Goal: Task Accomplishment & Management: Use online tool/utility

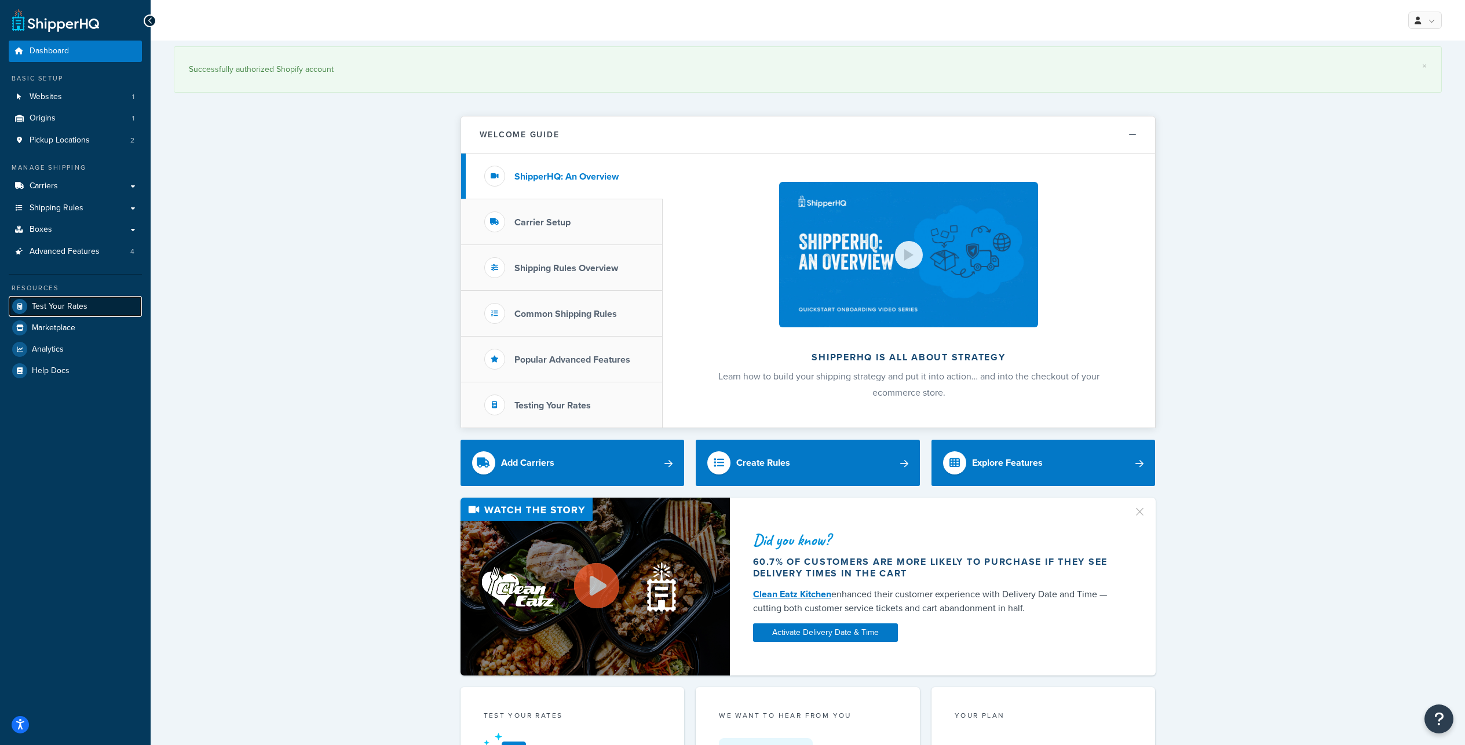
click at [74, 312] on span "Test Your Rates" at bounding box center [60, 307] width 56 height 10
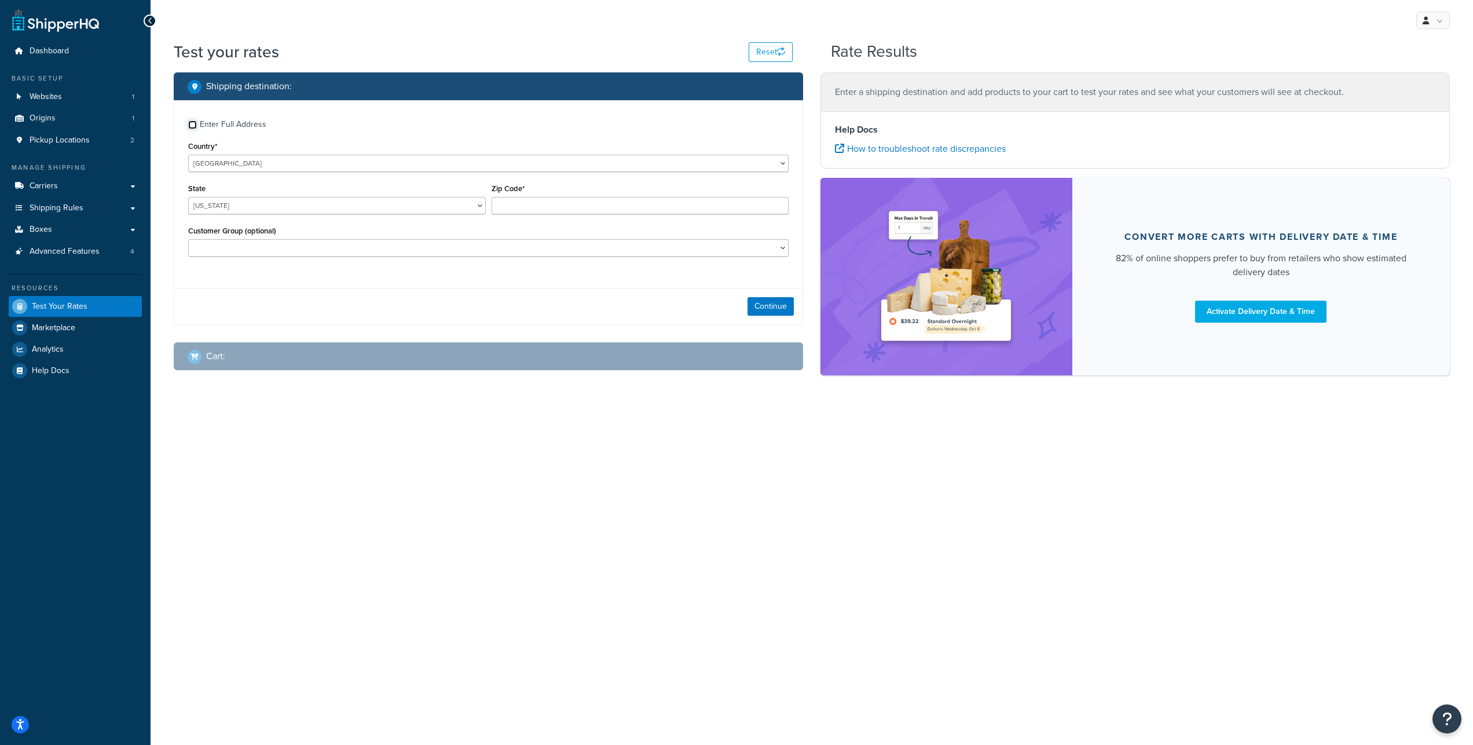
click at [192, 129] on input "Enter Full Address" at bounding box center [192, 124] width 9 height 9
checkbox input "true"
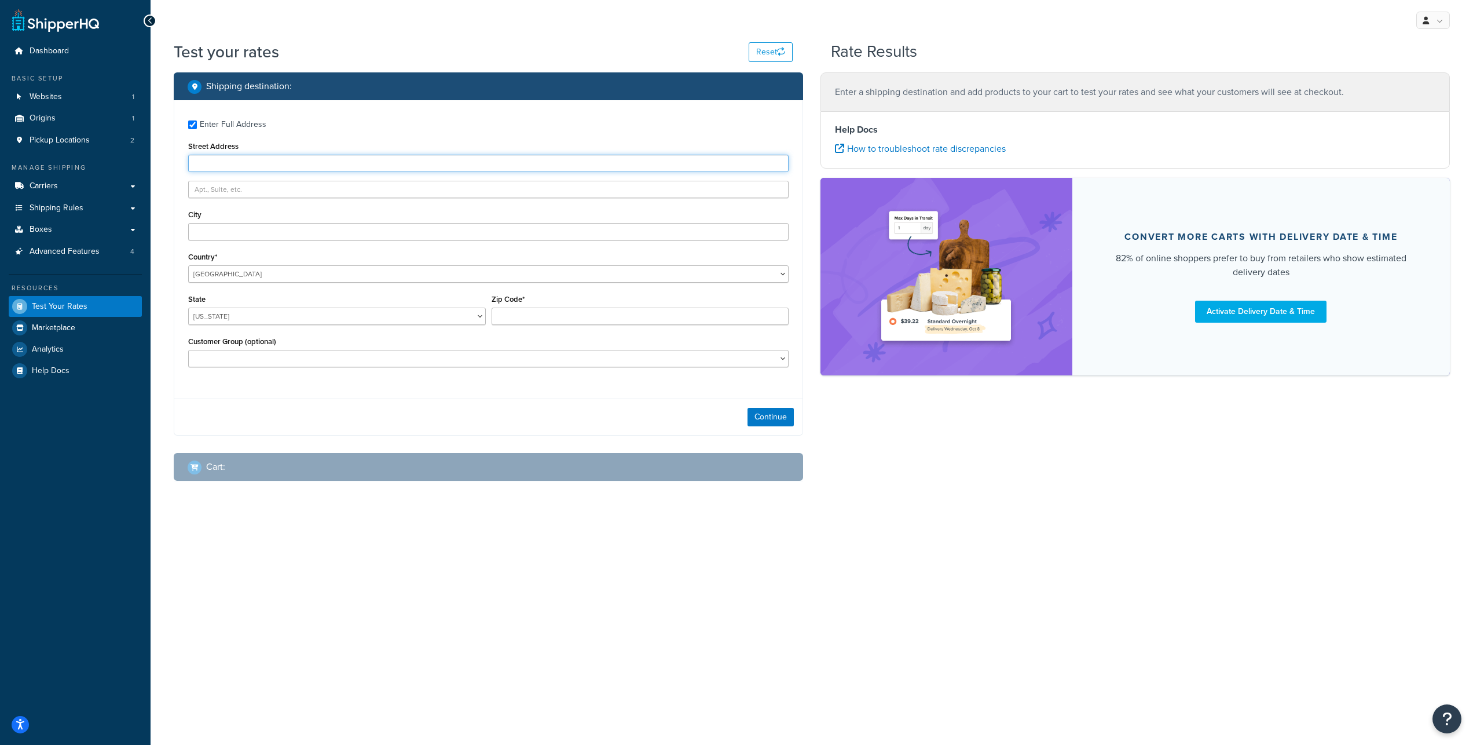
click at [208, 172] on input "Street Address" at bounding box center [488, 163] width 601 height 17
type input "4201 E Oxford Dr"
click at [249, 240] on input "City" at bounding box center [488, 231] width 601 height 17
type input "Tucson"
click at [269, 325] on div "State Alabama Alaska American Samoa Arizona Arkansas Armed Forces Americas Arme…" at bounding box center [337, 308] width 298 height 34
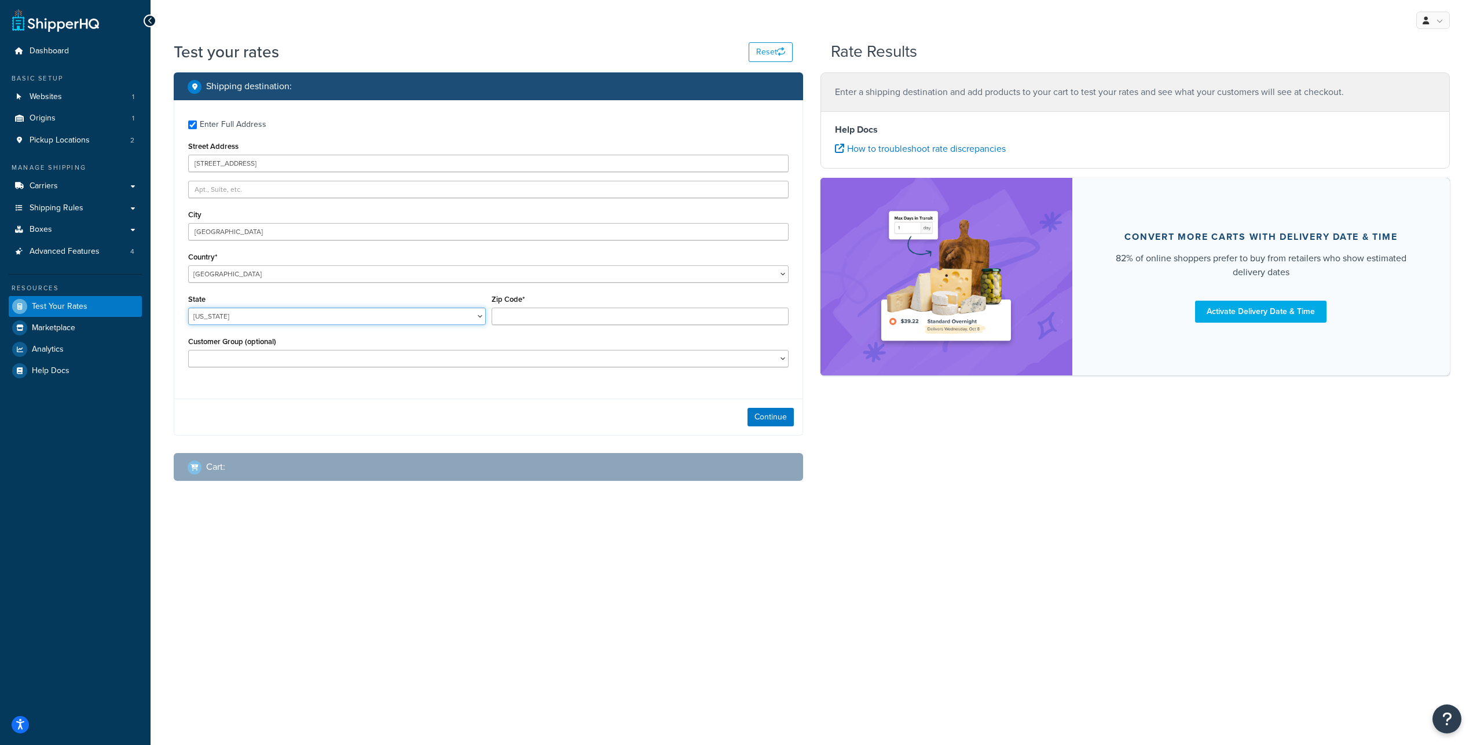
click at [188, 308] on select "Alabama Alaska American Samoa Arizona Arkansas Armed Forces Americas Armed Forc…" at bounding box center [337, 316] width 298 height 17
select select "AZ"
click option "Arizona" at bounding box center [0, 0] width 0 height 0
click at [516, 325] on input "Zip Code*" at bounding box center [641, 316] width 298 height 17
type input "85711"
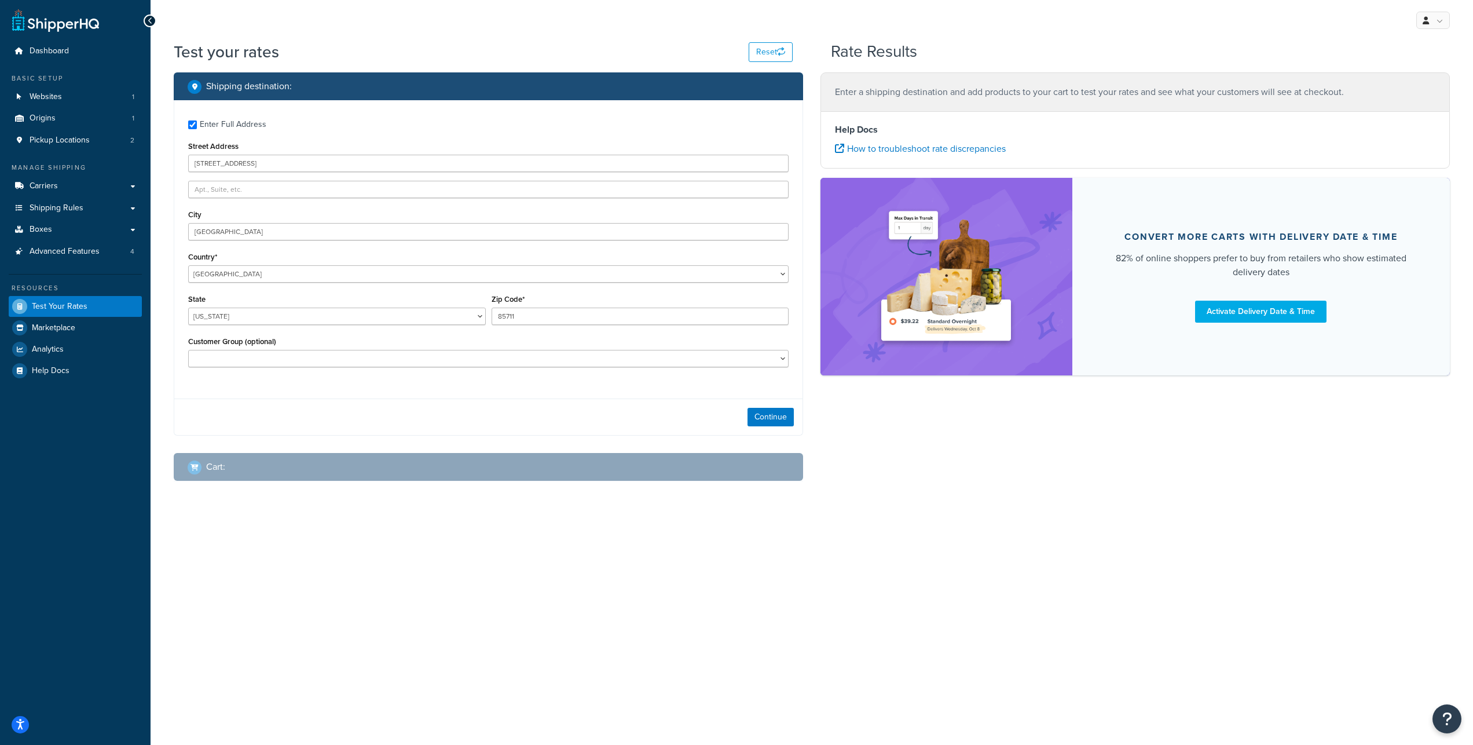
drag, startPoint x: 970, startPoint y: 501, endPoint x: 939, endPoint y: 498, distance: 31.4
click at [969, 499] on div "Shipping destination : Enter Full Address Street Address 4201 E Oxford Dr City …" at bounding box center [812, 285] width 1294 height 426
click at [776, 426] on button "Continue" at bounding box center [771, 417] width 46 height 19
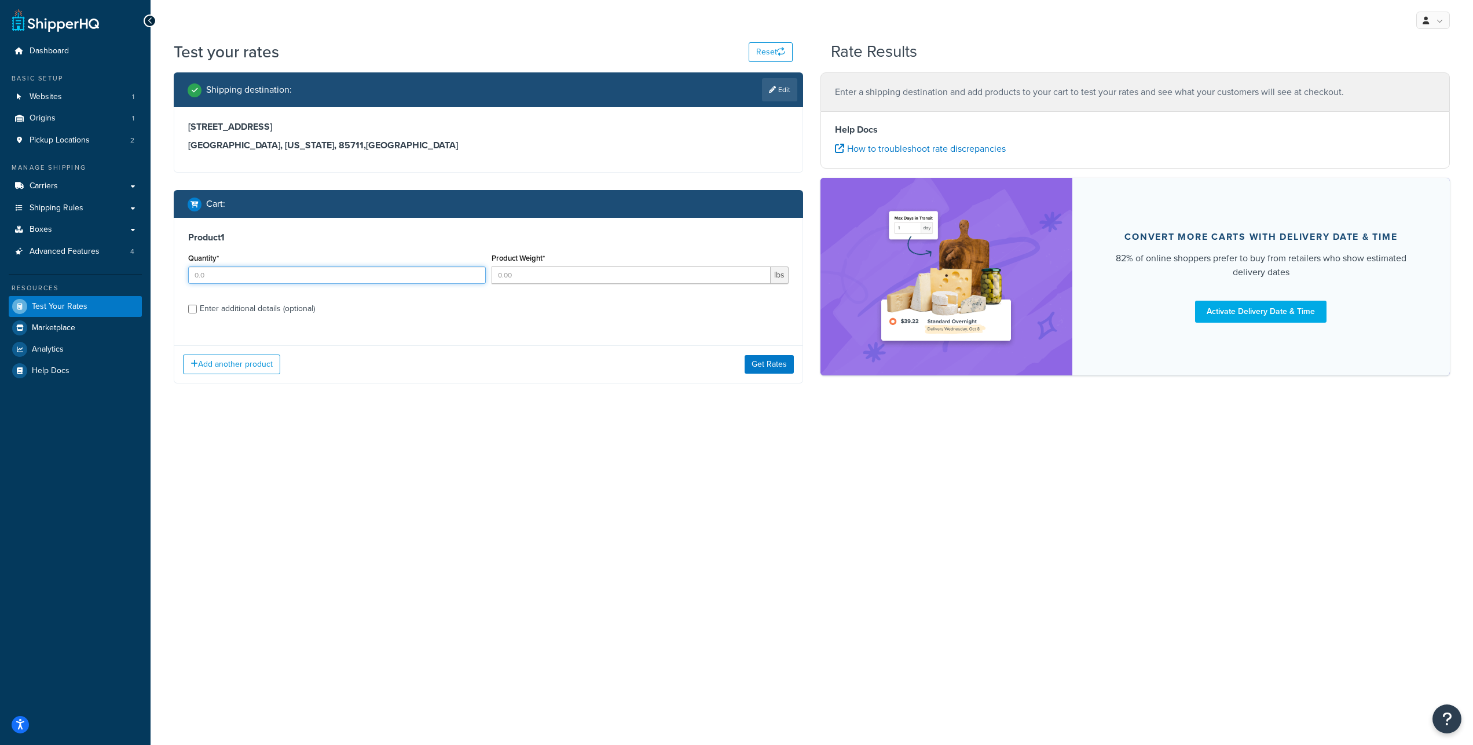
click at [231, 284] on input "Quantity*" at bounding box center [337, 274] width 298 height 17
type input "1"
click at [518, 284] on input "Product Weight*" at bounding box center [632, 274] width 280 height 17
type input "40"
click at [197, 317] on div "Enter additional details (optional)" at bounding box center [488, 307] width 601 height 19
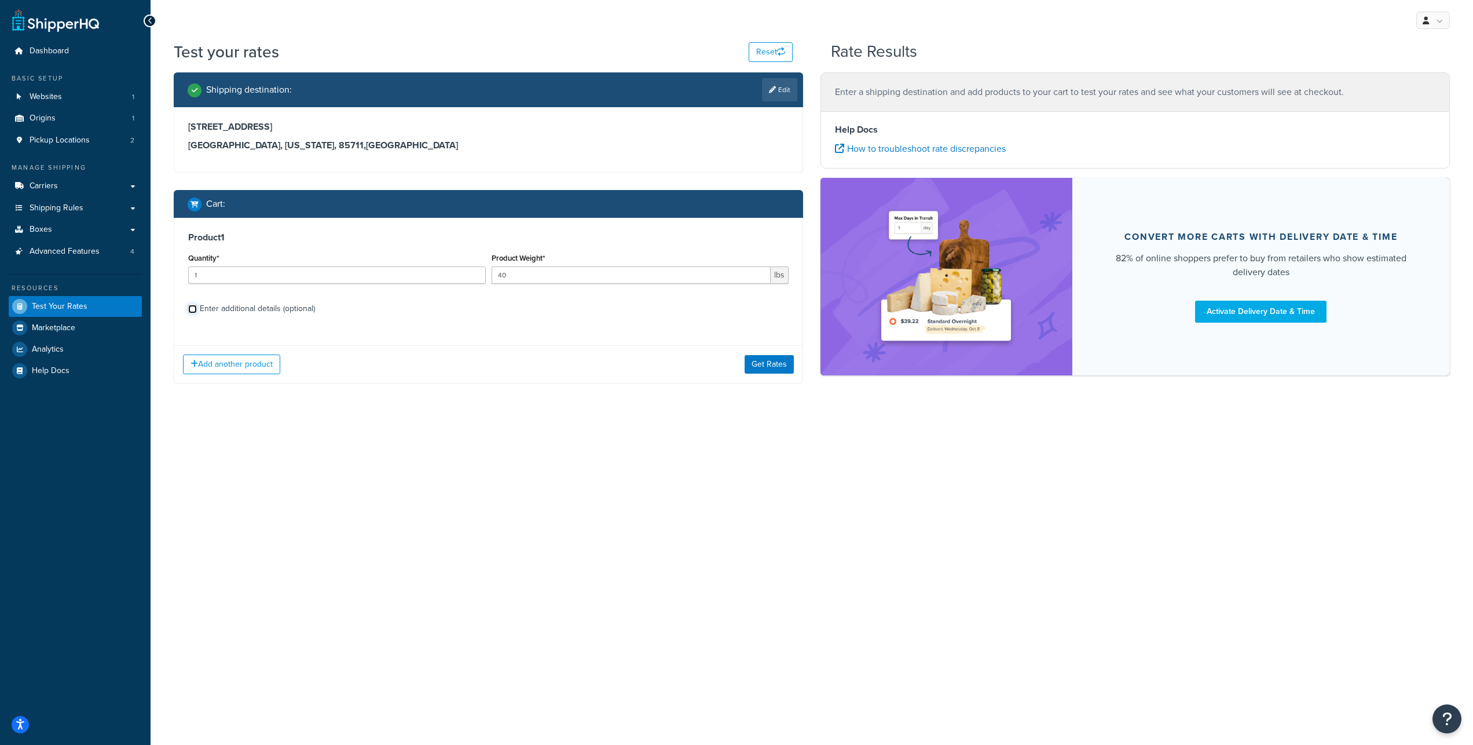
click at [195, 313] on input "Enter additional details (optional)" at bounding box center [192, 309] width 9 height 9
checkbox input "true"
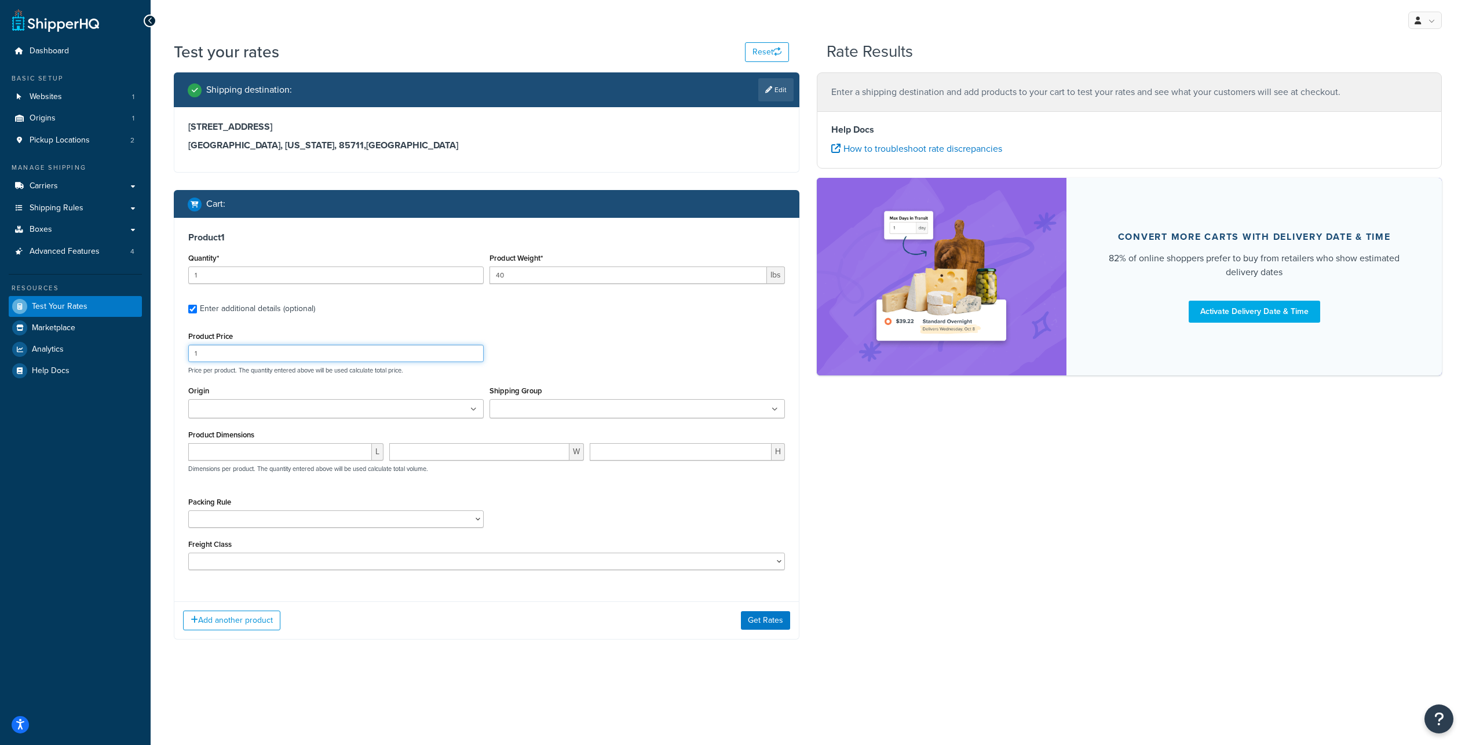
drag, startPoint x: 218, startPoint y: 383, endPoint x: 182, endPoint y: 379, distance: 36.1
click at [188, 362] on input "1" at bounding box center [335, 353] width 295 height 17
type input "500"
click at [538, 416] on input "Shipping Group" at bounding box center [544, 409] width 103 height 13
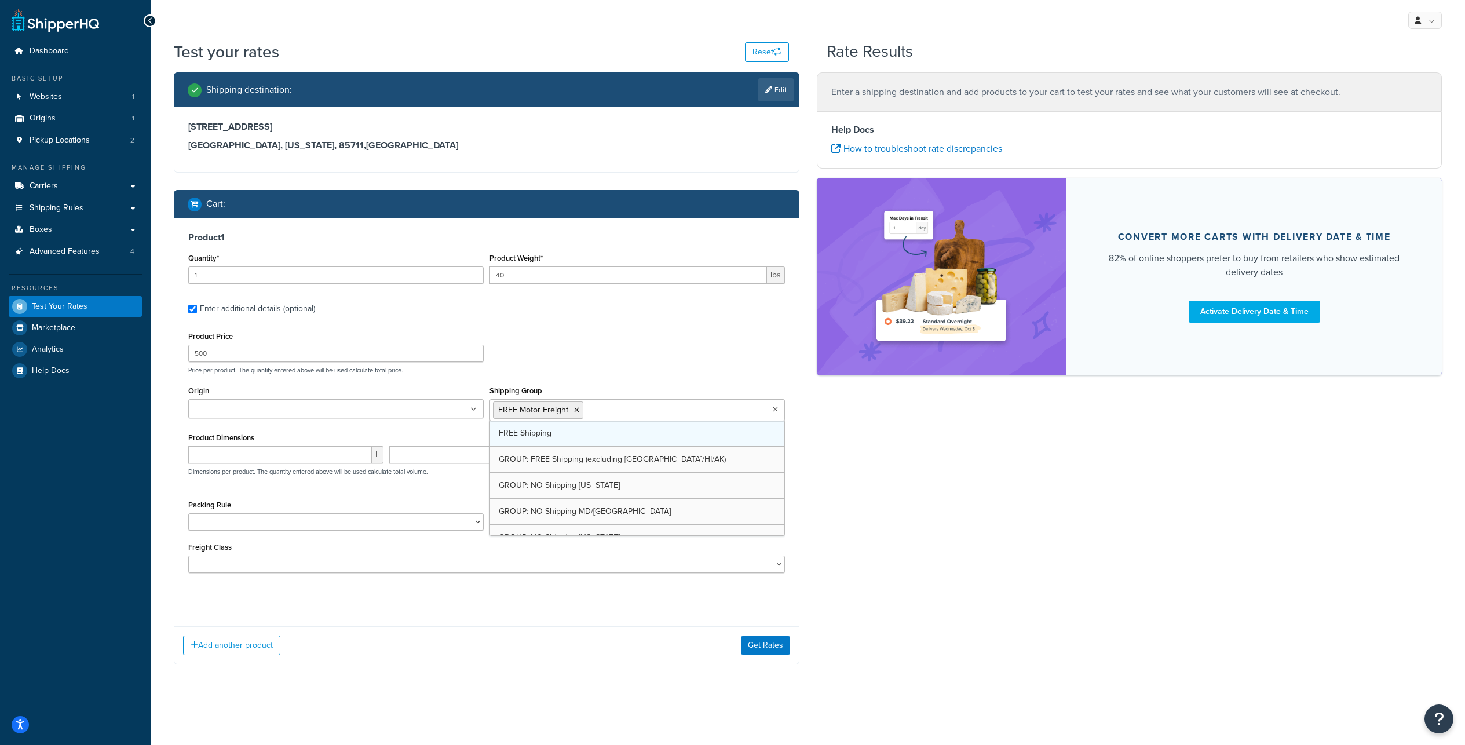
drag, startPoint x: 554, startPoint y: 469, endPoint x: 582, endPoint y: 462, distance: 28.5
click at [579, 414] on icon at bounding box center [576, 410] width 5 height 7
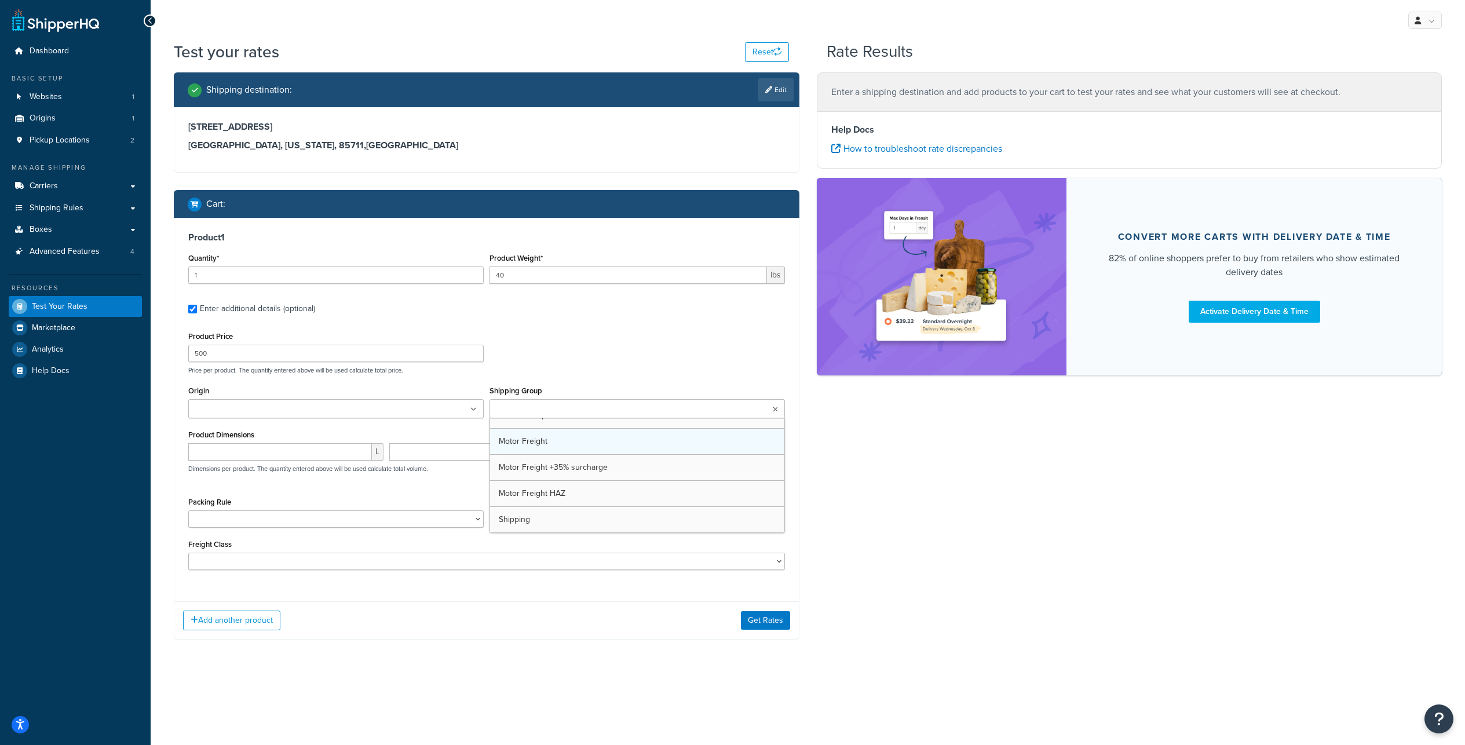
scroll to position [685, 0]
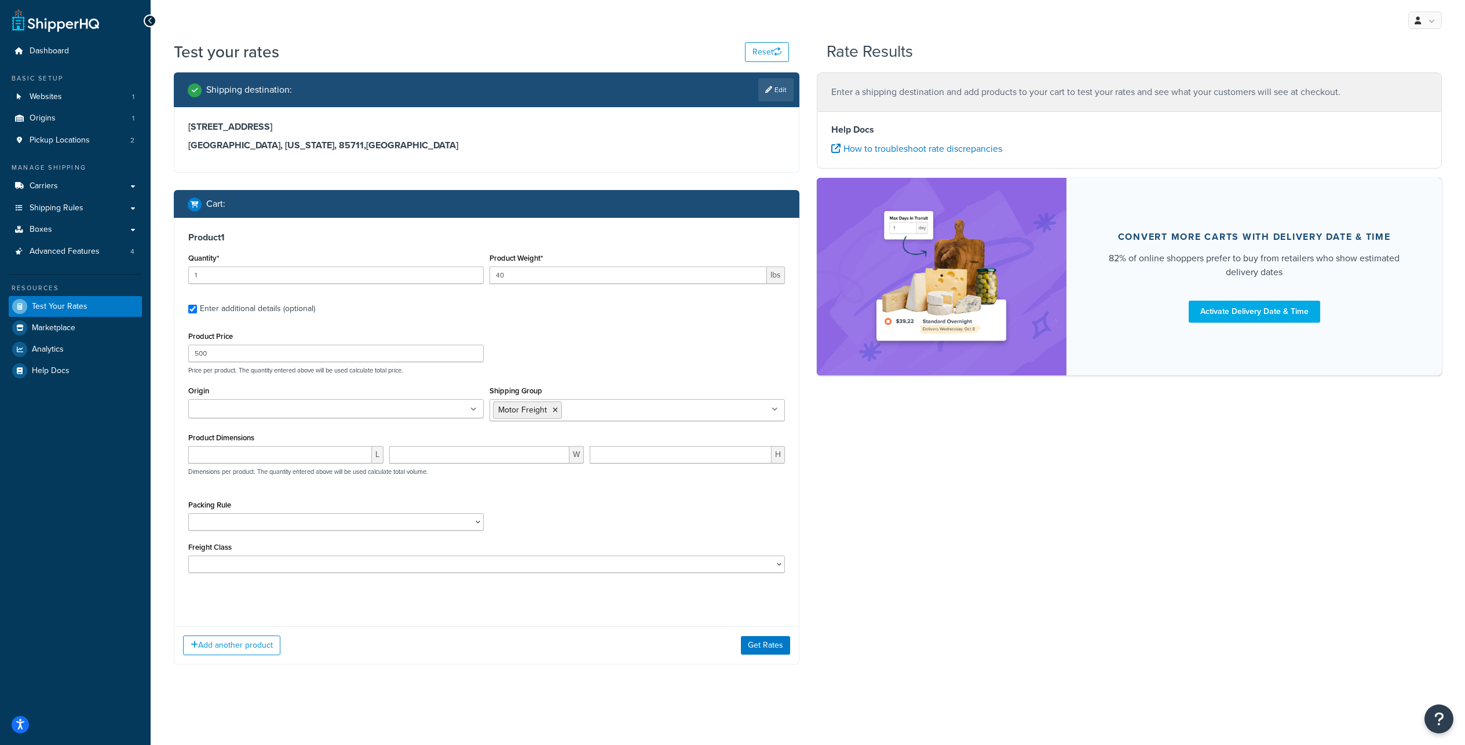
click at [843, 517] on div "Shipping destination : Edit 4201 E Oxford Dr Tucson, Arizona, 85711 , United St…" at bounding box center [807, 376] width 1285 height 609
click at [777, 100] on link "Edit" at bounding box center [775, 89] width 35 height 23
select select "AZ"
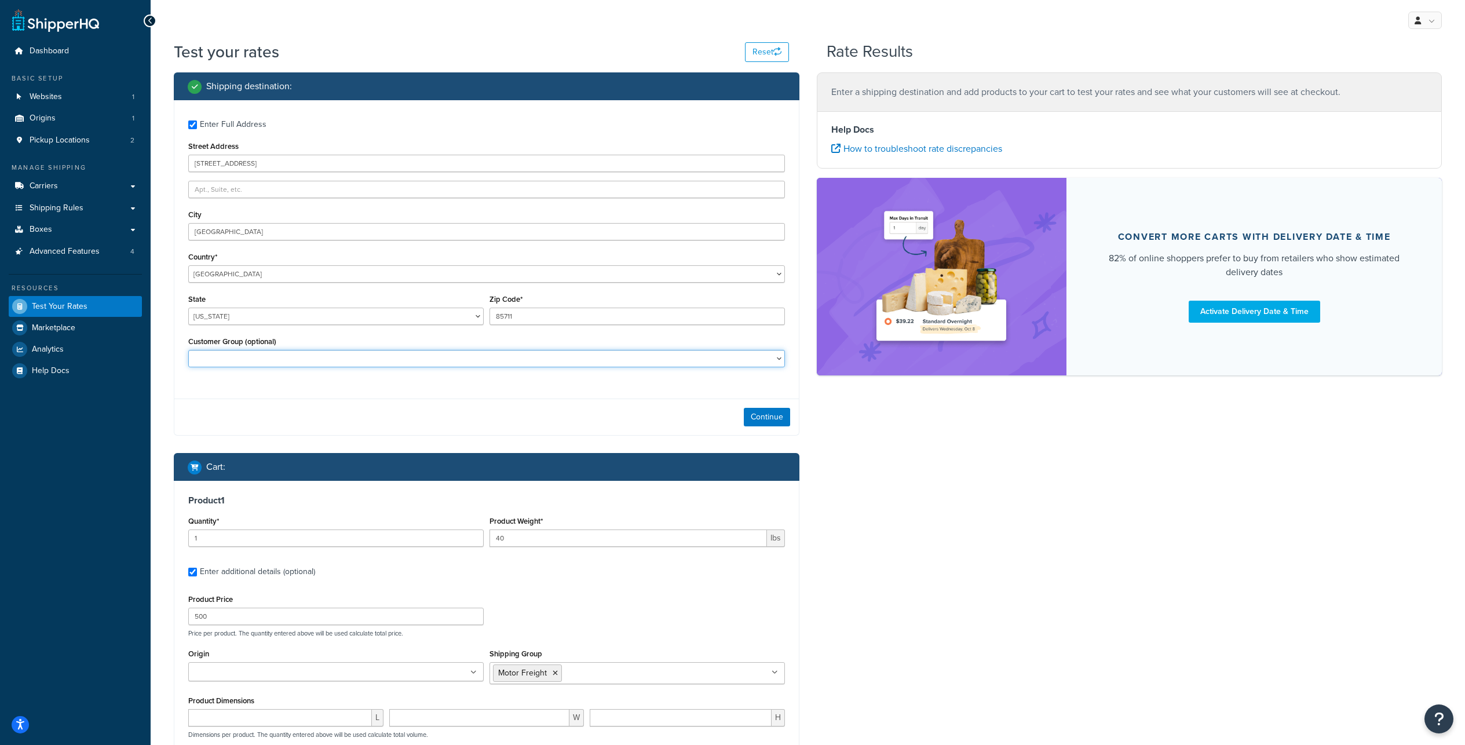
select select "NON-B2B"
click option "NON-B2B" at bounding box center [0, 0] width 0 height 0
click at [775, 426] on button "Continue" at bounding box center [767, 417] width 46 height 19
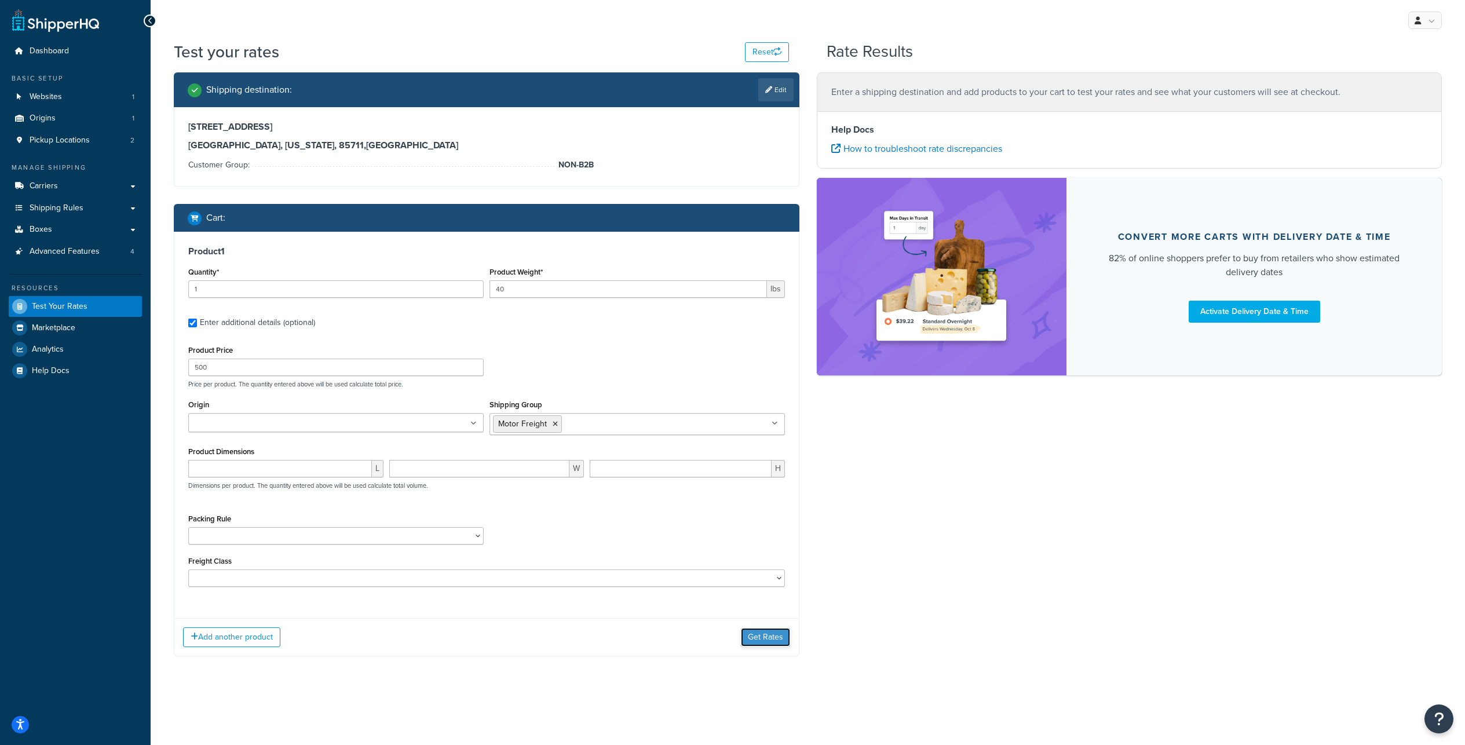
click at [766, 646] on button "Get Rates" at bounding box center [765, 637] width 49 height 19
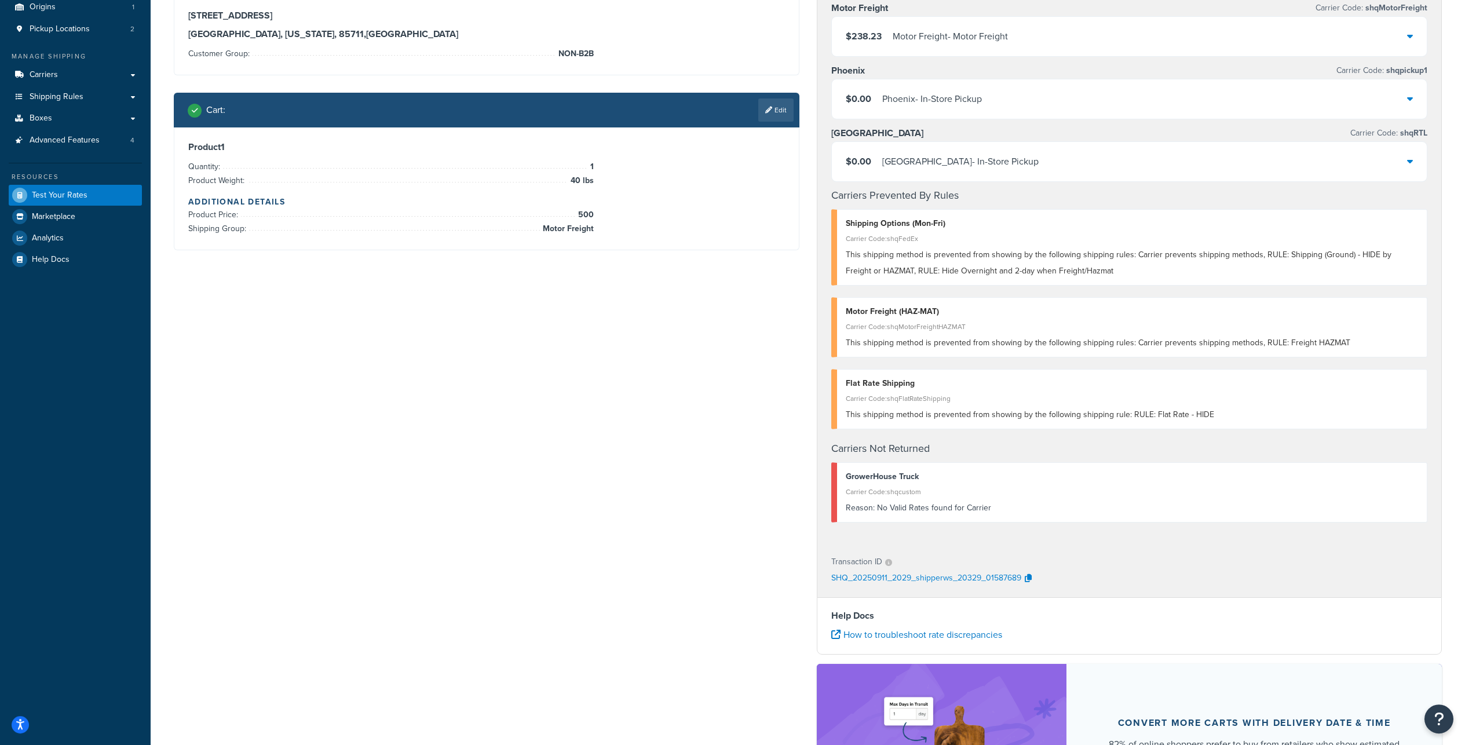
scroll to position [116, 0]
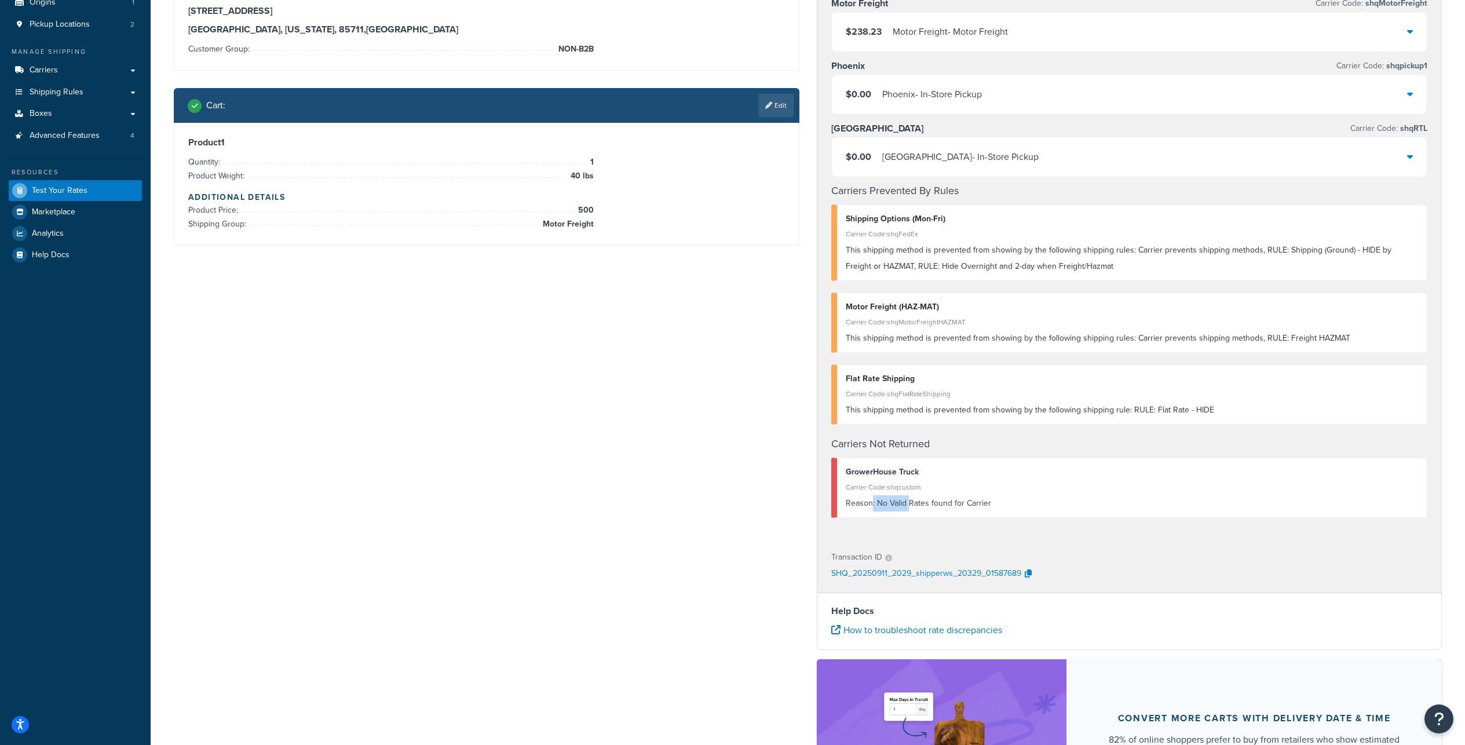
drag, startPoint x: 876, startPoint y: 606, endPoint x: 920, endPoint y: 604, distance: 44.6
click at [920, 511] on div "Reason: No Valid Rates found for Carrier" at bounding box center [1132, 503] width 573 height 16
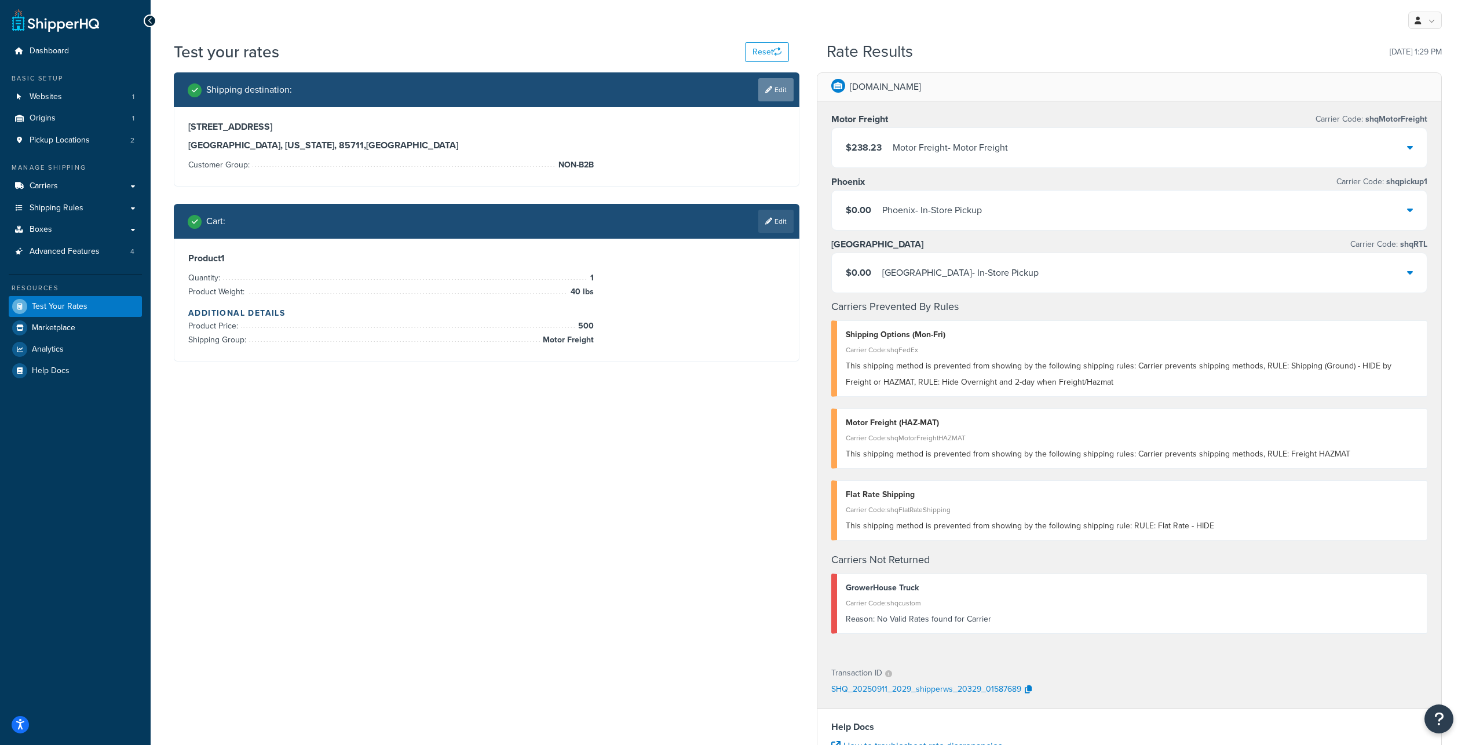
click at [769, 91] on link "Edit" at bounding box center [775, 89] width 35 height 23
select select "AZ"
select select "NON-B2B"
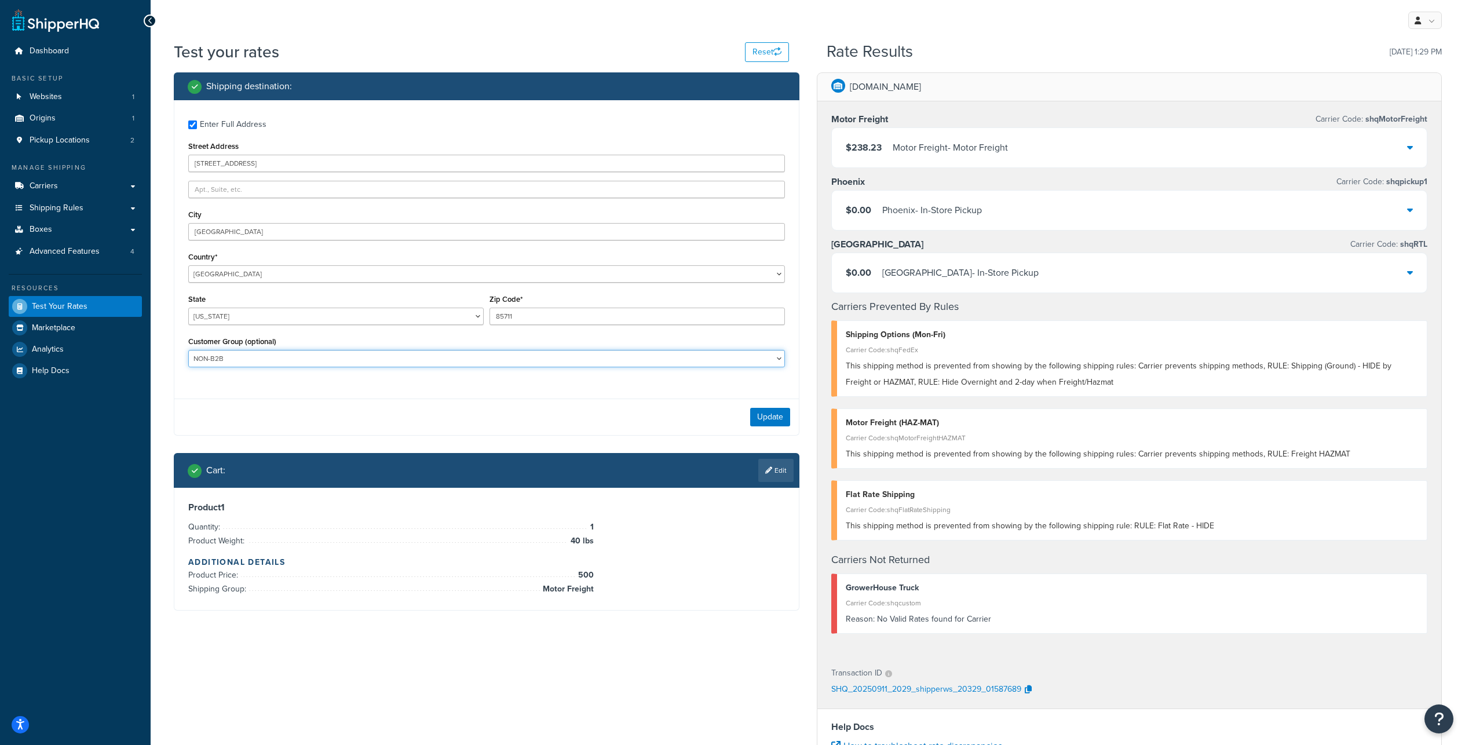
select select
click option at bounding box center [0, 0] width 0 height 0
click at [761, 426] on button "Update" at bounding box center [770, 417] width 40 height 19
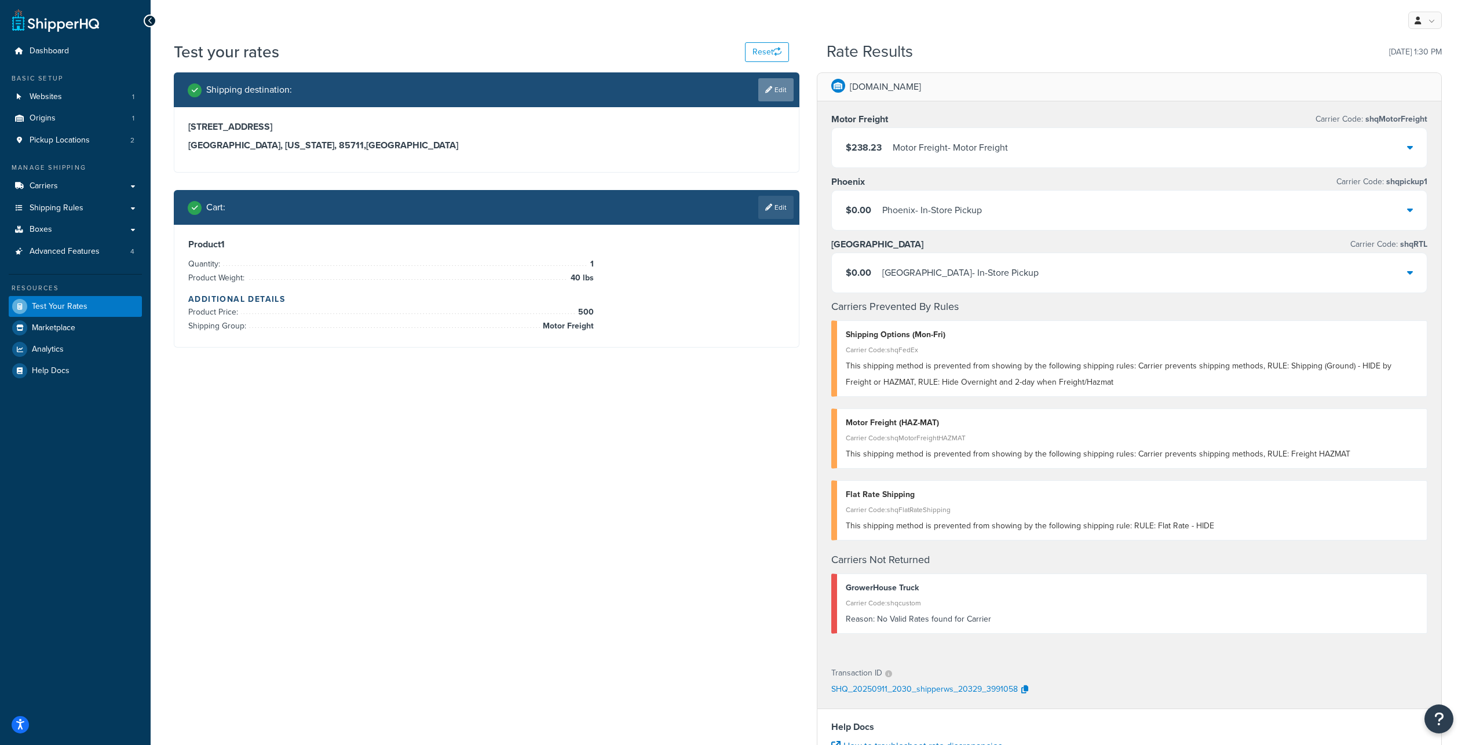
click at [775, 101] on link "Edit" at bounding box center [775, 89] width 35 height 23
select select "AZ"
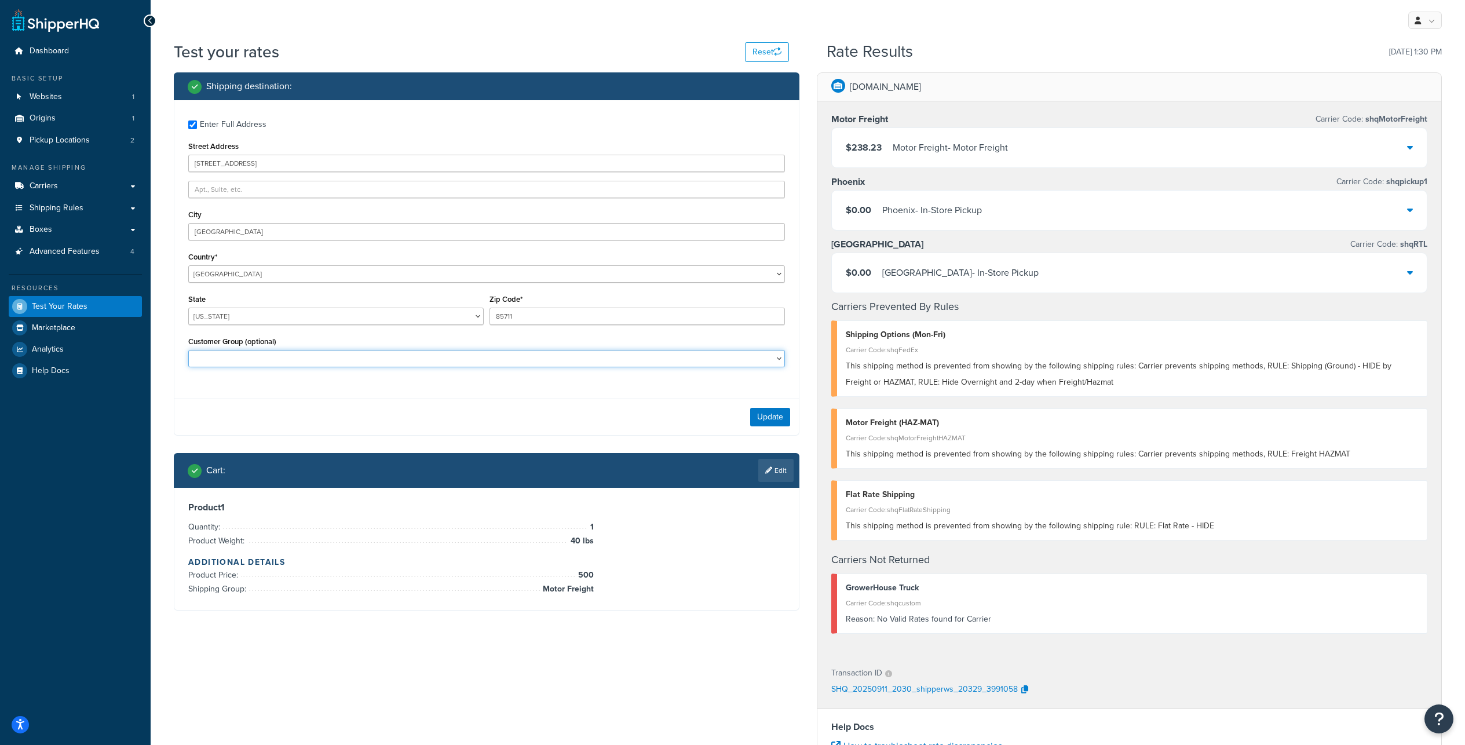
select select "B2B"
click option "B2B" at bounding box center [0, 0] width 0 height 0
click at [765, 426] on button "Update" at bounding box center [770, 417] width 40 height 19
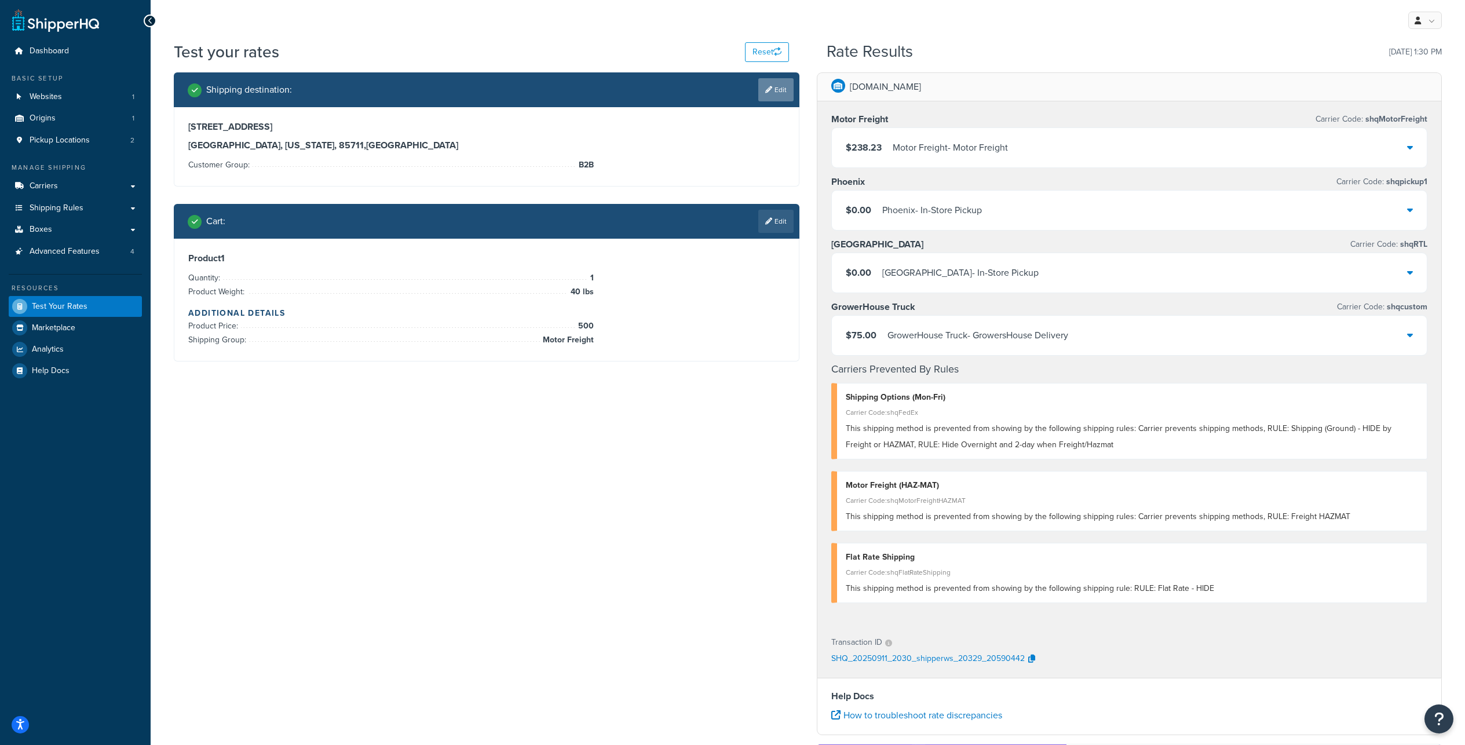
click at [781, 92] on link "Edit" at bounding box center [775, 89] width 35 height 23
select select "AZ"
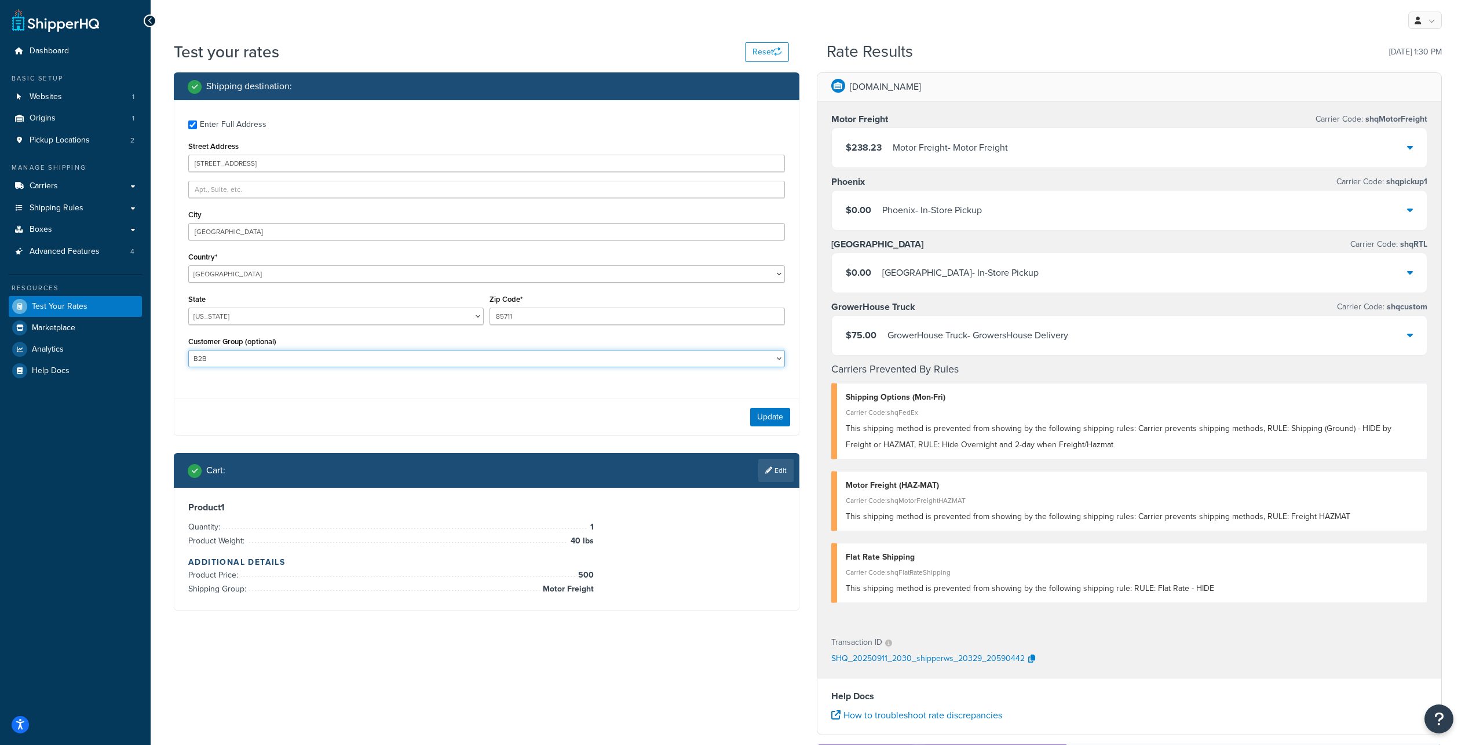
select select "NON-B2B"
click option "NON-B2B" at bounding box center [0, 0] width 0 height 0
click at [778, 426] on button "Update" at bounding box center [770, 417] width 40 height 19
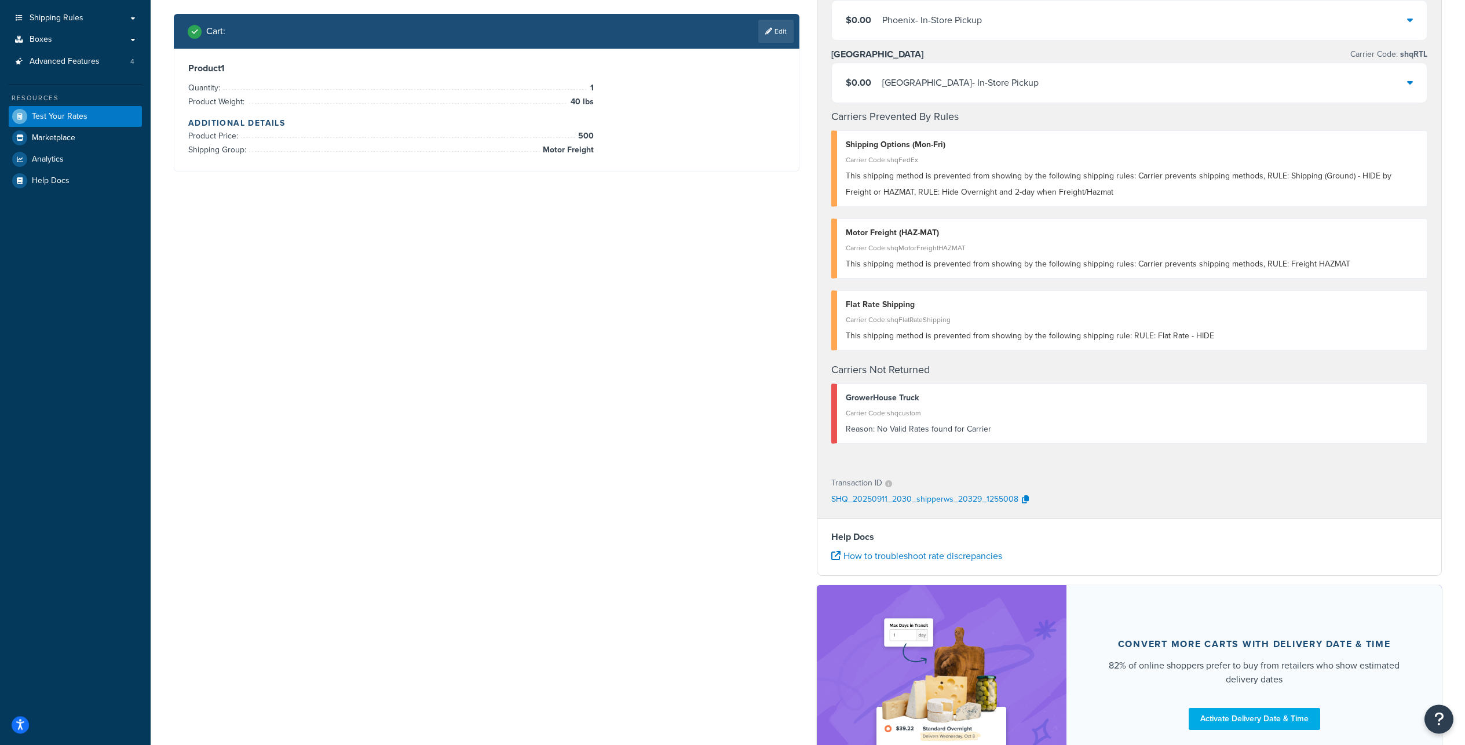
scroll to position [197, 0]
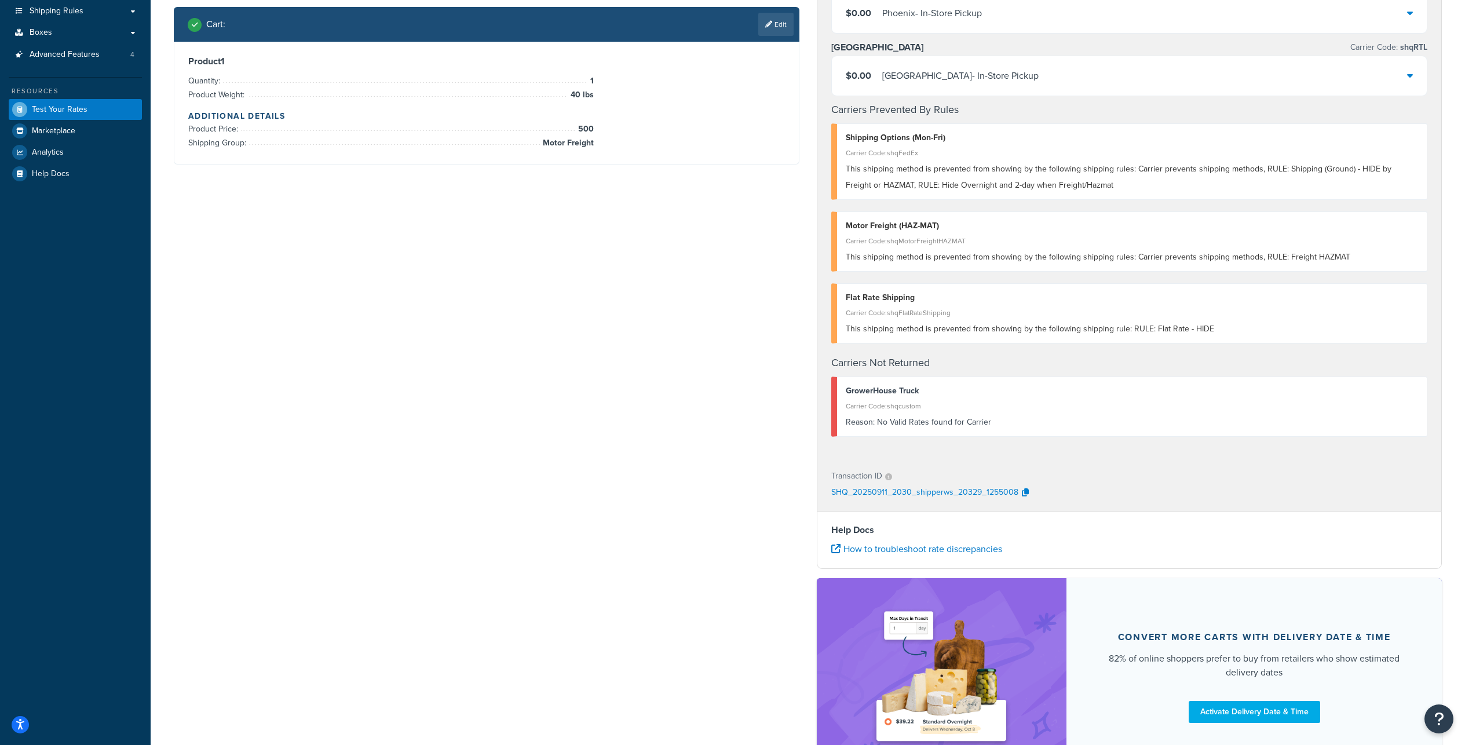
click at [896, 414] on div "Carrier Code: shqcustom" at bounding box center [1132, 406] width 573 height 16
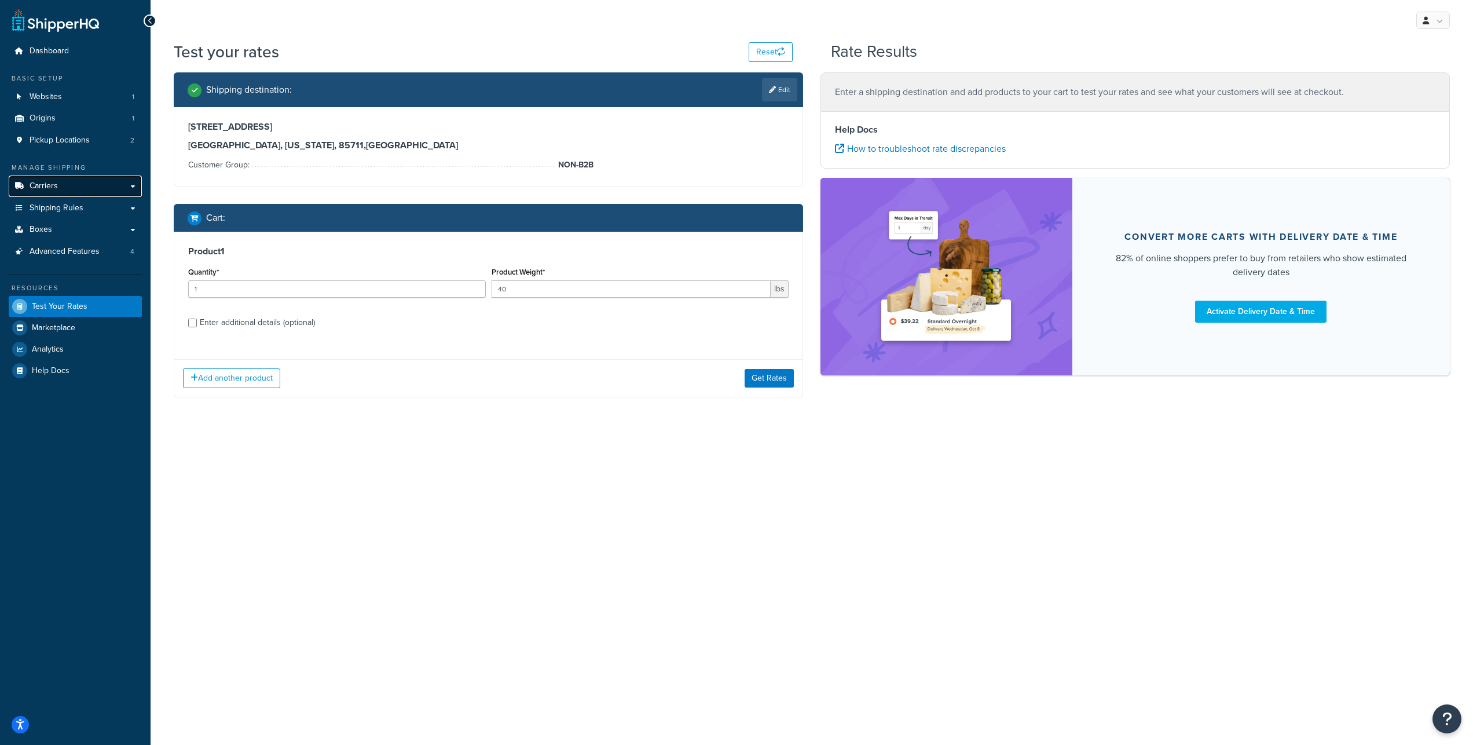
click at [60, 197] on link "Carriers" at bounding box center [75, 185] width 133 height 21
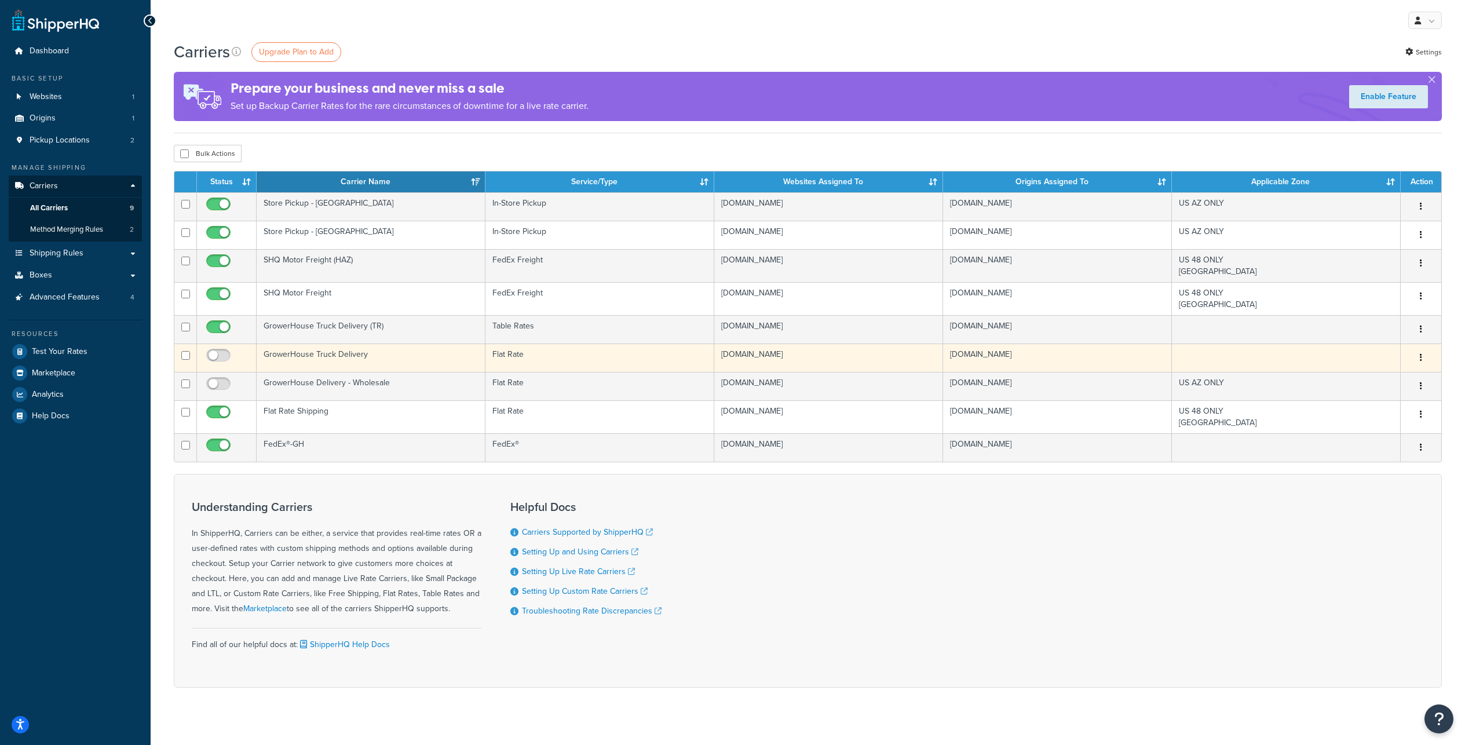
click at [1421, 361] on icon "button" at bounding box center [1421, 357] width 2 height 8
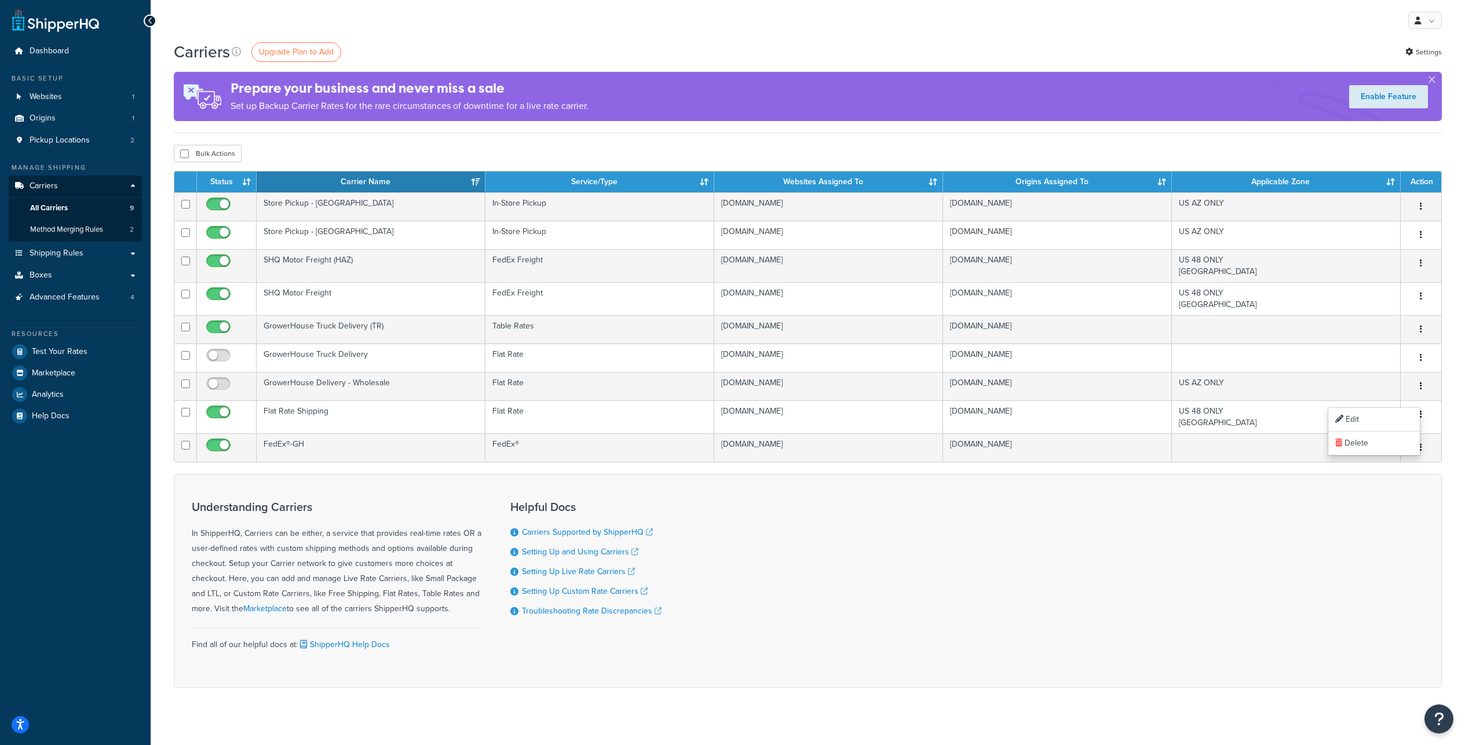
click at [1223, 577] on div "Understanding Carriers In ShipperHQ, Carriers can be either, a service that pro…" at bounding box center [808, 581] width 1268 height 214
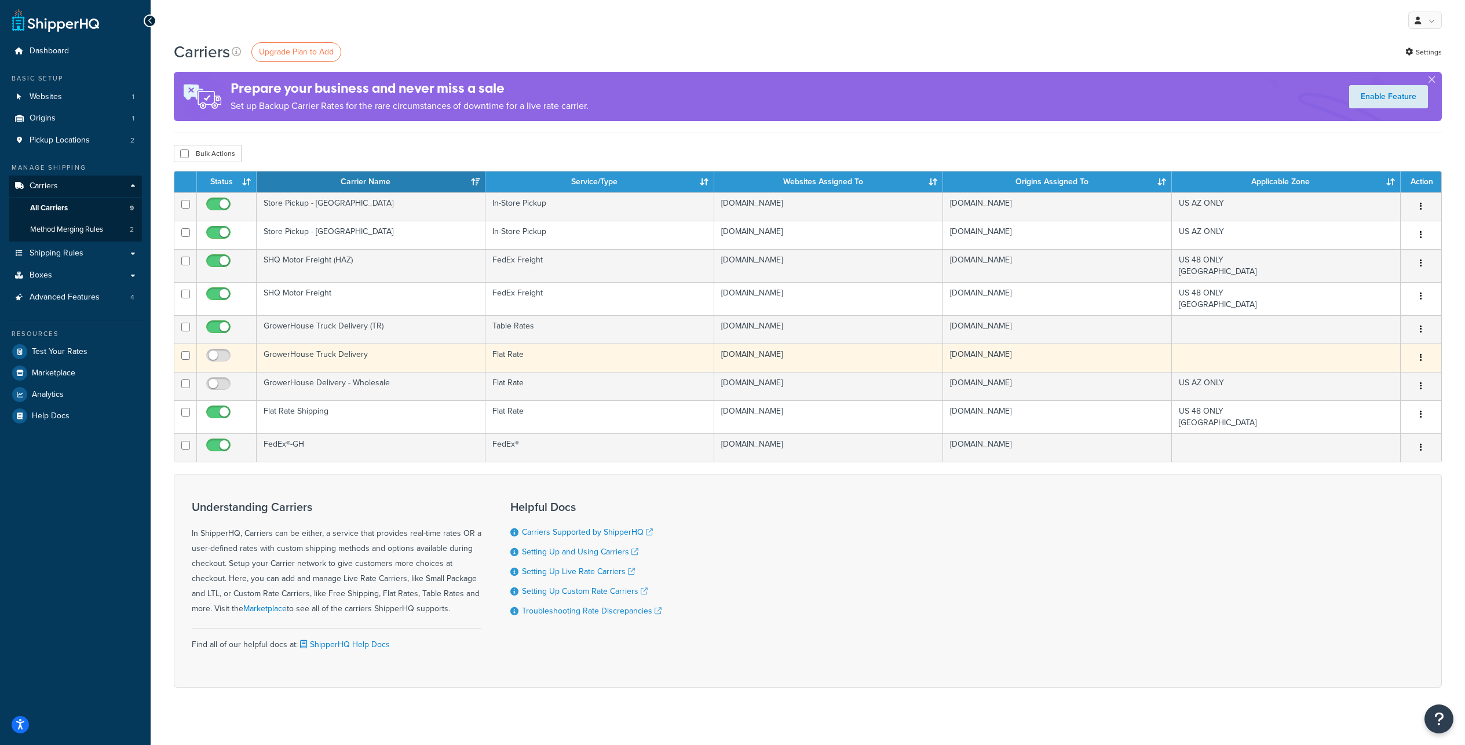
click at [300, 372] on td "GrowerHouse Truck Delivery" at bounding box center [371, 357] width 229 height 28
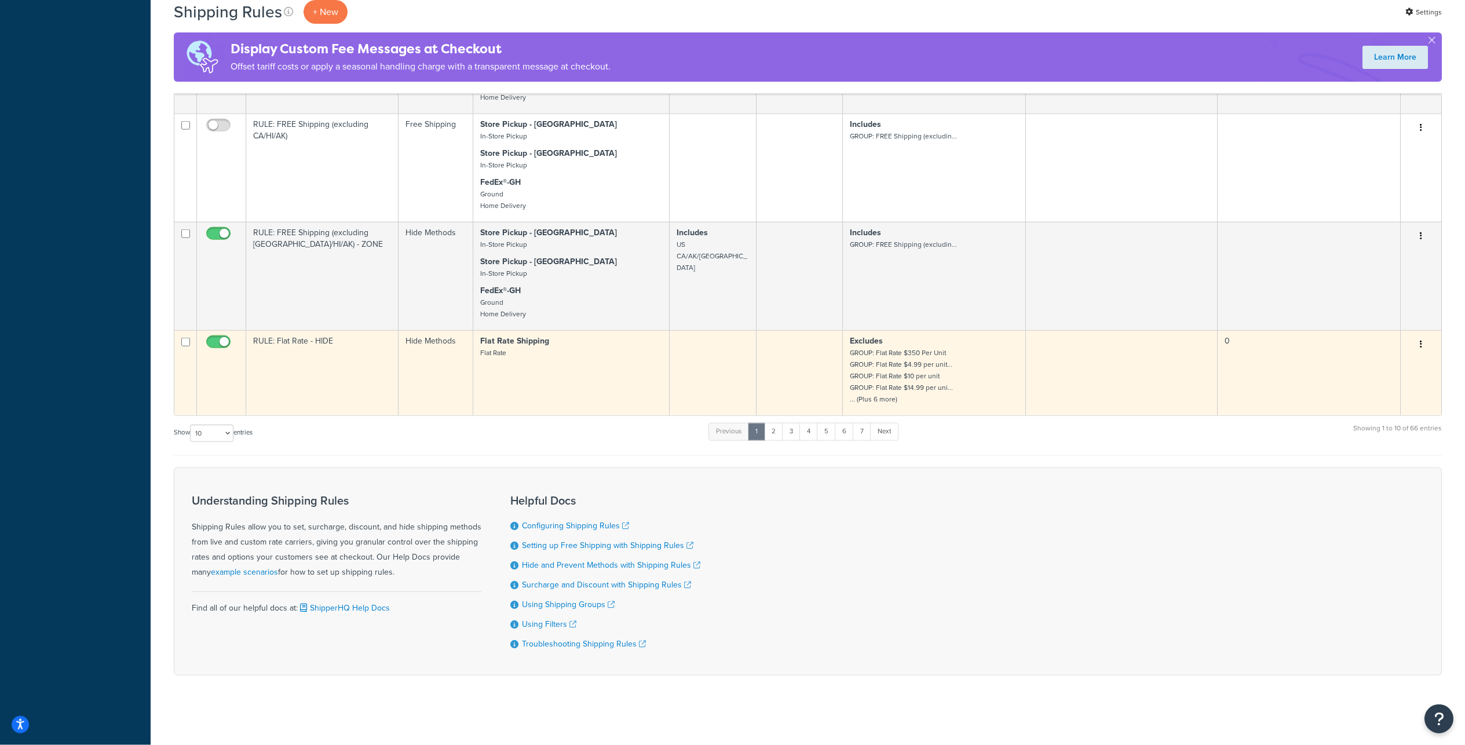
scroll to position [915, 0]
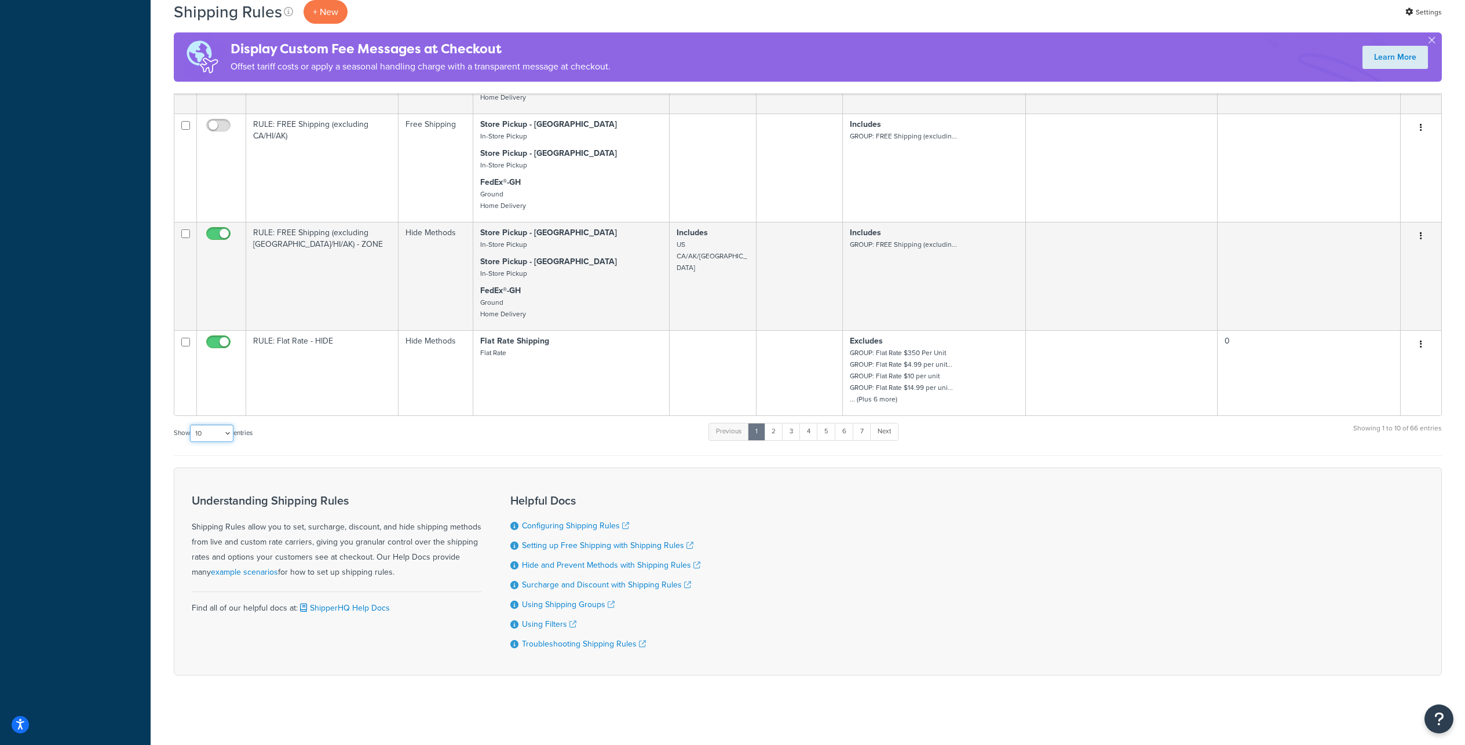
select select "100"
click option "100" at bounding box center [0, 0] width 0 height 0
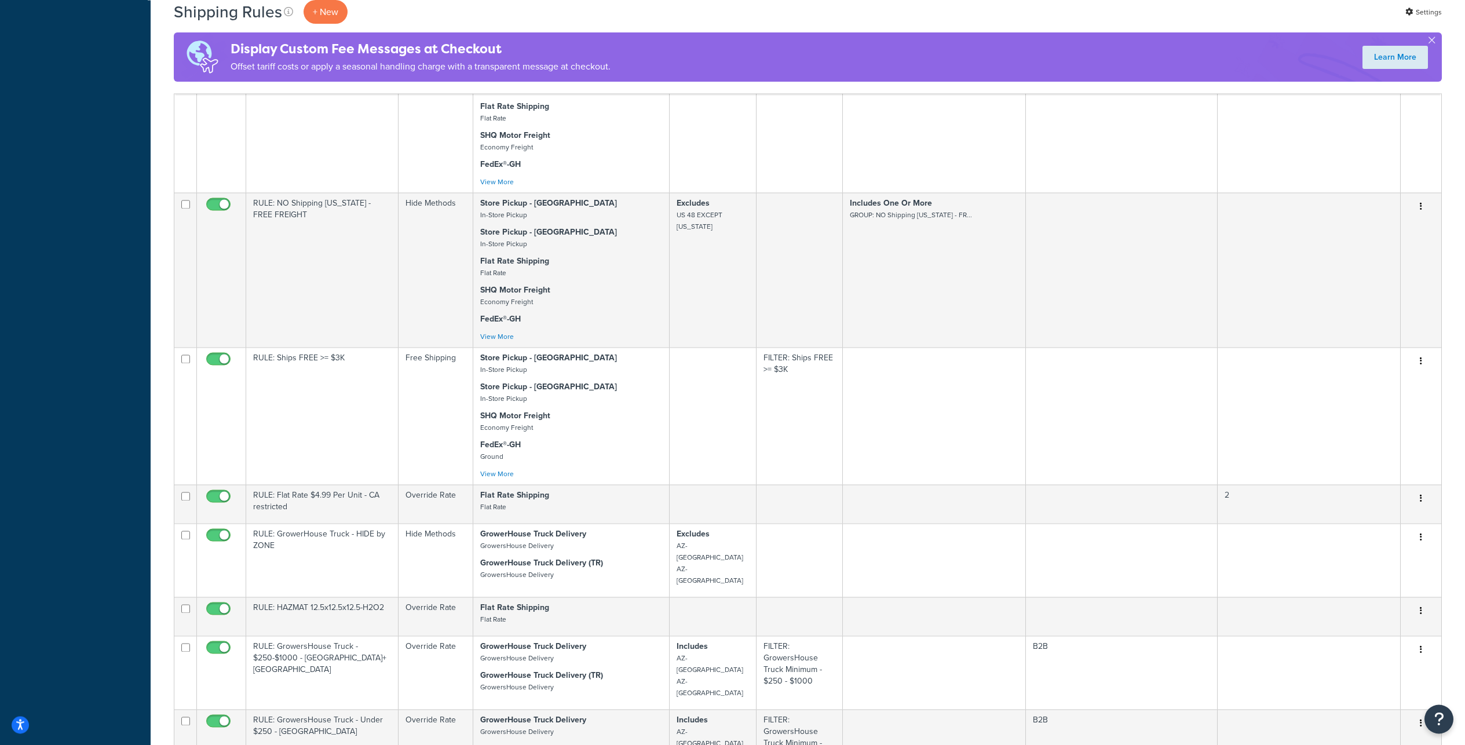
scroll to position [3290, 0]
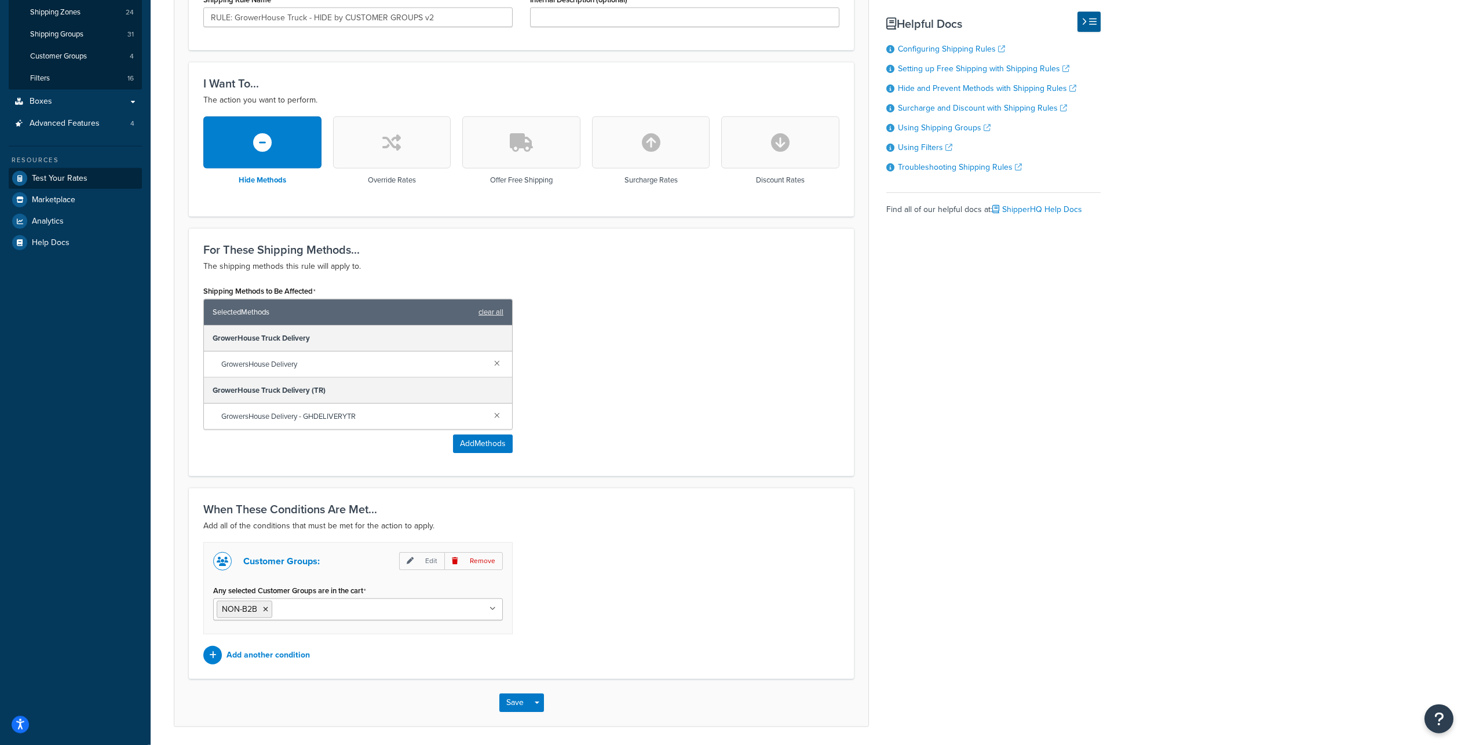
scroll to position [192, 0]
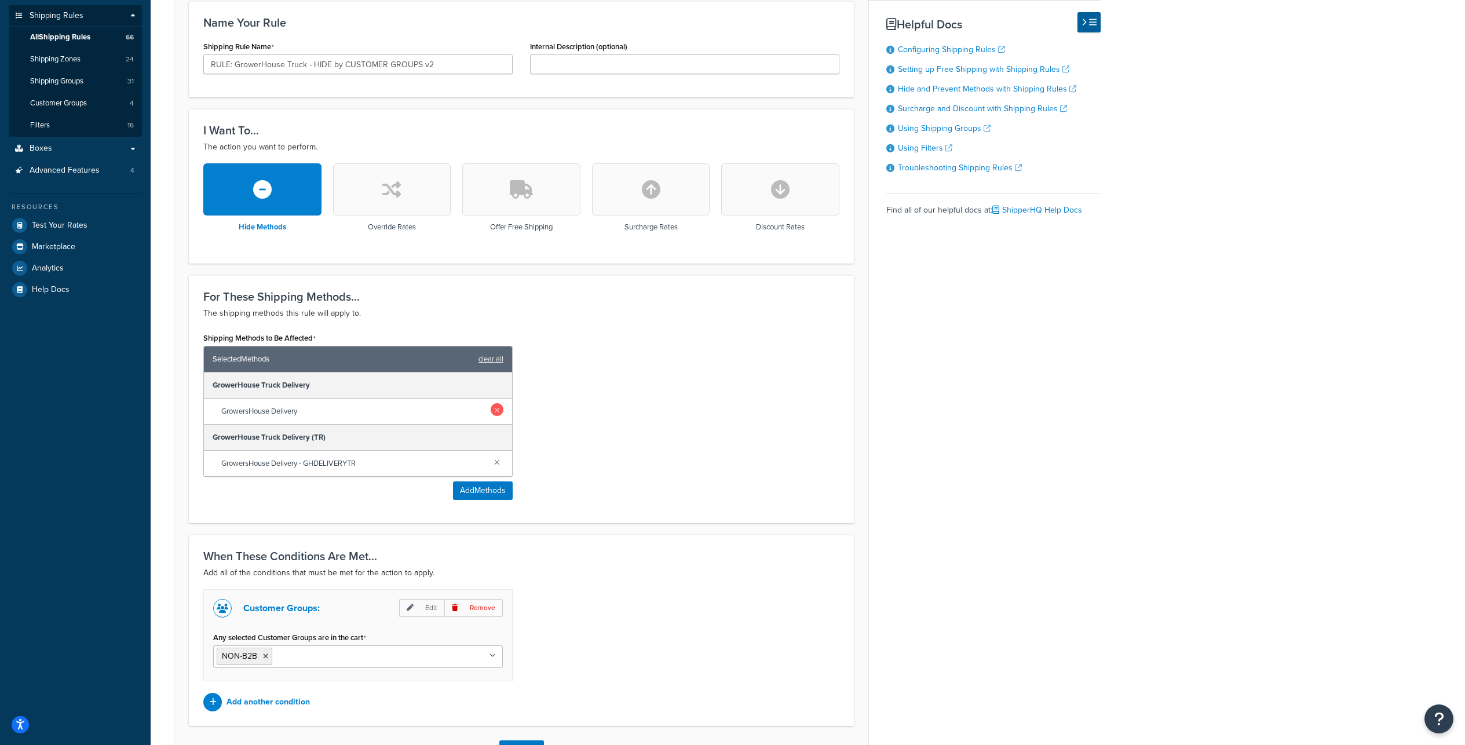
click at [498, 416] on link at bounding box center [497, 409] width 13 height 13
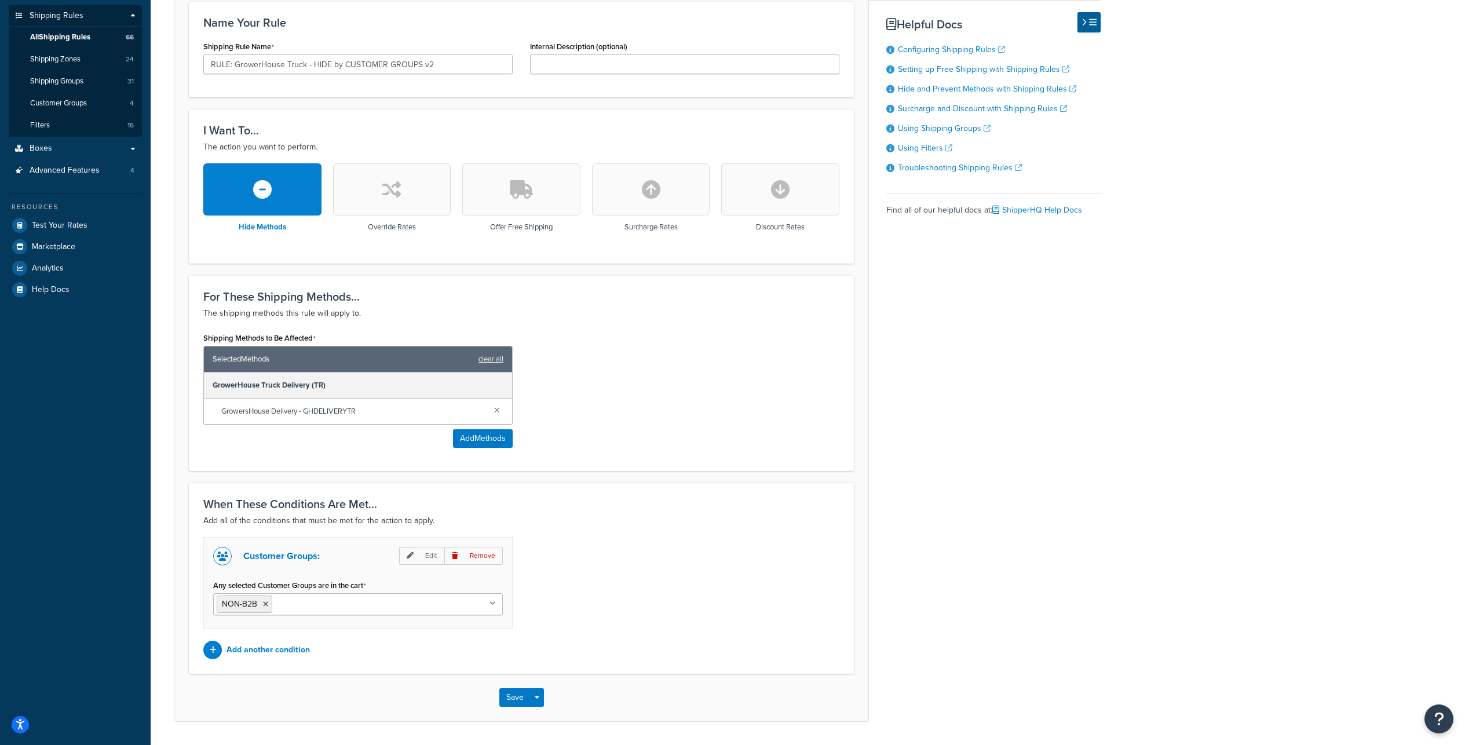
scroll to position [308, 0]
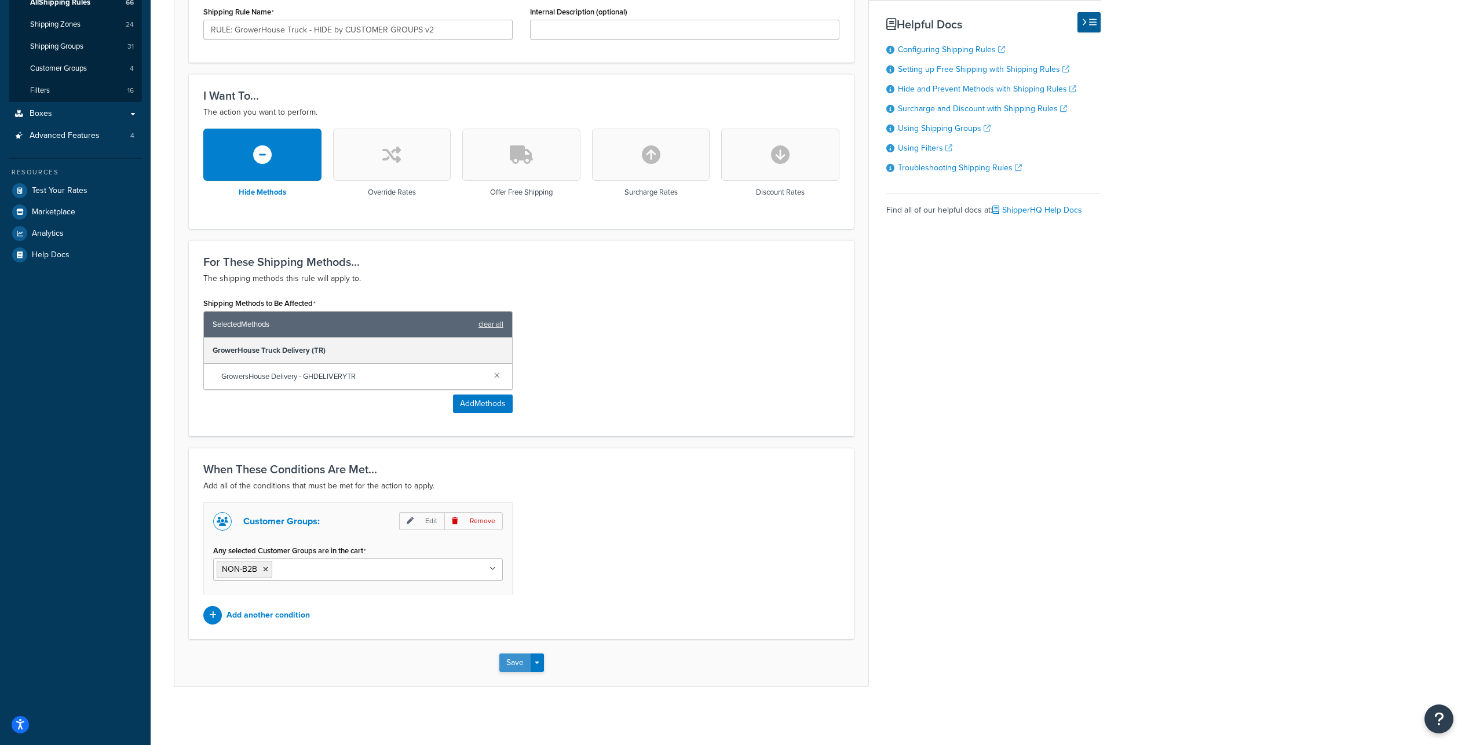
click at [514, 663] on button "Save" at bounding box center [514, 662] width 31 height 19
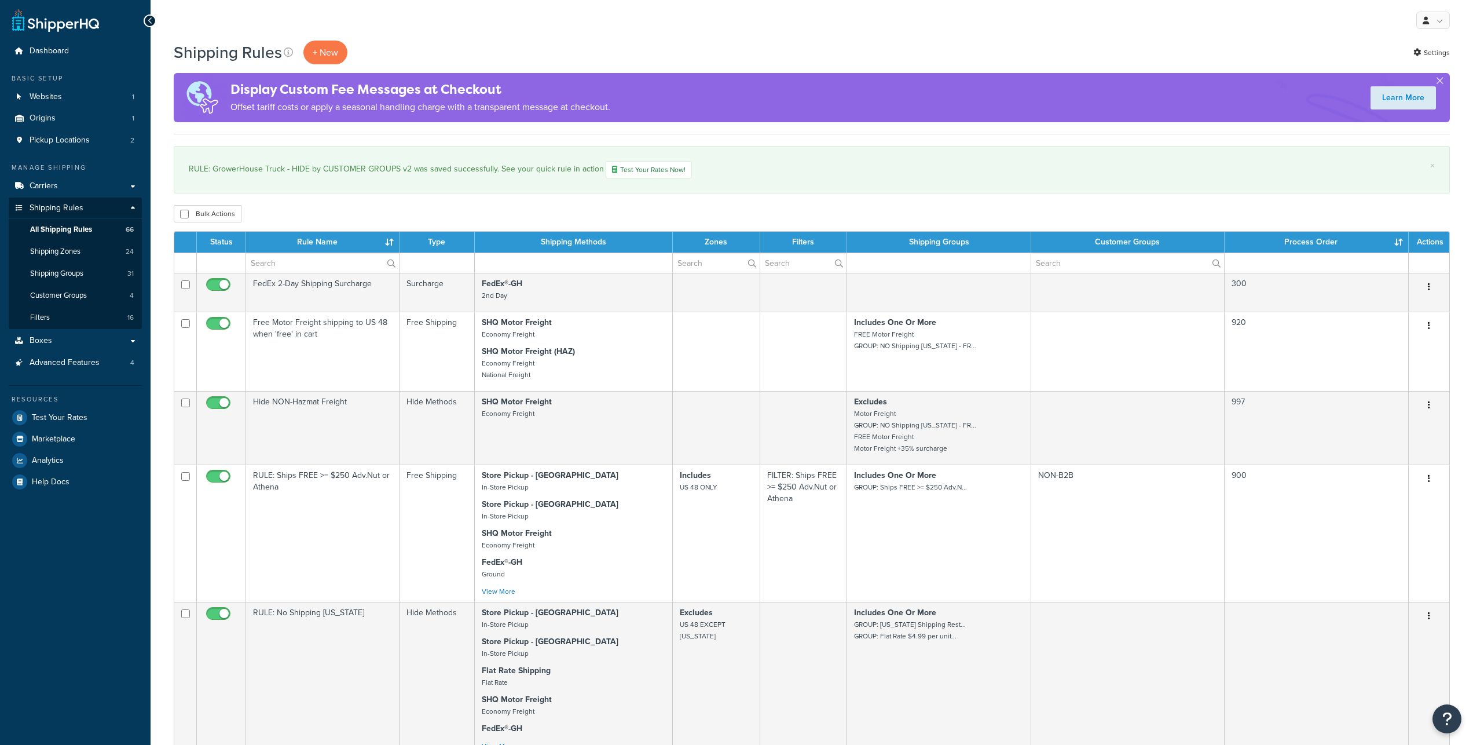
select select "100"
click at [83, 279] on span "Shipping Groups" at bounding box center [56, 274] width 53 height 10
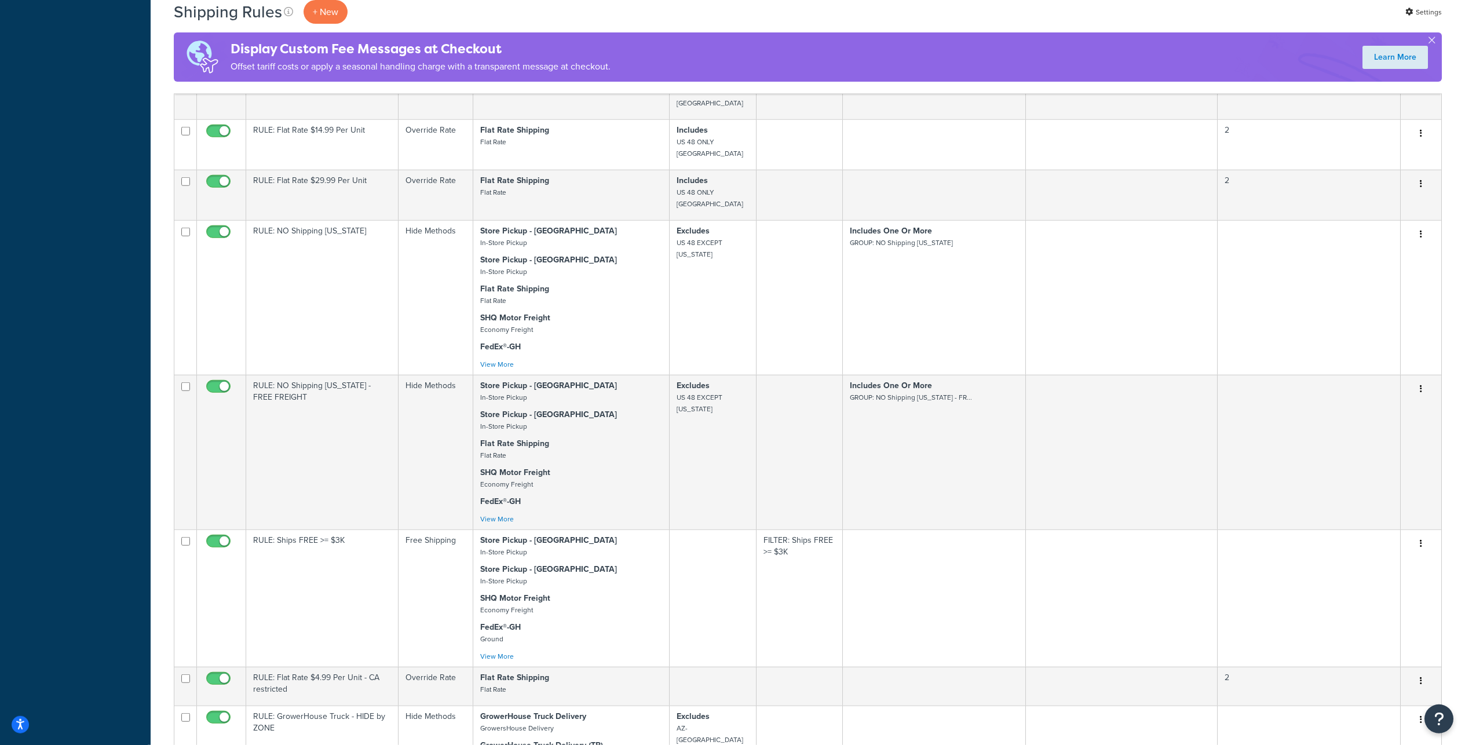
scroll to position [3139, 0]
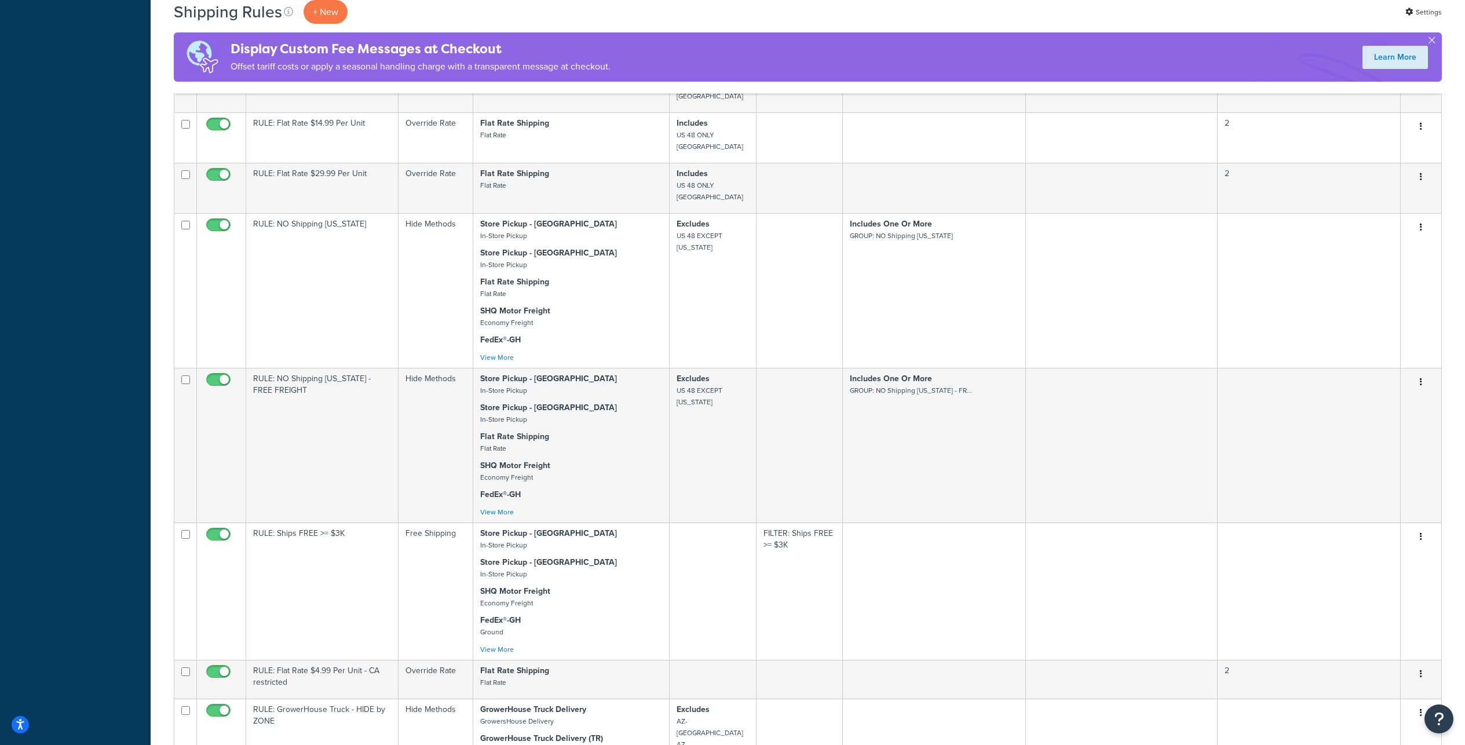
checkbox input "true"
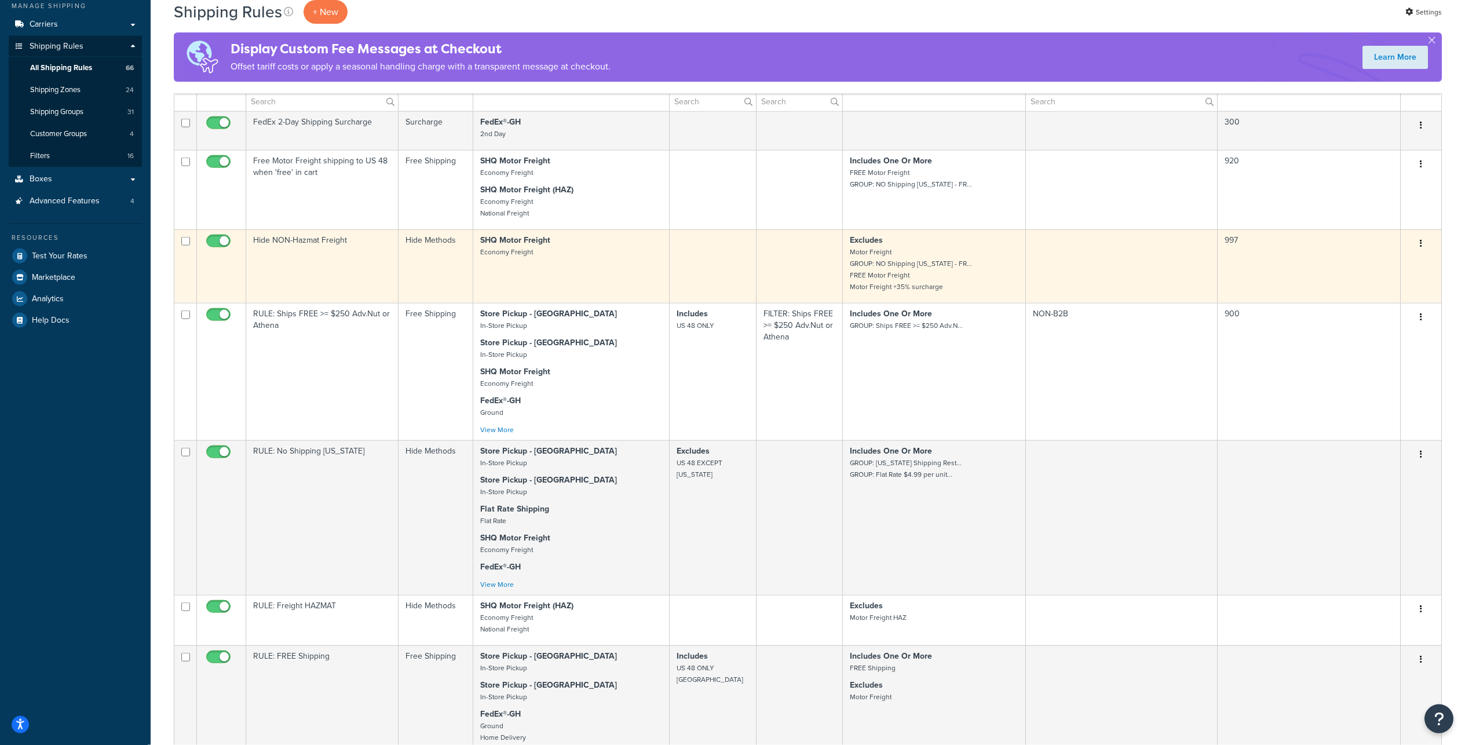
scroll to position [35, 0]
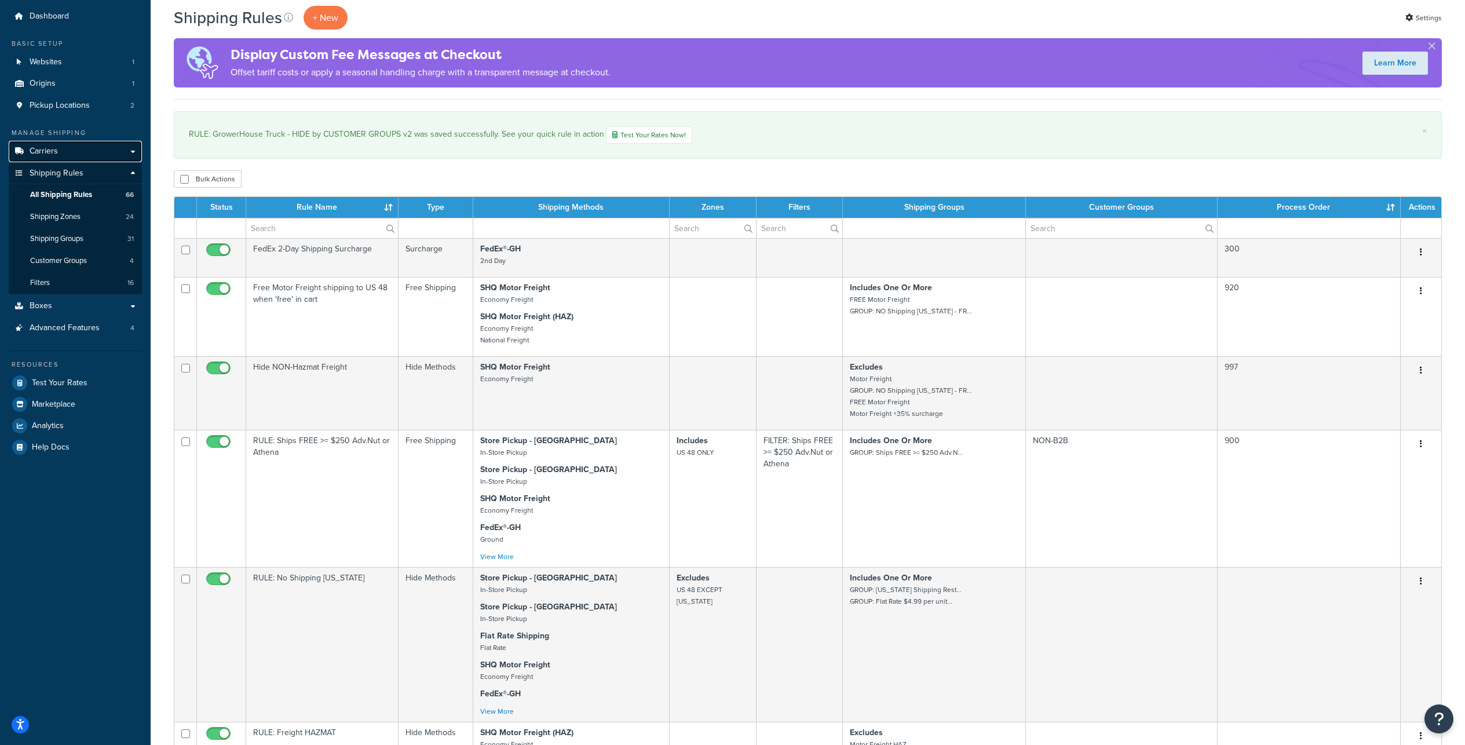
click at [136, 162] on link "Carriers" at bounding box center [75, 151] width 133 height 21
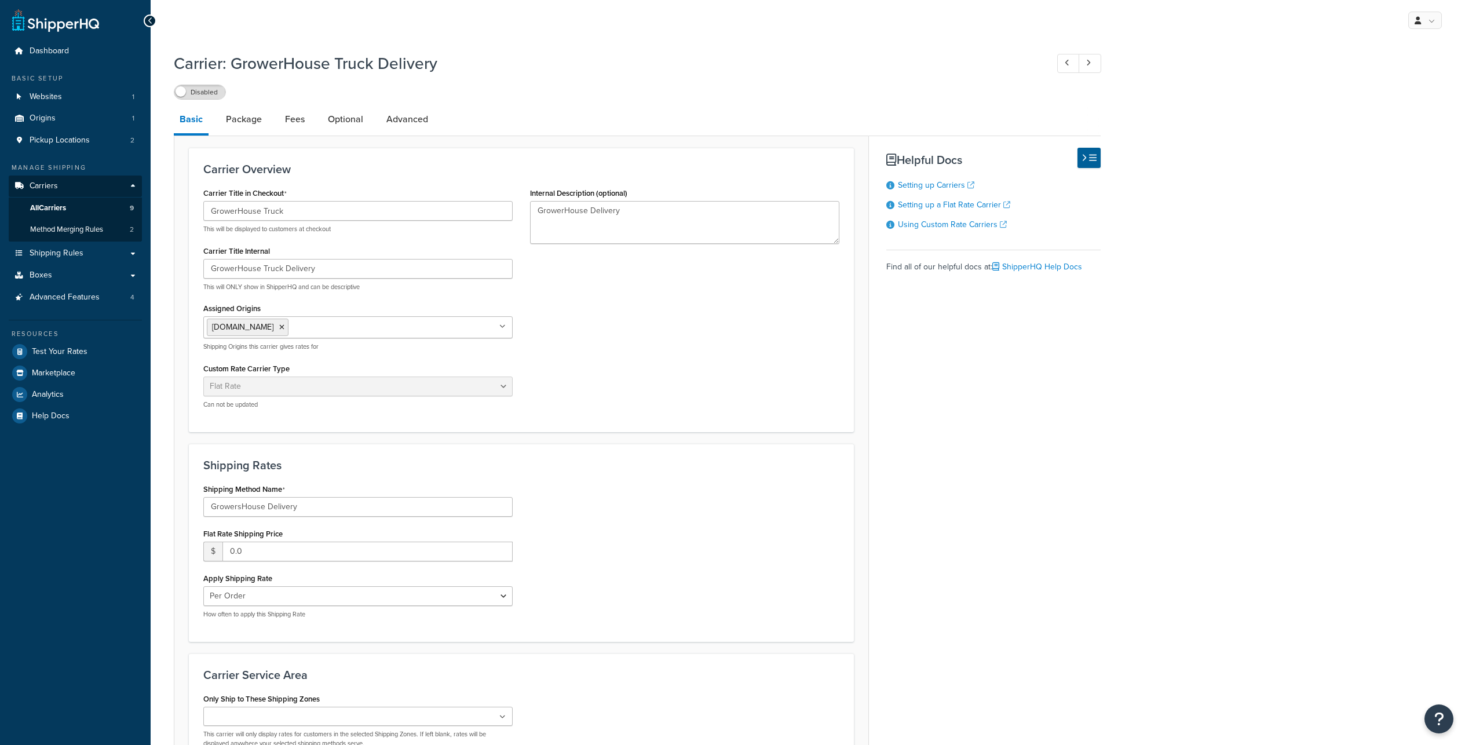
select select "flat"
click at [429, 132] on link "Advanced" at bounding box center [407, 119] width 53 height 28
select select "false"
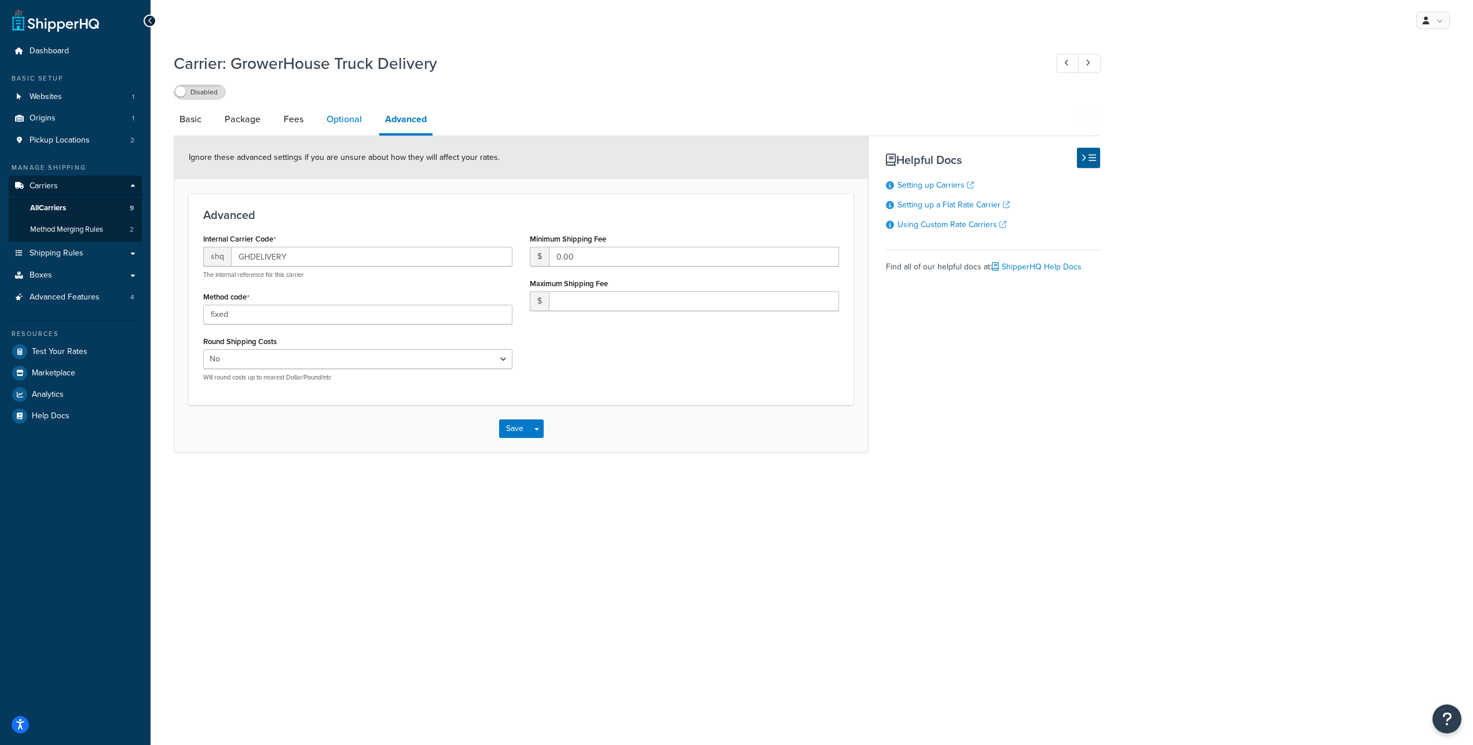
click at [368, 133] on link "Optional" at bounding box center [344, 119] width 47 height 28
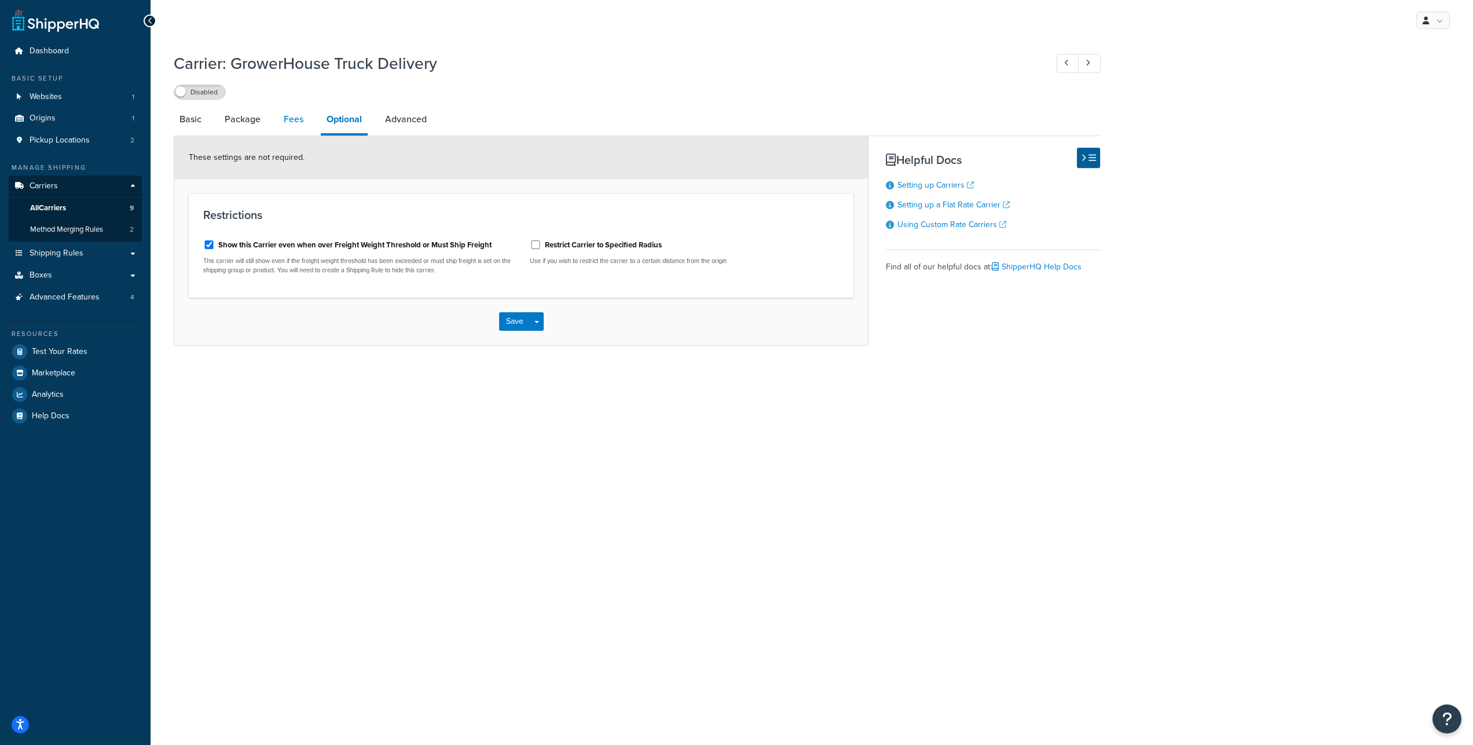
click at [306, 126] on link "Fees" at bounding box center [293, 119] width 31 height 28
select select "AFTER"
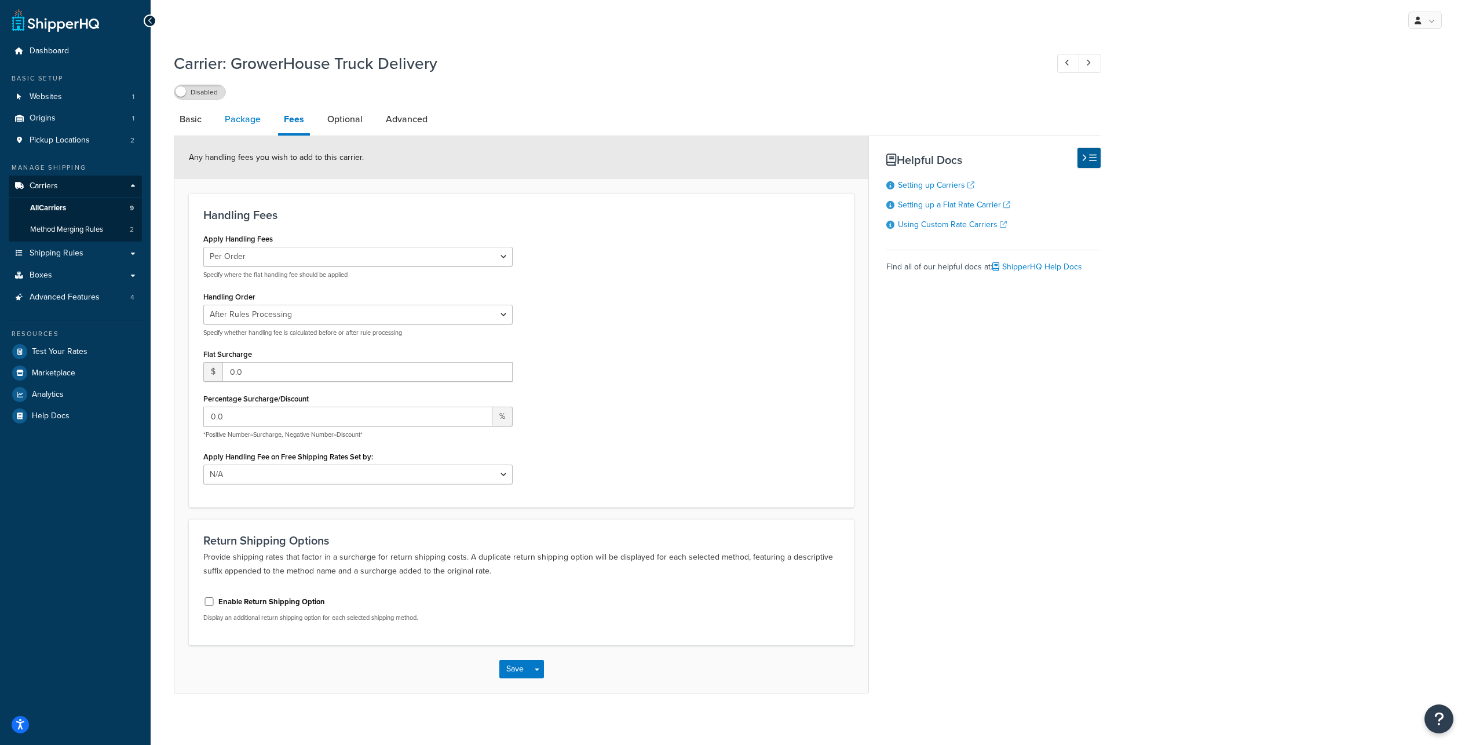
click at [253, 129] on link "Package" at bounding box center [242, 119] width 47 height 28
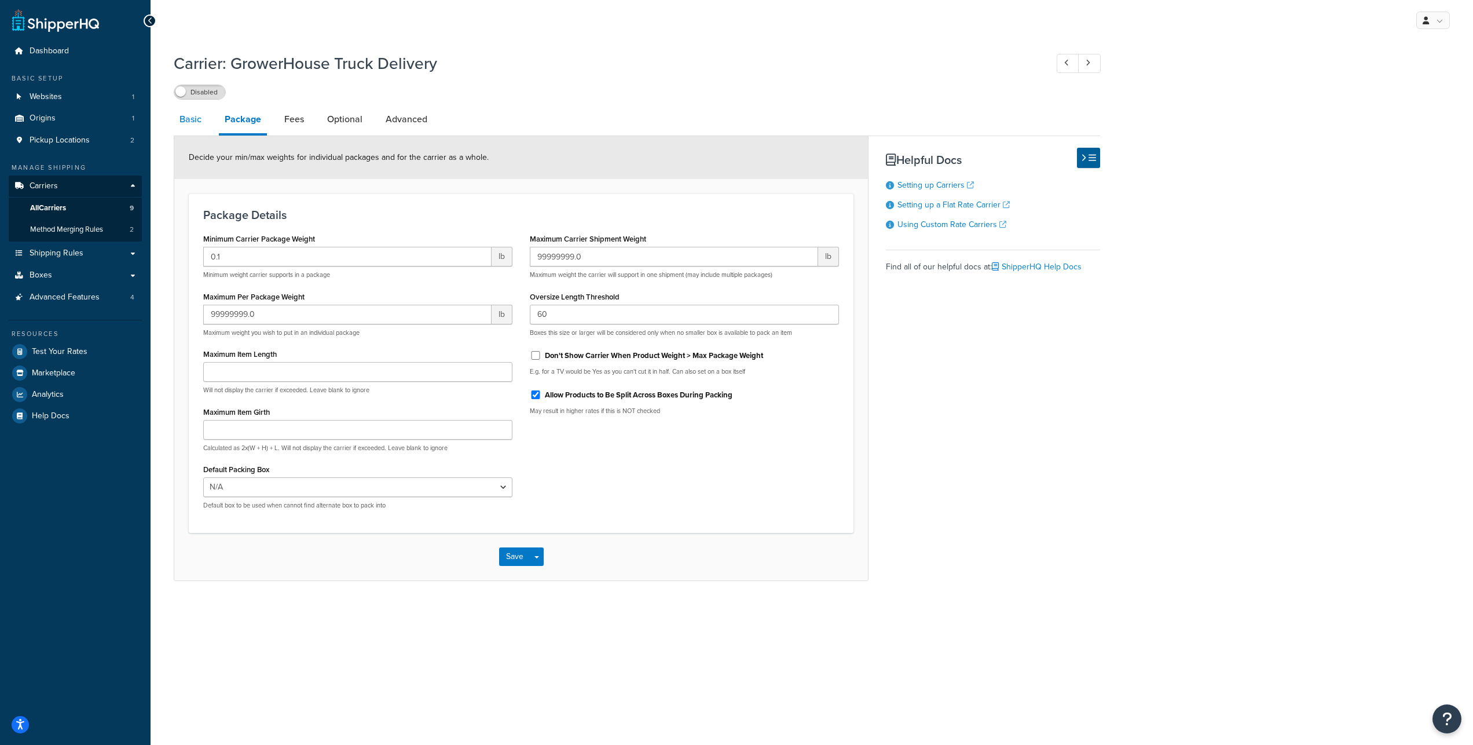
click at [204, 129] on link "Basic" at bounding box center [191, 119] width 34 height 28
select select "flat"
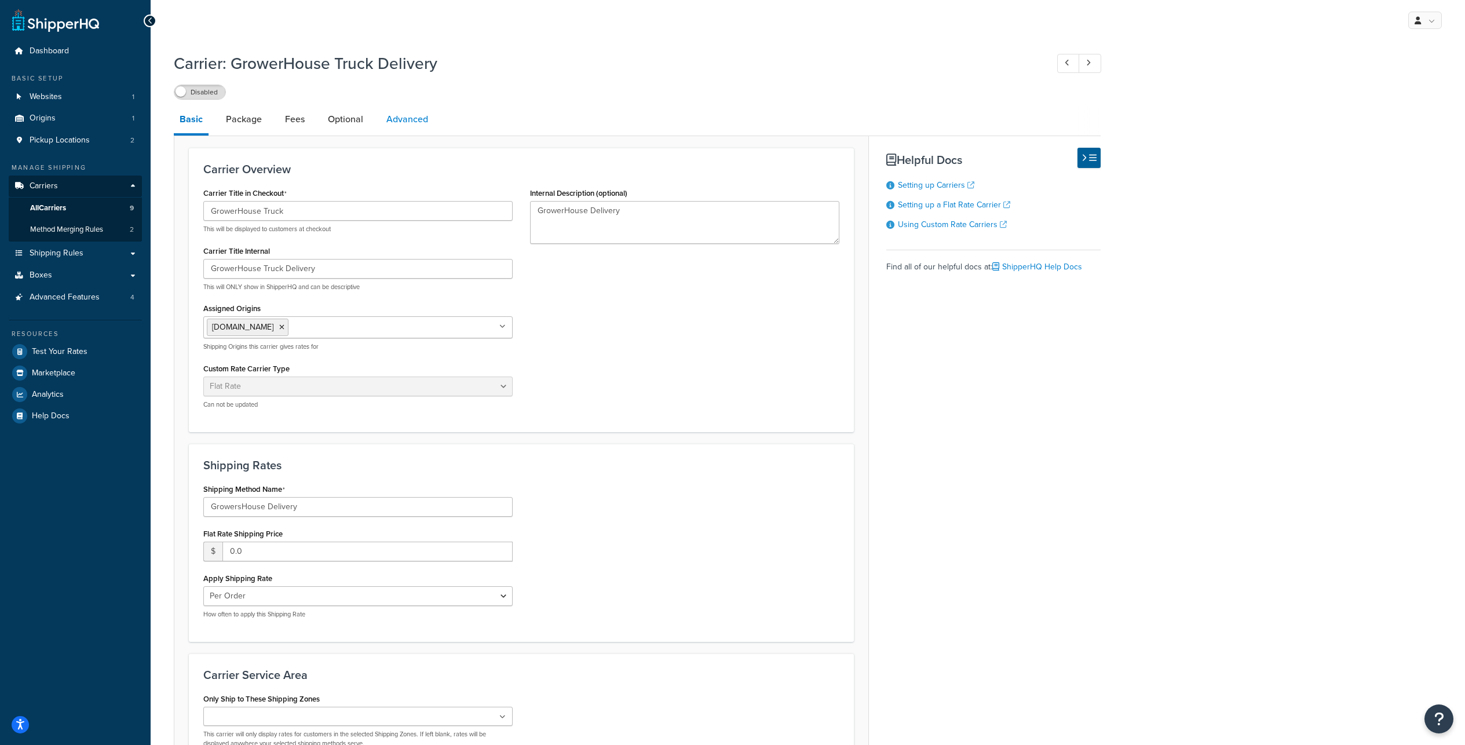
click at [432, 131] on link "Advanced" at bounding box center [407, 119] width 53 height 28
select select "false"
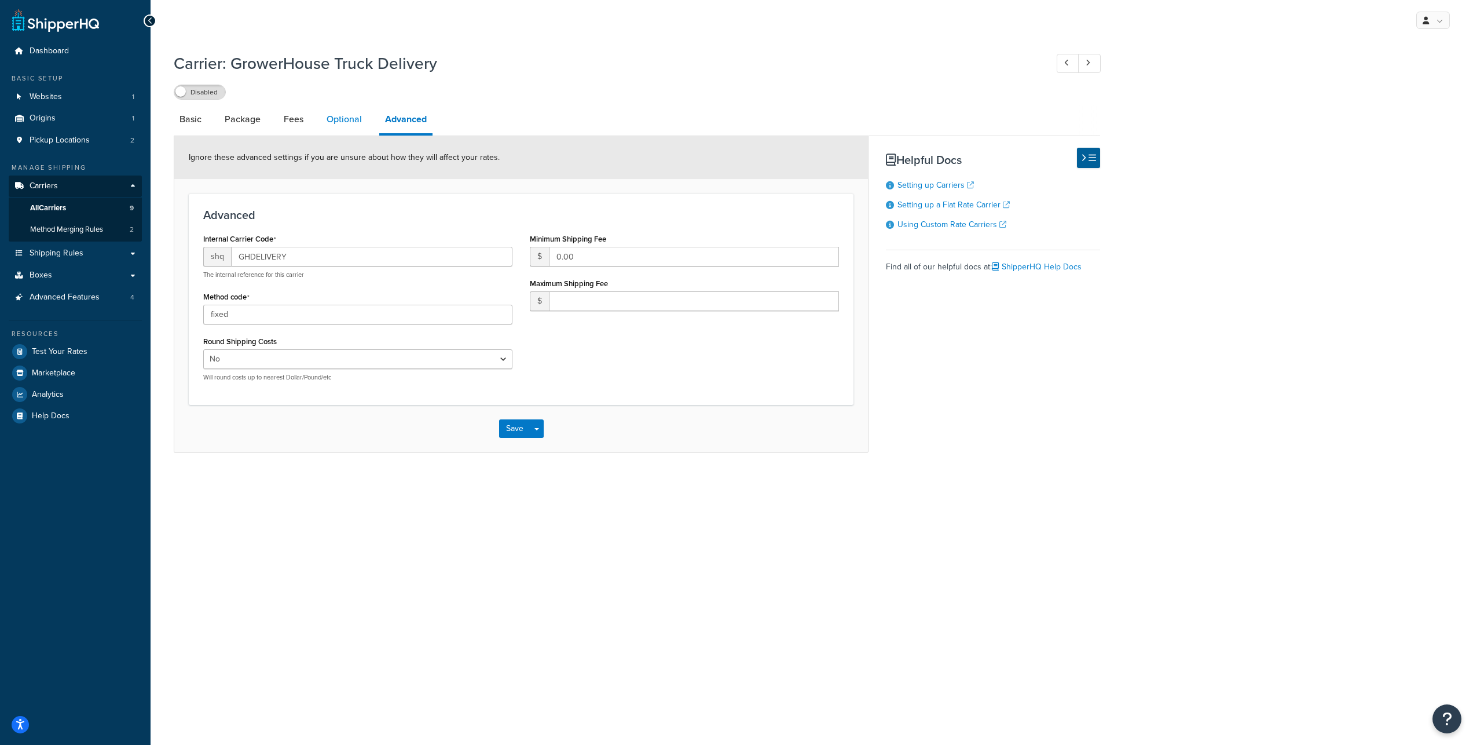
click at [353, 129] on link "Optional" at bounding box center [344, 119] width 47 height 28
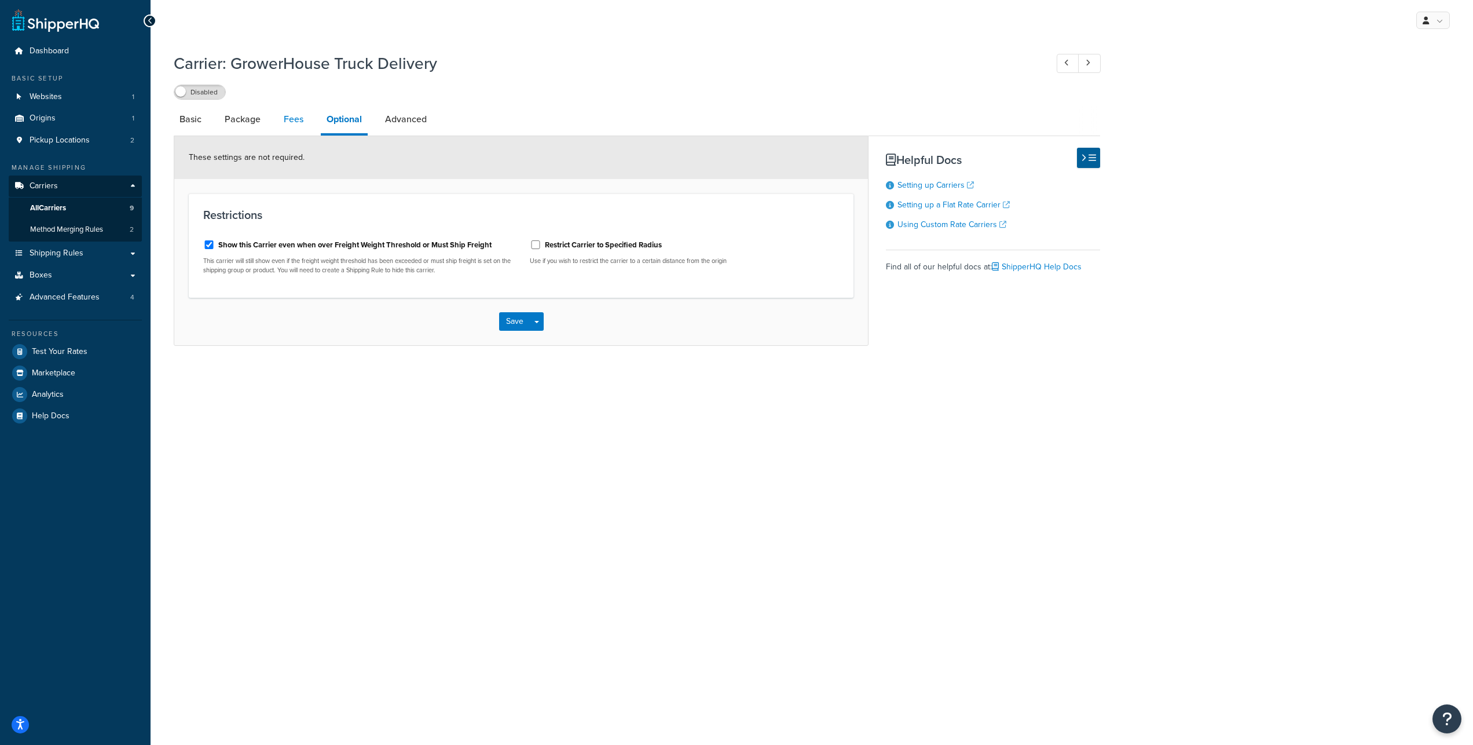
click at [301, 128] on link "Fees" at bounding box center [293, 119] width 31 height 28
select select "AFTER"
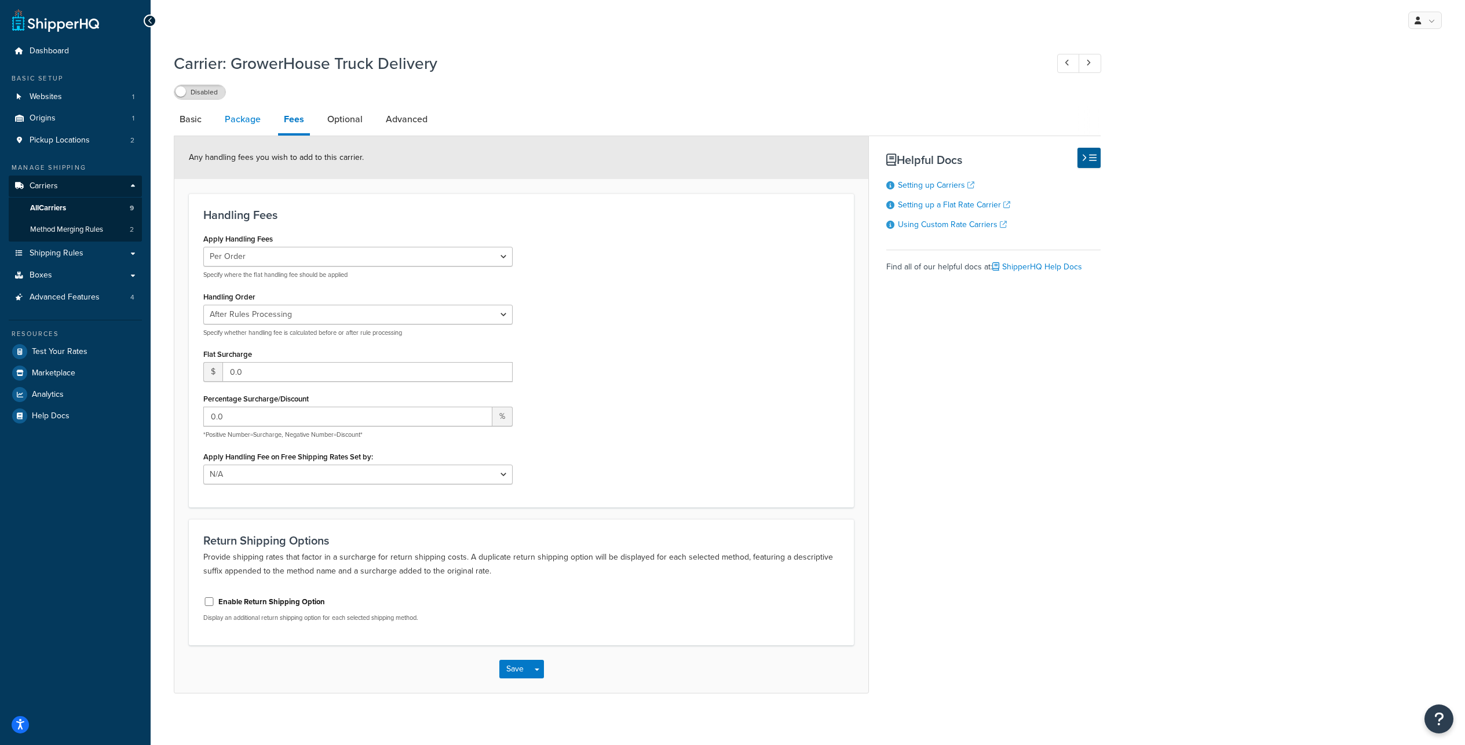
click at [255, 129] on link "Package" at bounding box center [242, 119] width 47 height 28
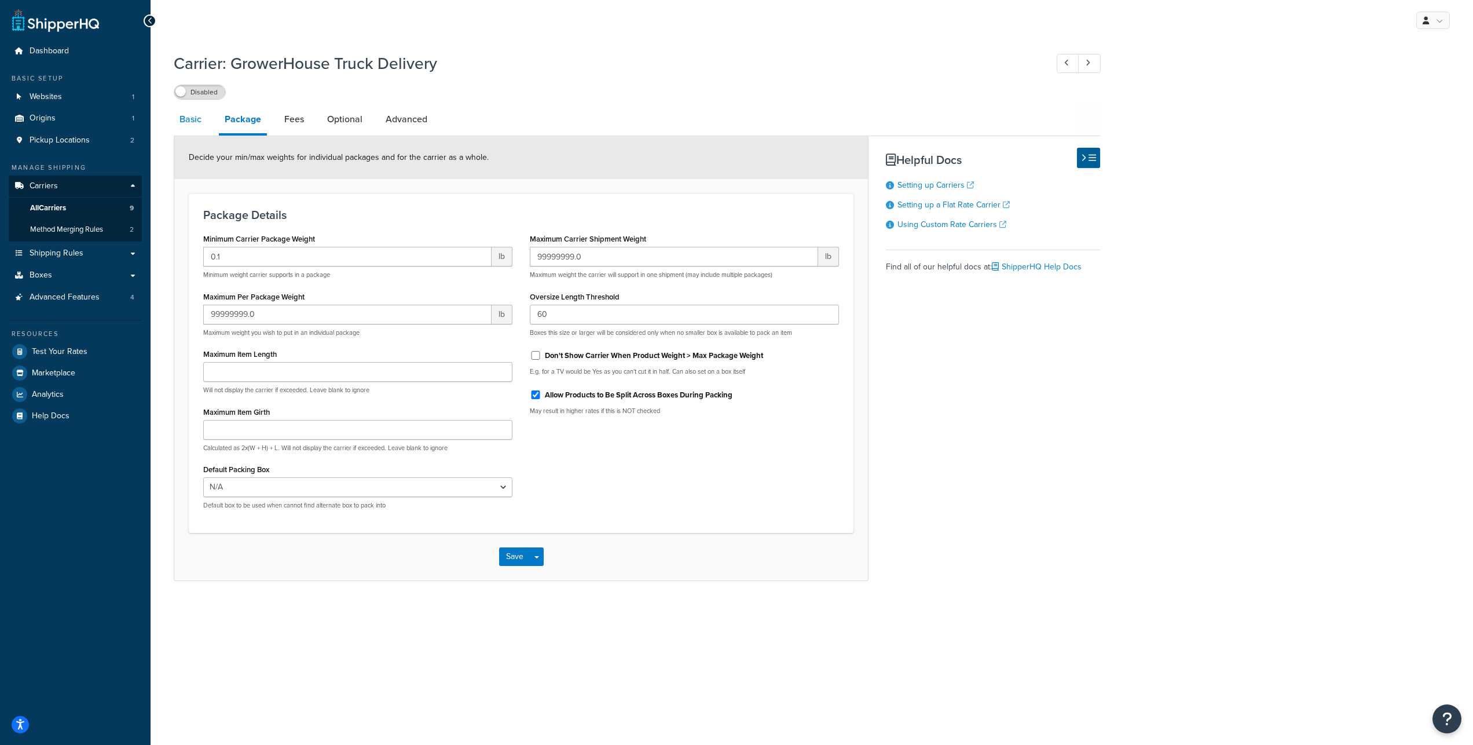
click at [188, 130] on link "Basic" at bounding box center [191, 119] width 34 height 28
select select "flat"
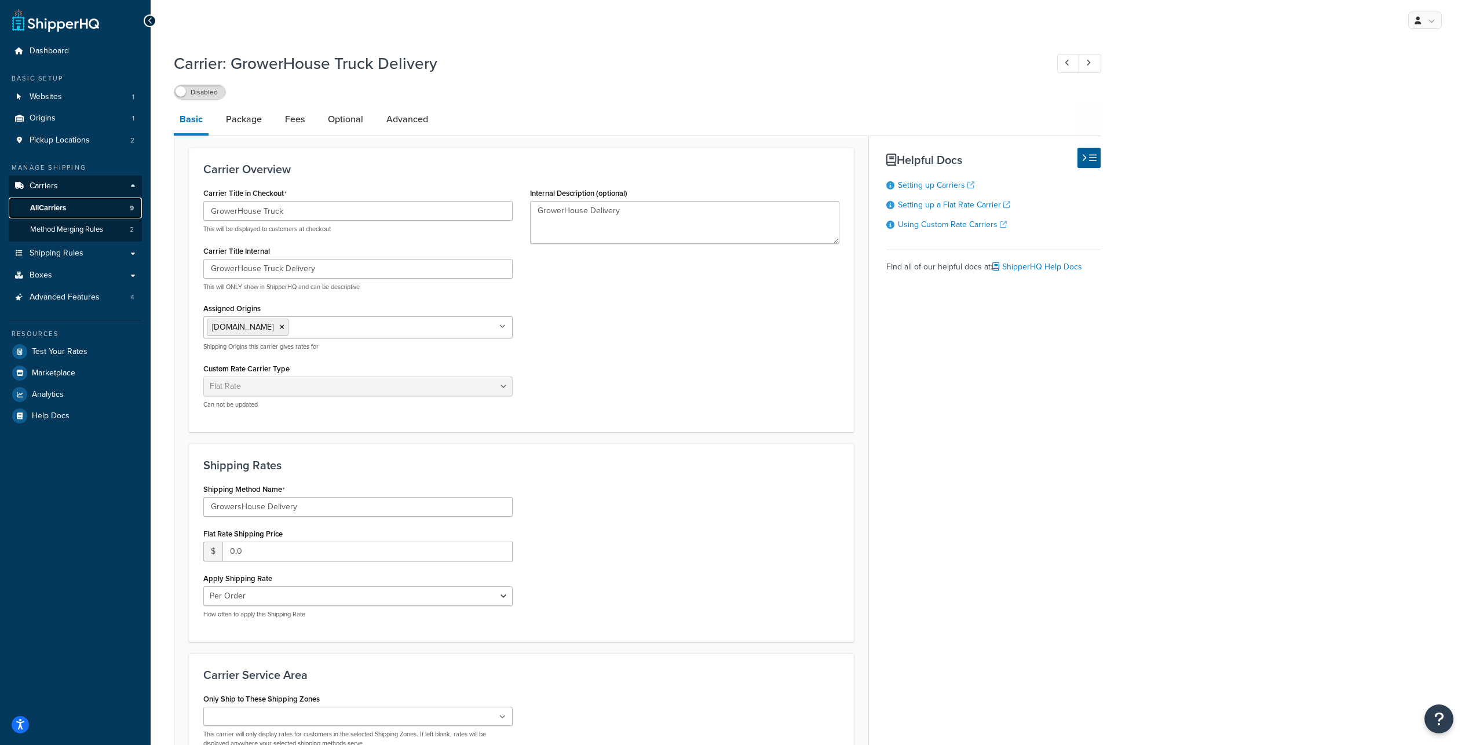
click at [54, 213] on span "All Carriers" at bounding box center [48, 208] width 36 height 10
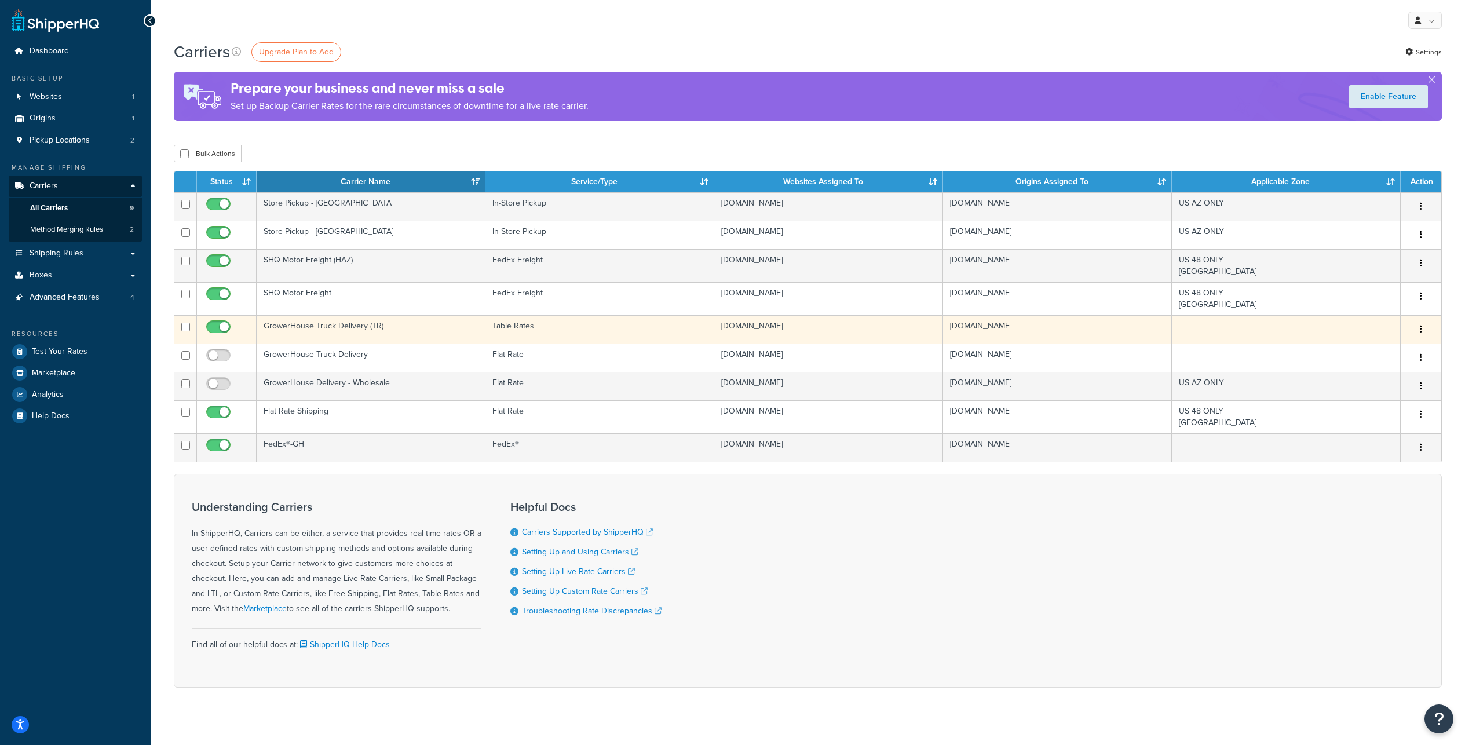
click at [1424, 339] on button "button" at bounding box center [1421, 329] width 16 height 19
click at [1352, 387] on link "Edit" at bounding box center [1374, 388] width 92 height 24
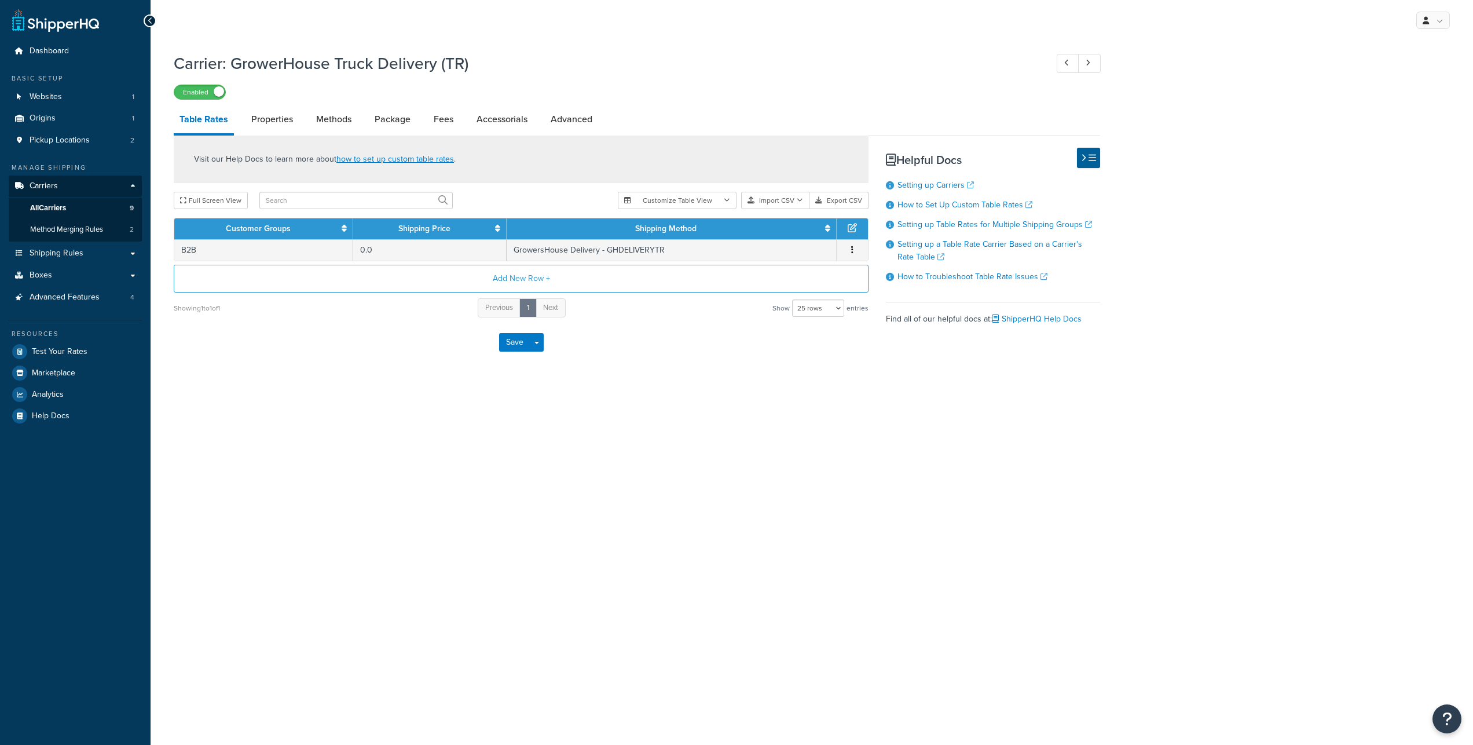
select select "25"
click at [295, 128] on link "Properties" at bounding box center [272, 119] width 53 height 28
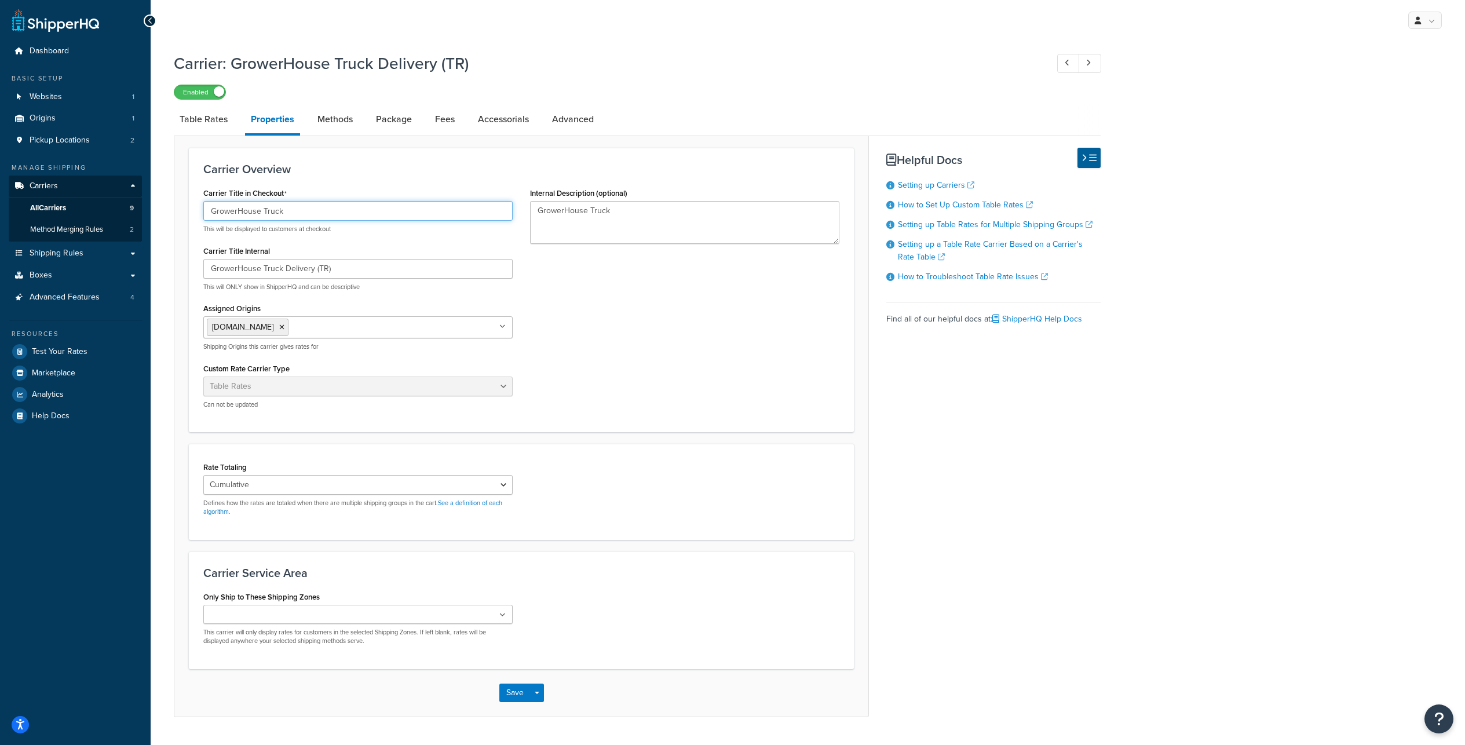
click at [336, 221] on input "GrowerHouse Truck" at bounding box center [357, 211] width 309 height 20
click at [599, 129] on link "Advanced" at bounding box center [572, 119] width 53 height 28
select select "false"
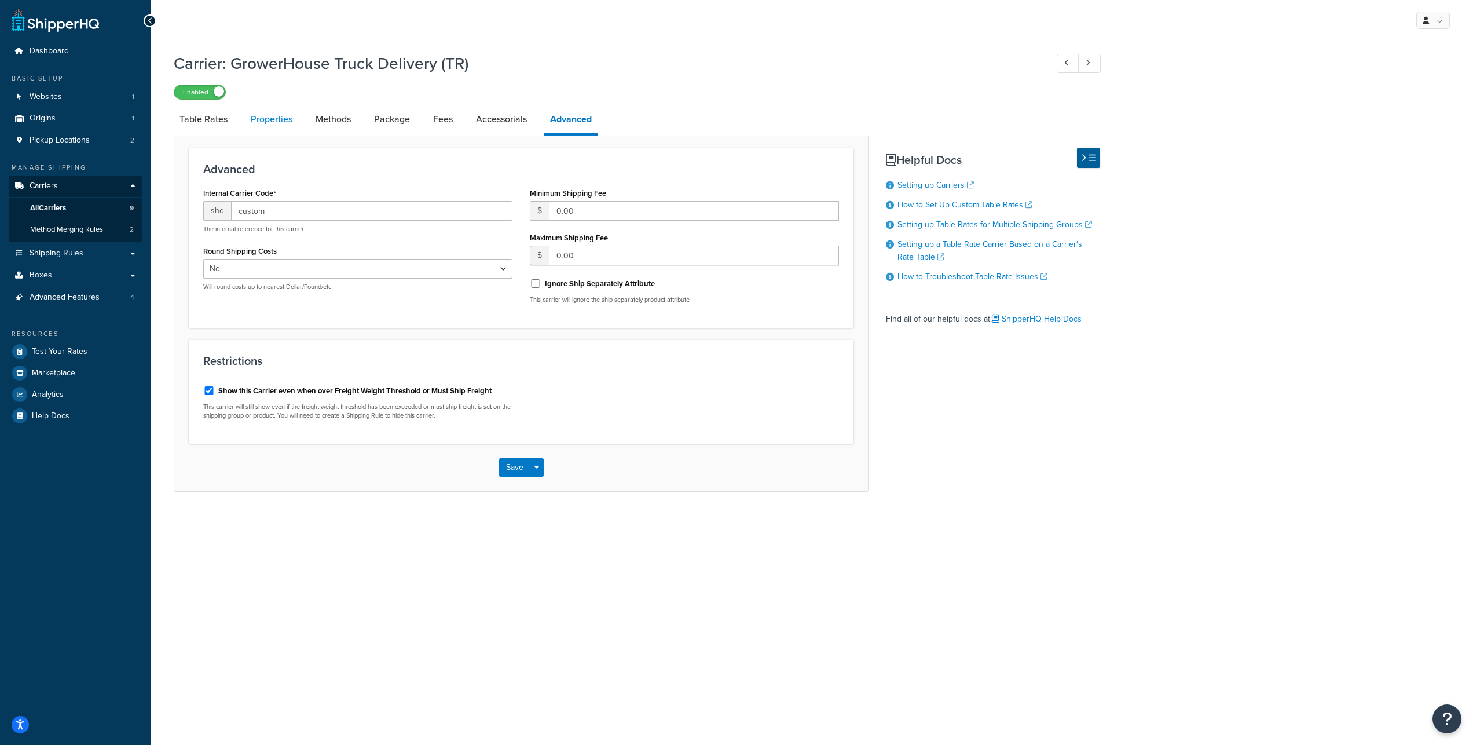
click at [272, 127] on link "Properties" at bounding box center [271, 119] width 53 height 28
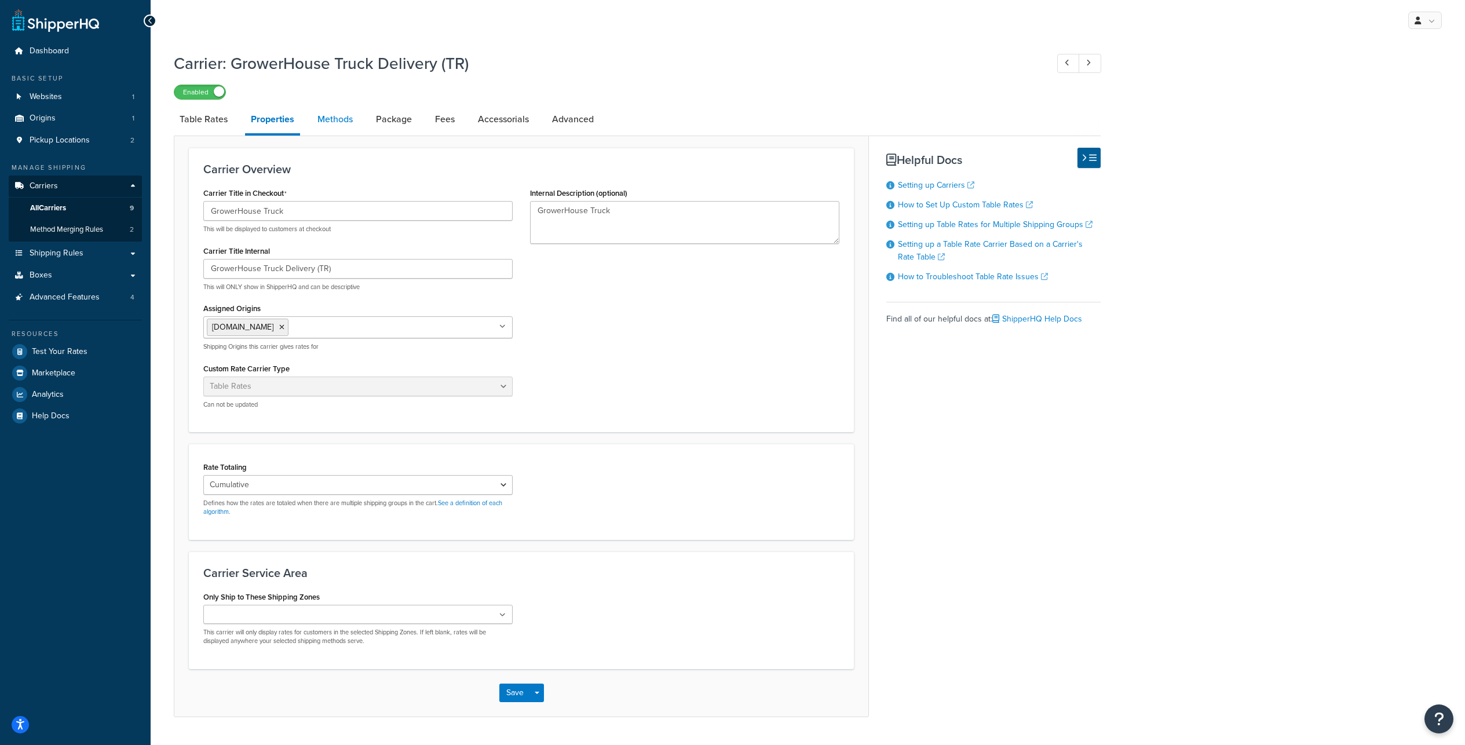
click at [354, 125] on link "Methods" at bounding box center [335, 119] width 47 height 28
select select "25"
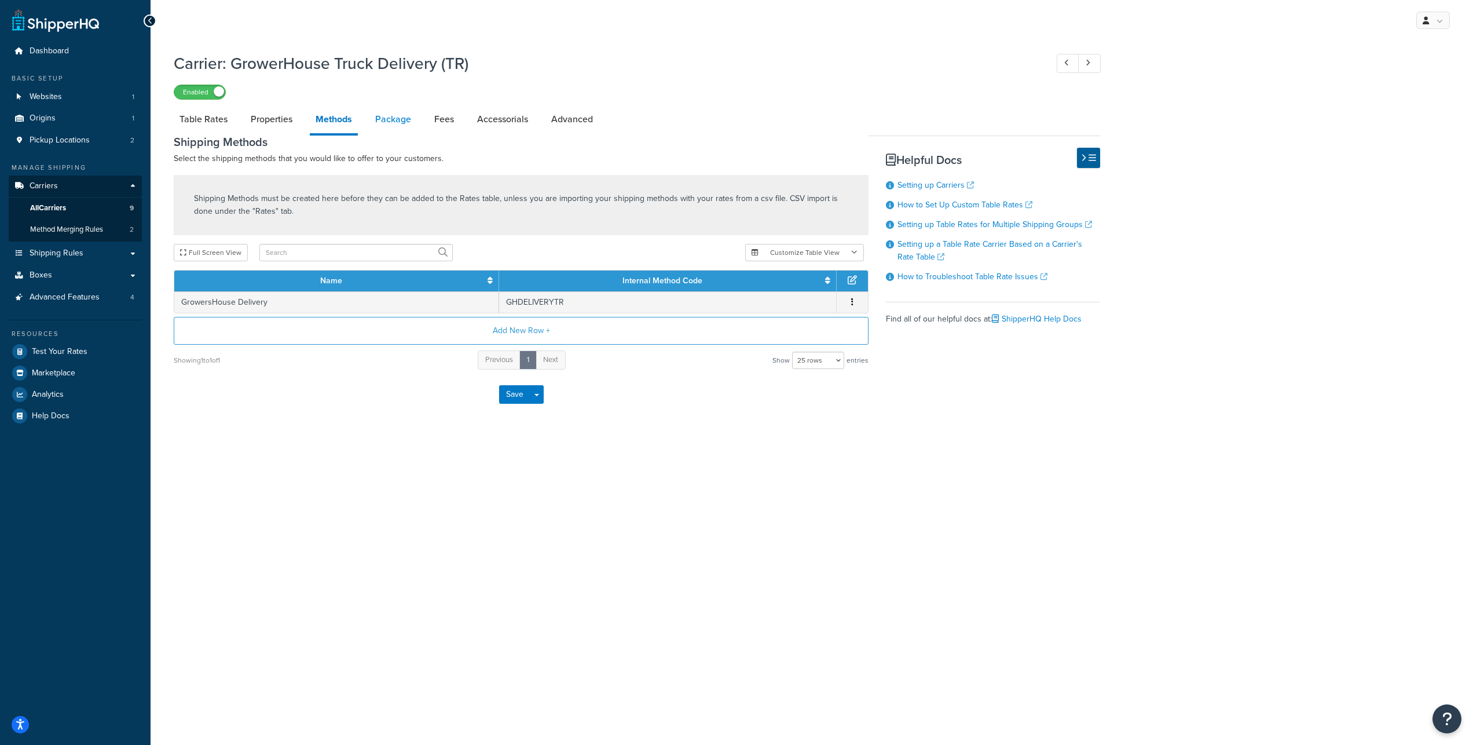
click at [417, 130] on link "Package" at bounding box center [393, 119] width 47 height 28
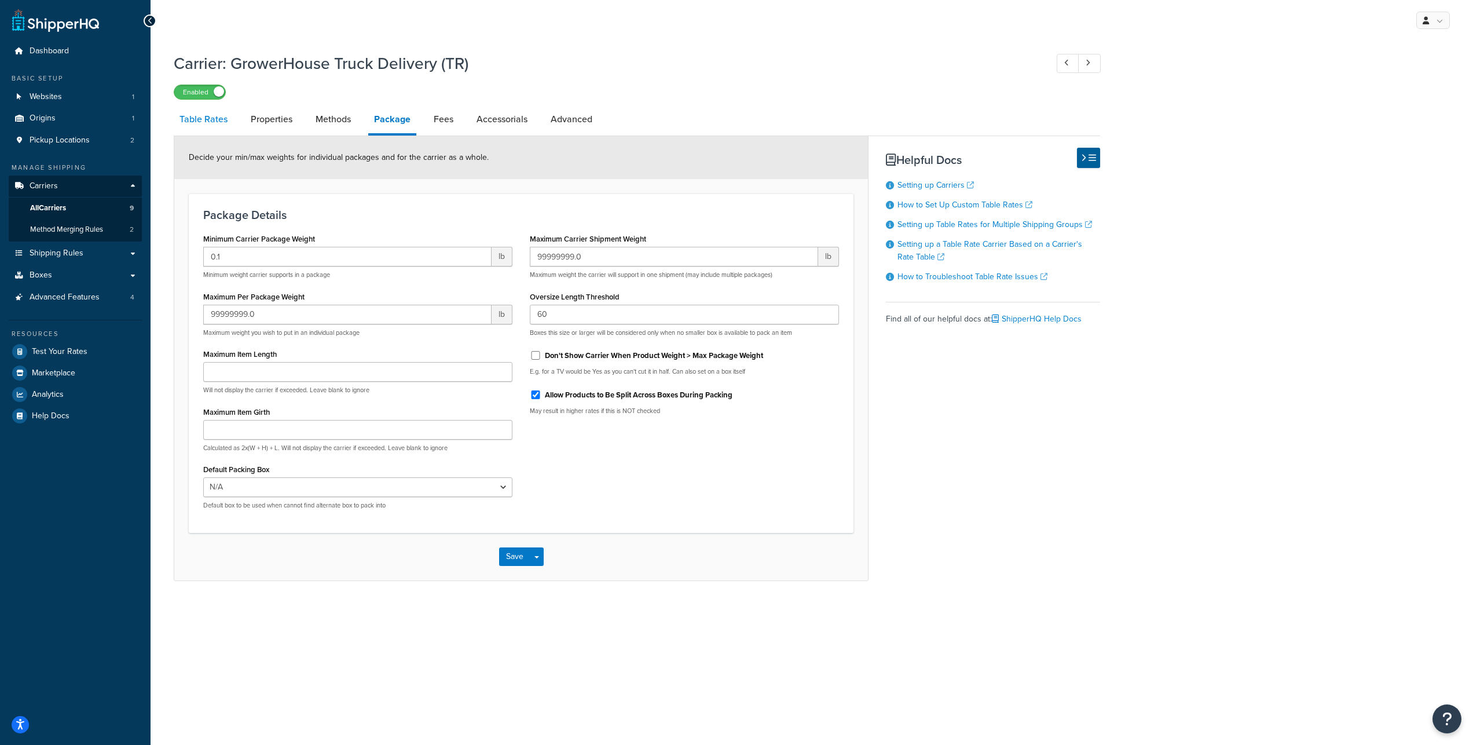
click at [213, 132] on link "Table Rates" at bounding box center [204, 119] width 60 height 28
select select "25"
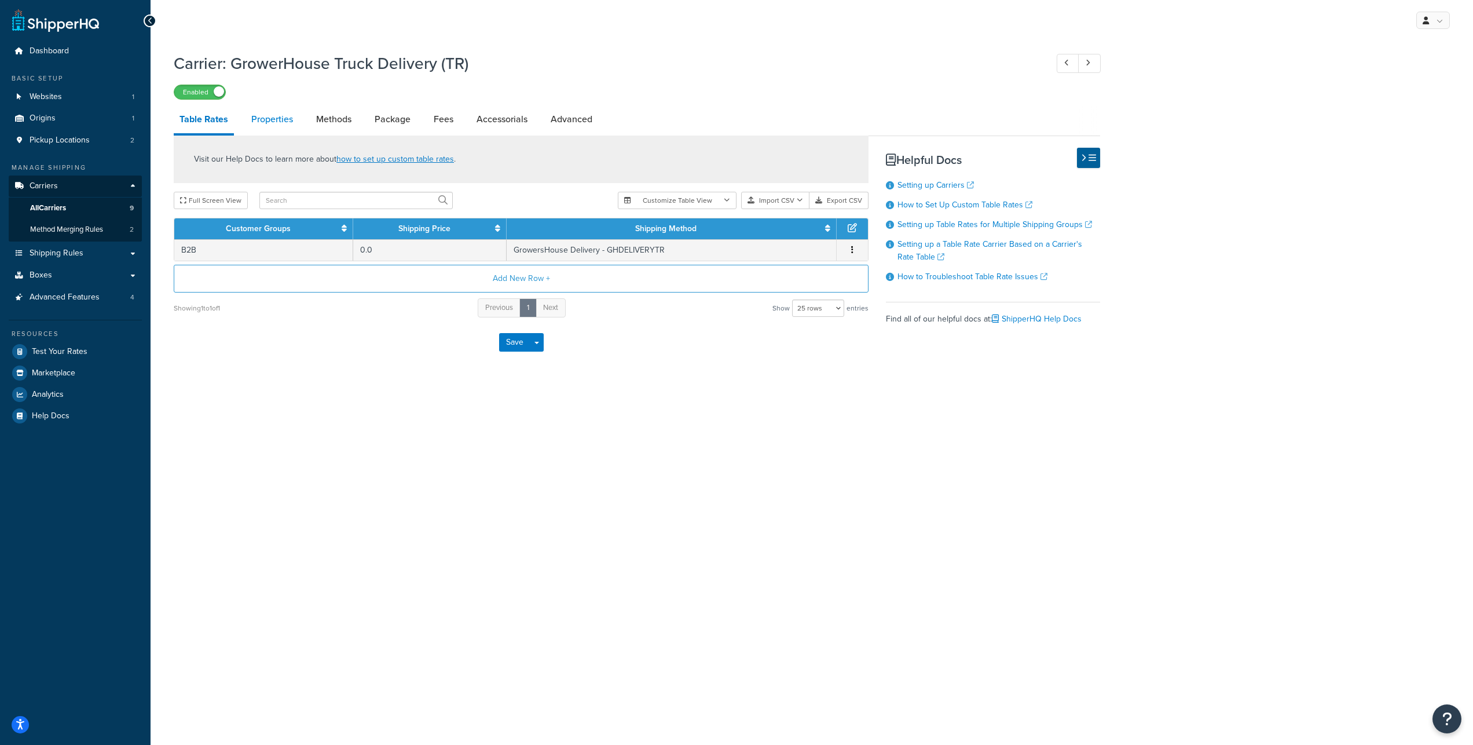
click at [296, 130] on link "Properties" at bounding box center [272, 119] width 53 height 28
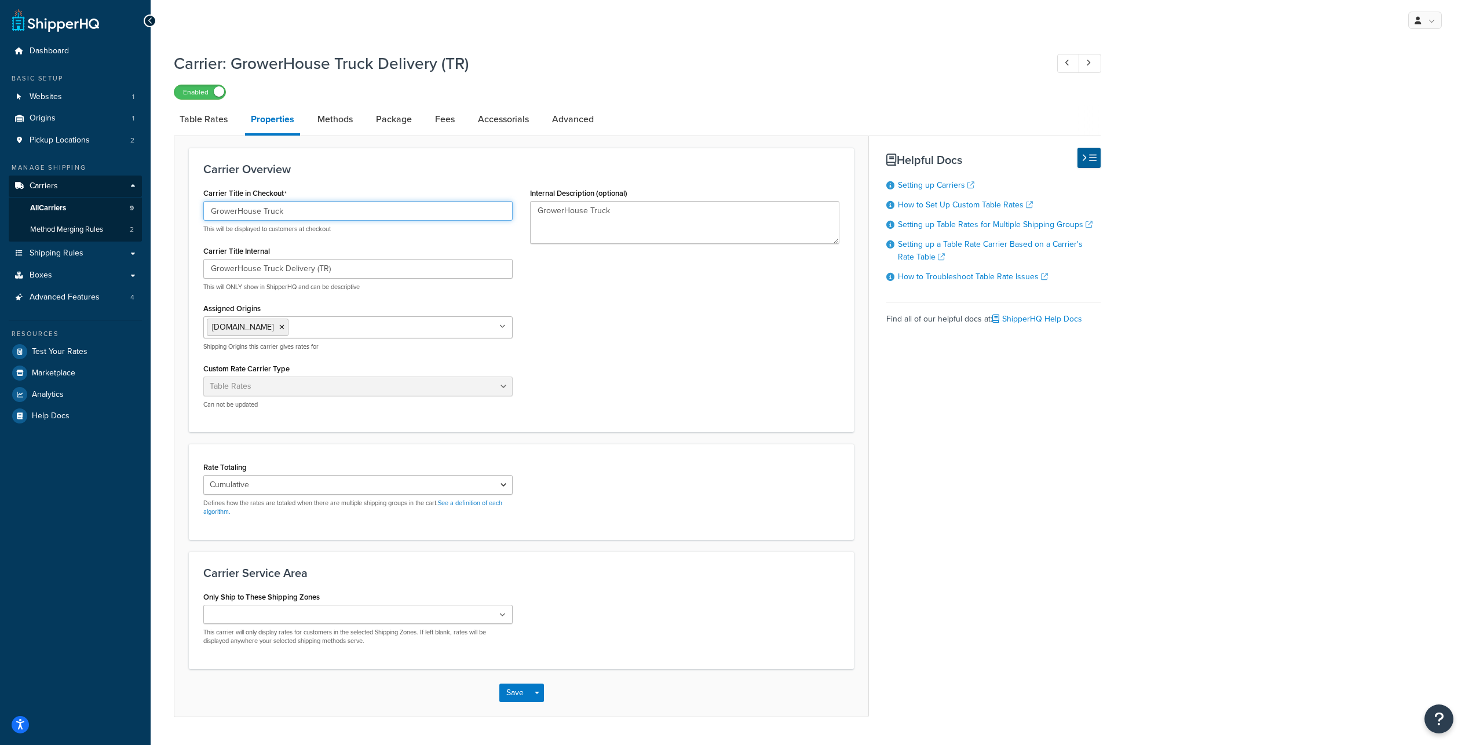
click at [315, 221] on input "GrowerHouse Truck" at bounding box center [357, 211] width 309 height 20
drag, startPoint x: 372, startPoint y: 229, endPoint x: 300, endPoint y: 235, distance: 72.0
click at [300, 221] on input "GrowerHouse Truck Special Delivery" at bounding box center [357, 211] width 309 height 20
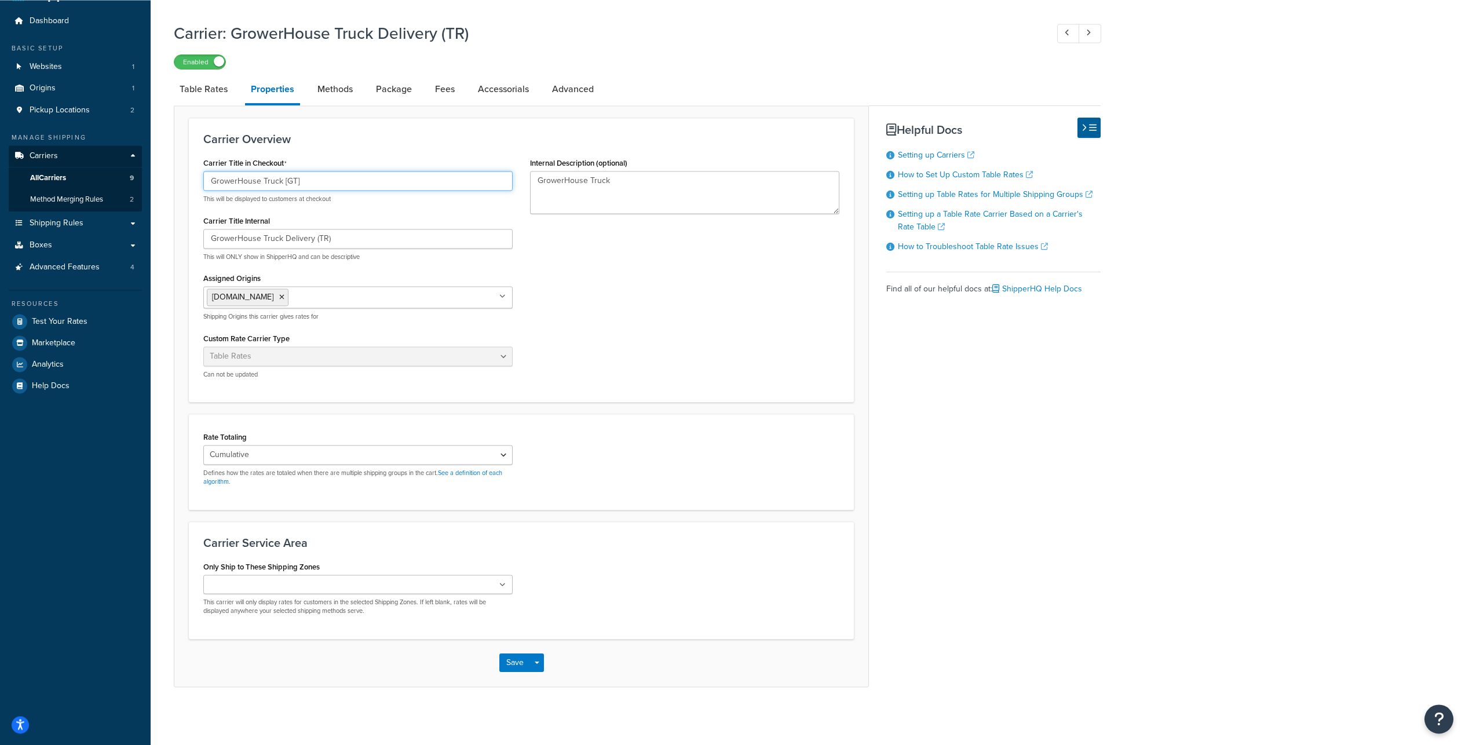
scroll to position [90, 0]
type input "GrowerHouse Truck [GT]"
click at [506, 662] on button "Save" at bounding box center [514, 662] width 31 height 19
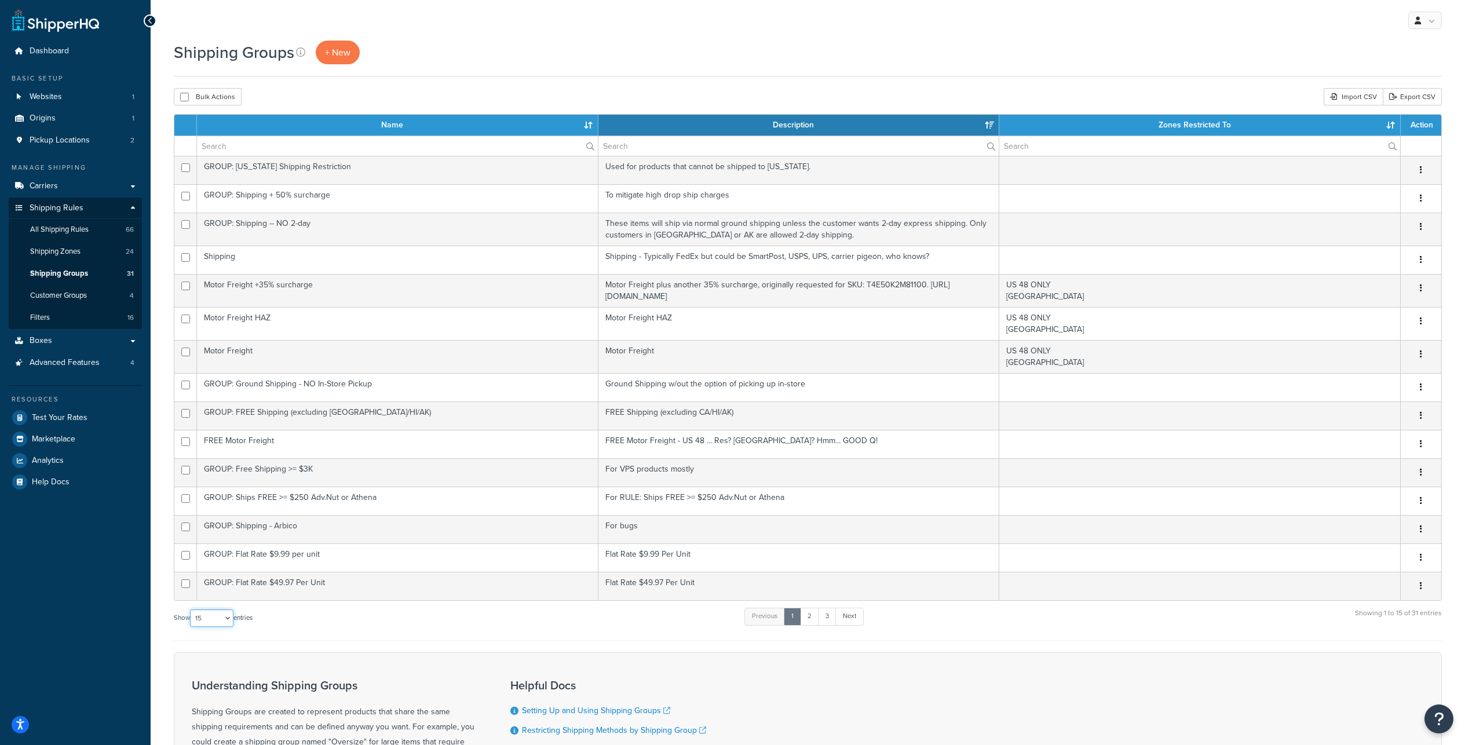
select select "100"
click option "100" at bounding box center [0, 0] width 0 height 0
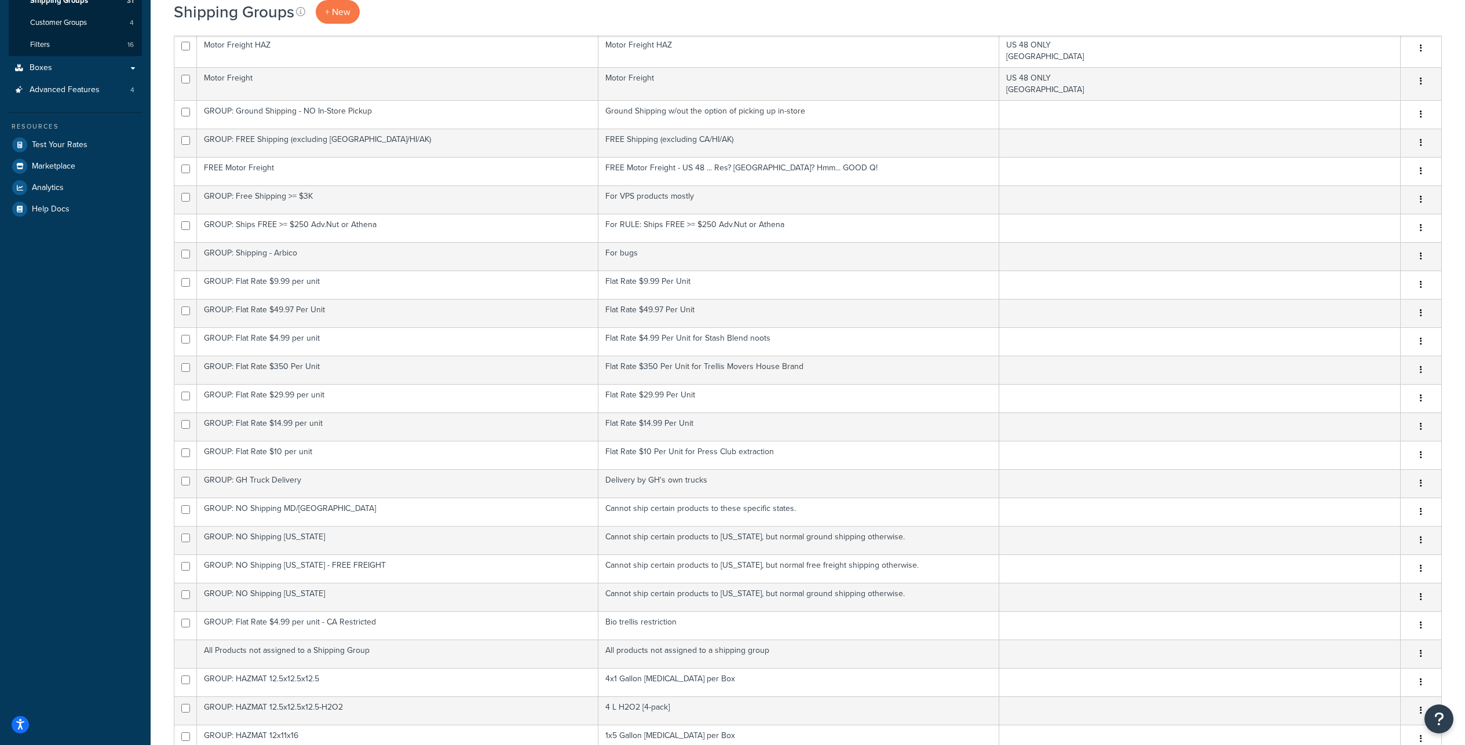
scroll to position [185, 0]
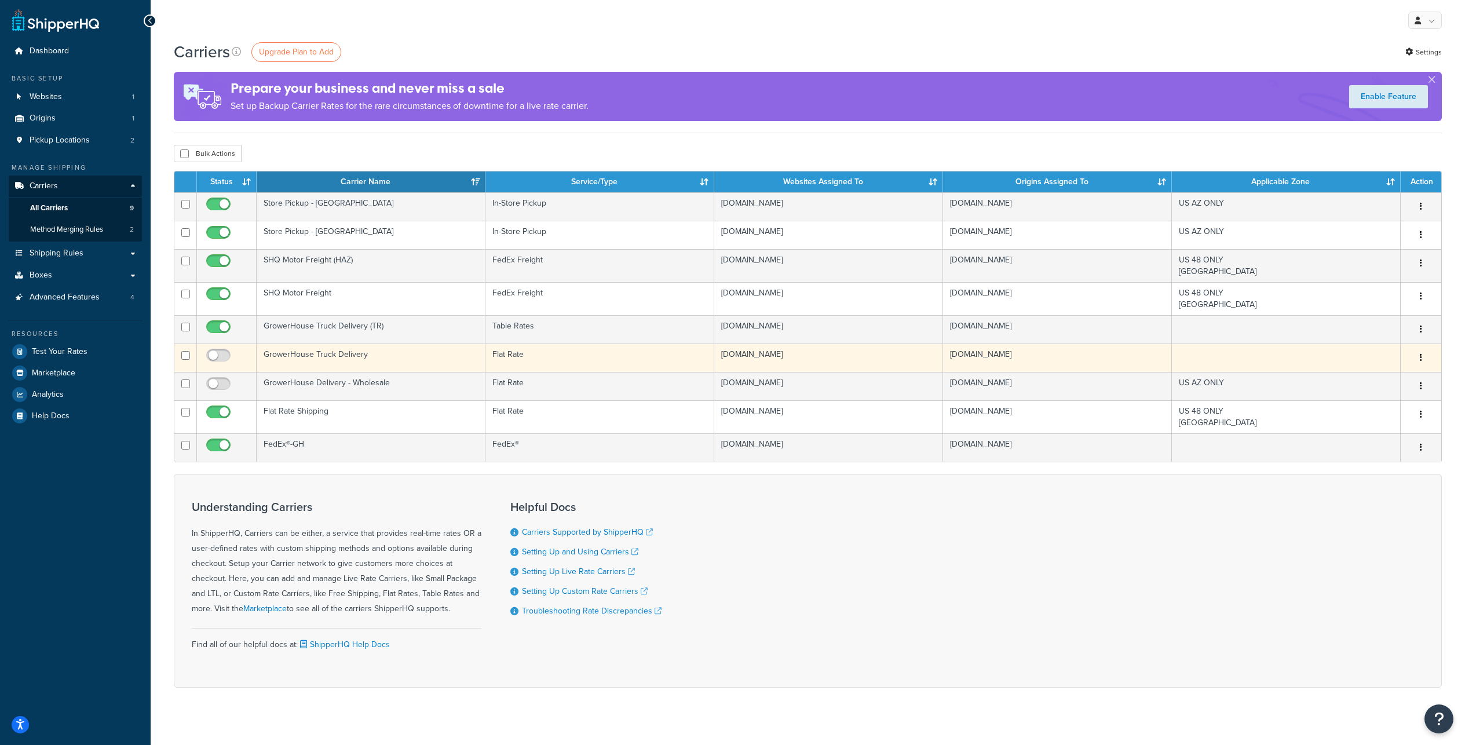
click at [384, 372] on td "GrowerHouse Truck Delivery" at bounding box center [371, 357] width 229 height 28
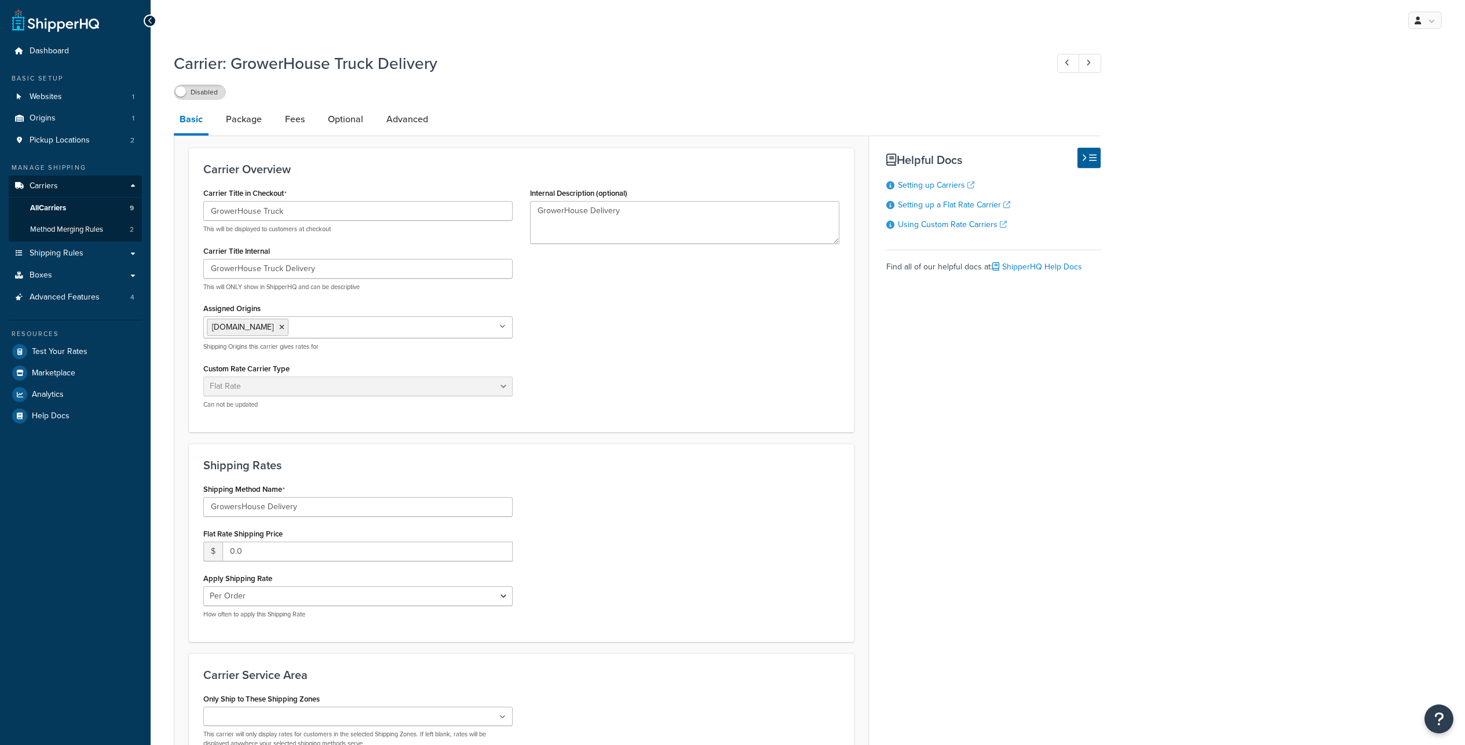
select select "flat"
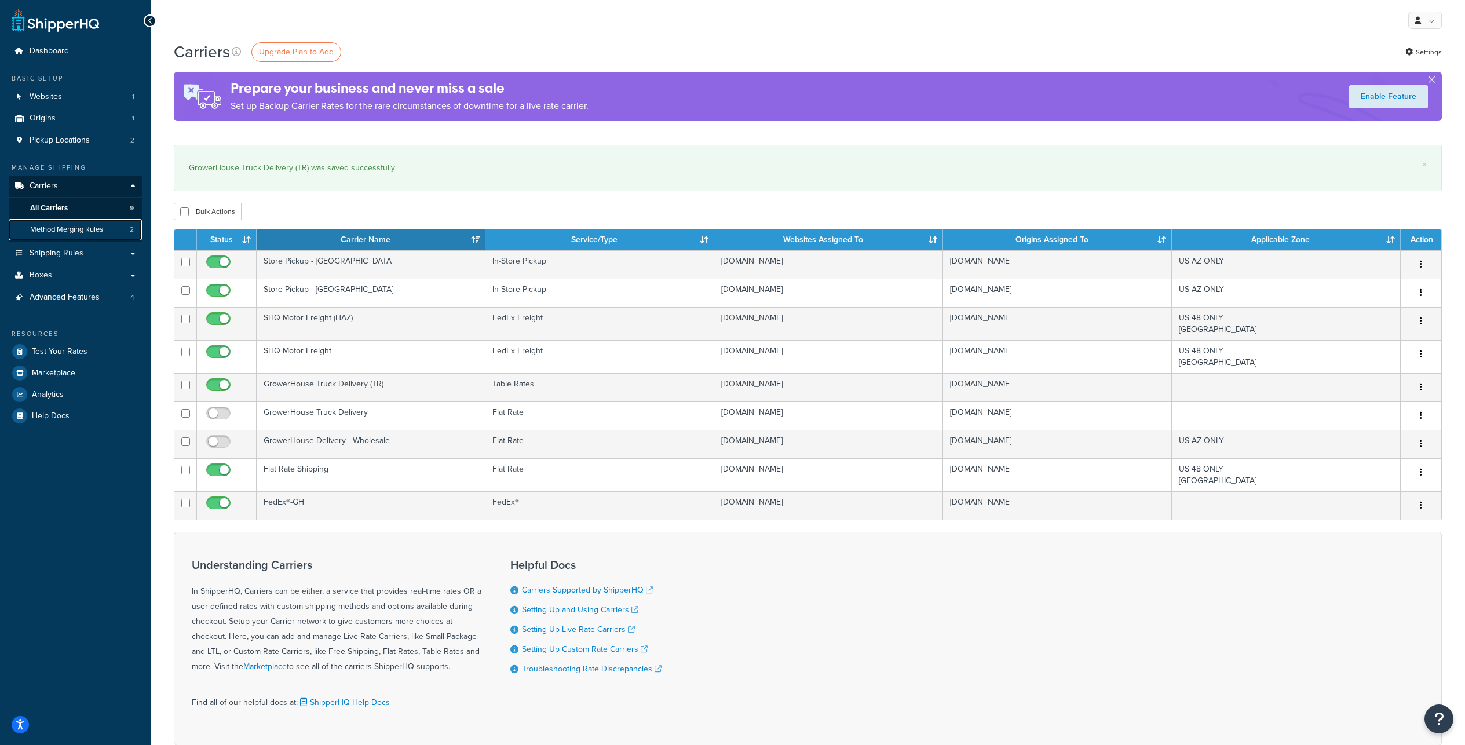
click at [79, 235] on span "Method Merging Rules" at bounding box center [66, 230] width 73 height 10
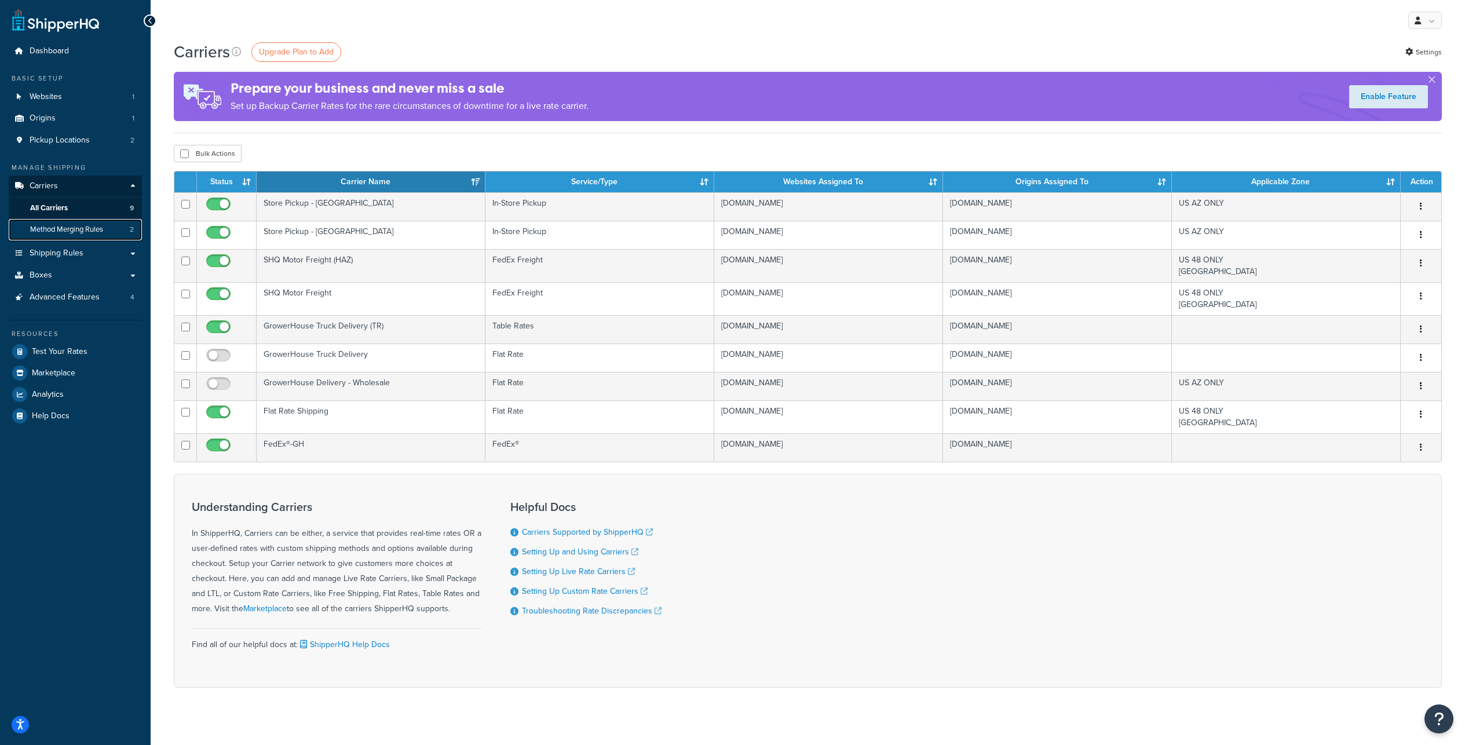
click at [103, 235] on span "Method Merging Rules" at bounding box center [66, 230] width 73 height 10
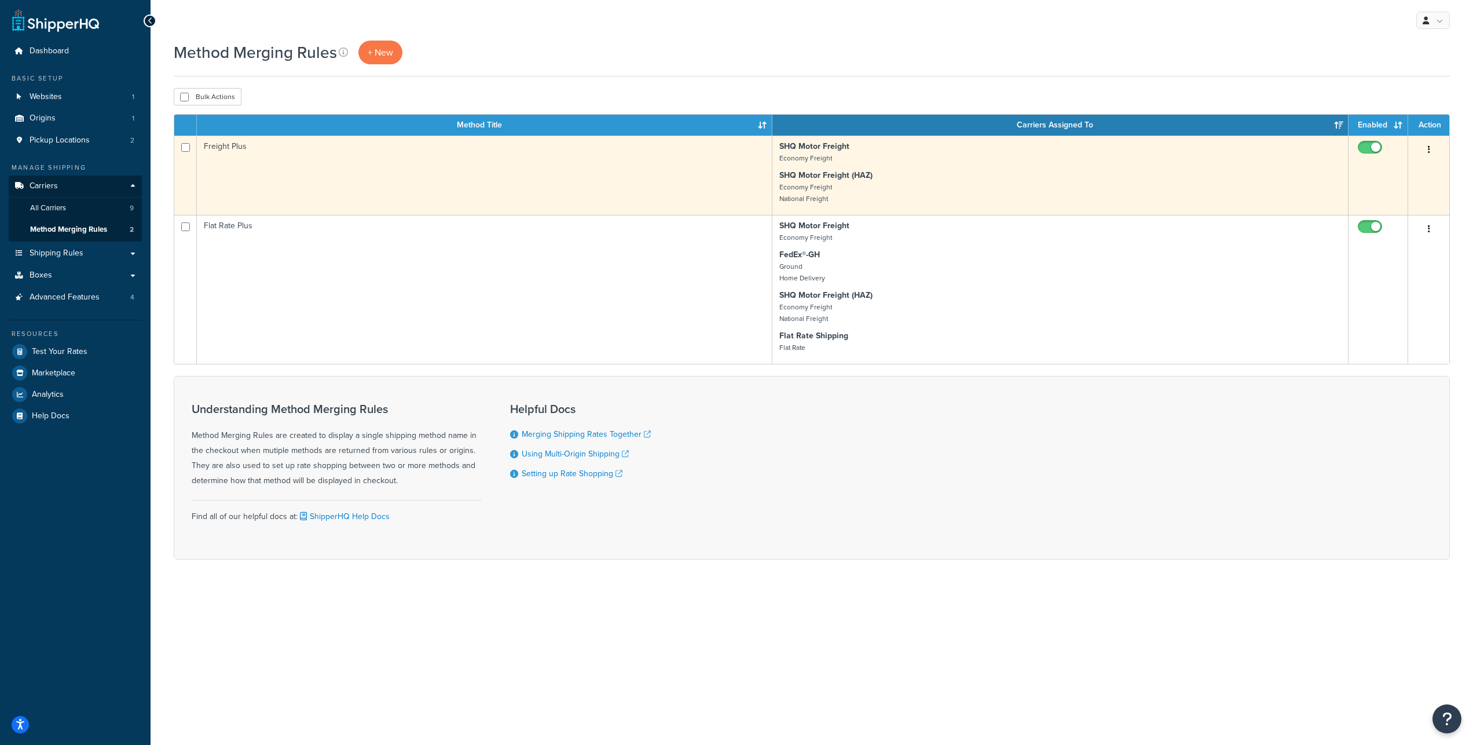
click at [1432, 158] on button "button" at bounding box center [1429, 150] width 16 height 19
click at [1377, 186] on link "Edit" at bounding box center [1383, 186] width 92 height 24
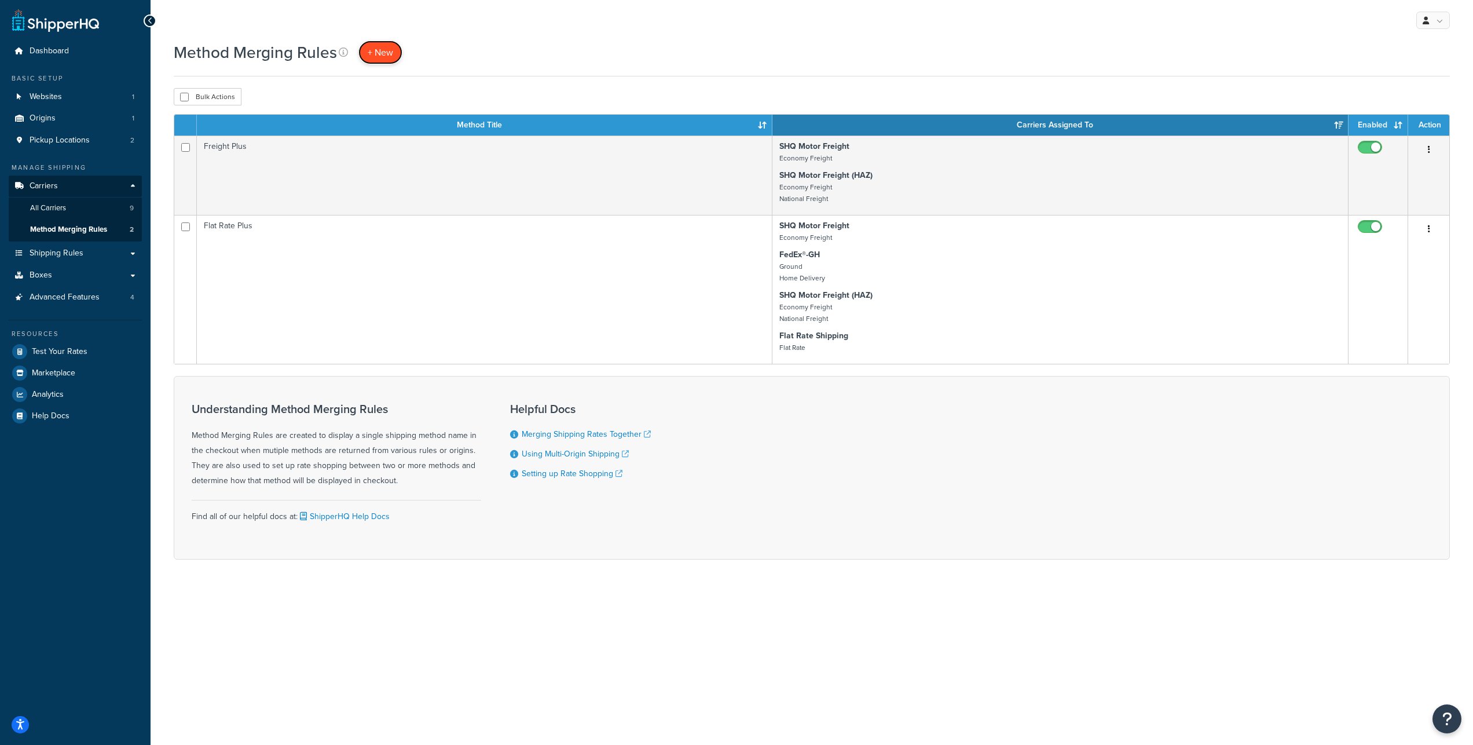
click at [393, 56] on span "+ New" at bounding box center [380, 52] width 25 height 13
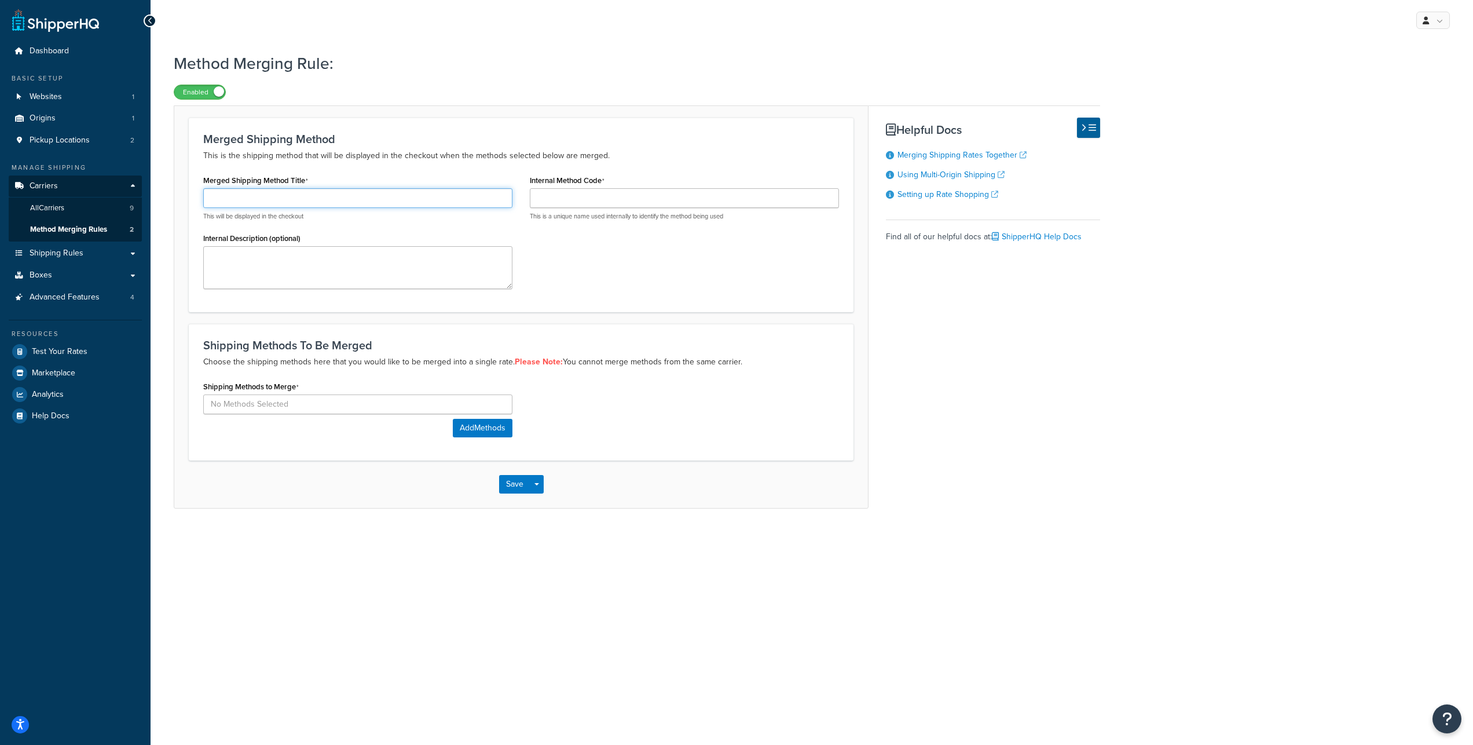
click at [247, 208] on input "Merged Shipping Method Title" at bounding box center [357, 198] width 309 height 20
type input "Freight Plus Shipping"
click at [303, 414] on input at bounding box center [357, 404] width 309 height 20
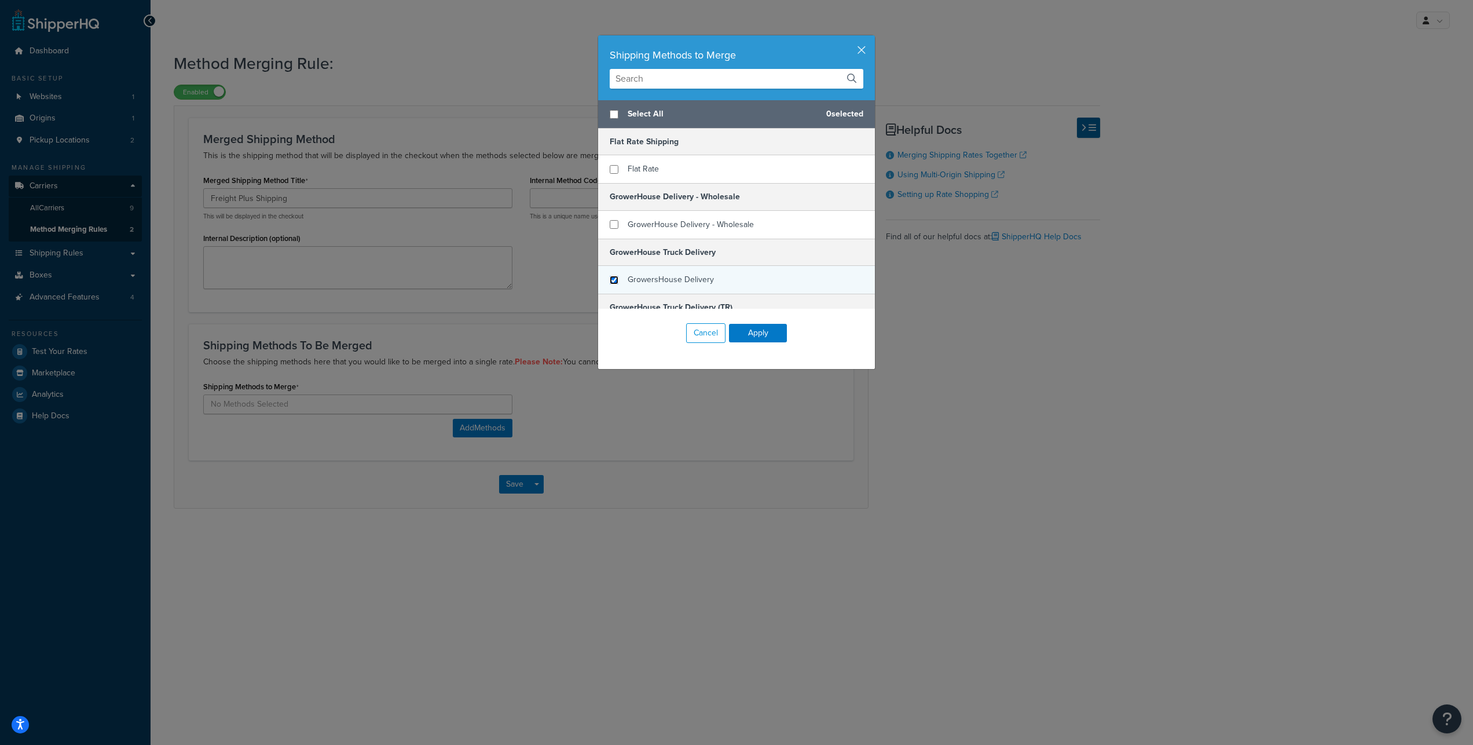
click at [610, 284] on input "checkbox" at bounding box center [614, 280] width 9 height 9
click at [614, 284] on input "checkbox" at bounding box center [614, 280] width 9 height 9
checkbox input "false"
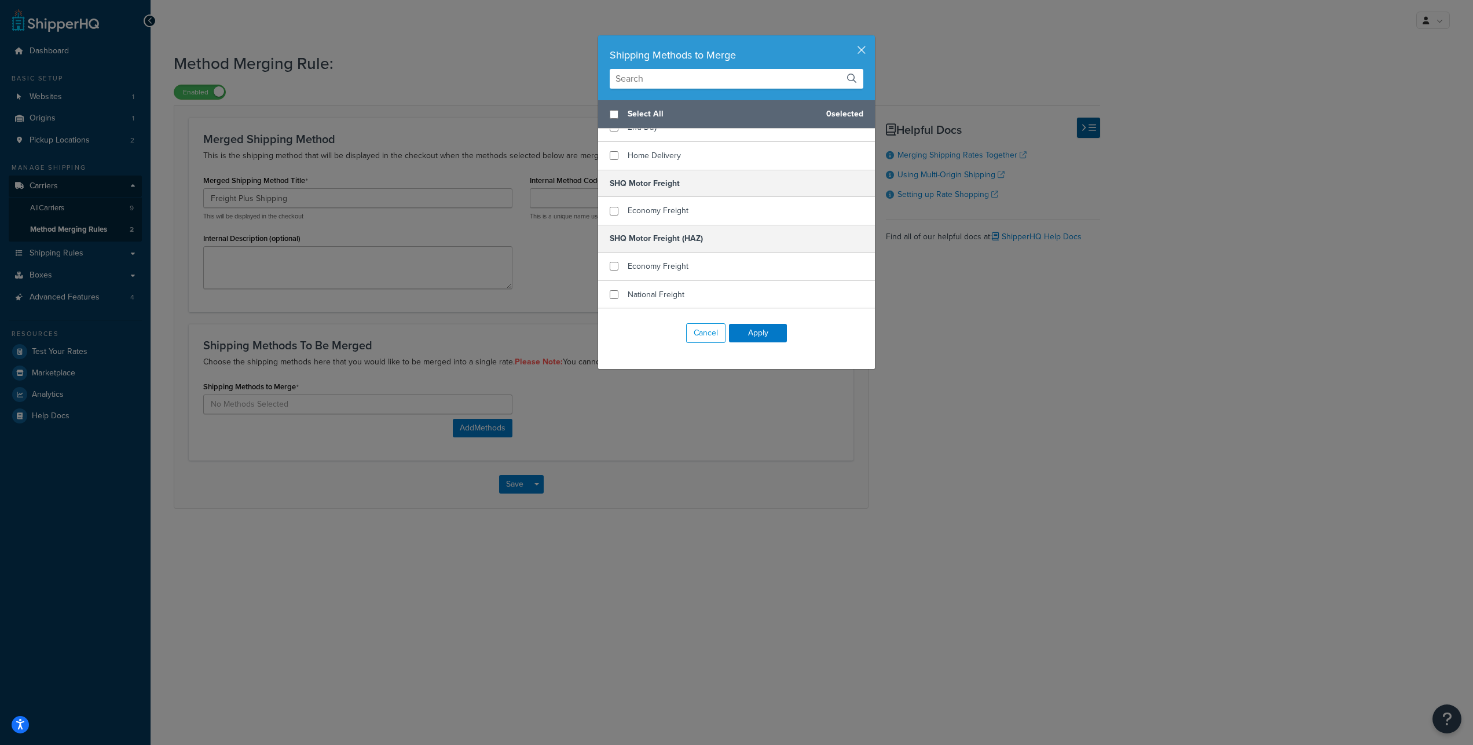
scroll to position [434, 0]
click at [612, 215] on input "checkbox" at bounding box center [614, 211] width 9 height 9
checkbox input "true"
click at [610, 270] on input "checkbox" at bounding box center [614, 266] width 9 height 9
checkbox input "true"
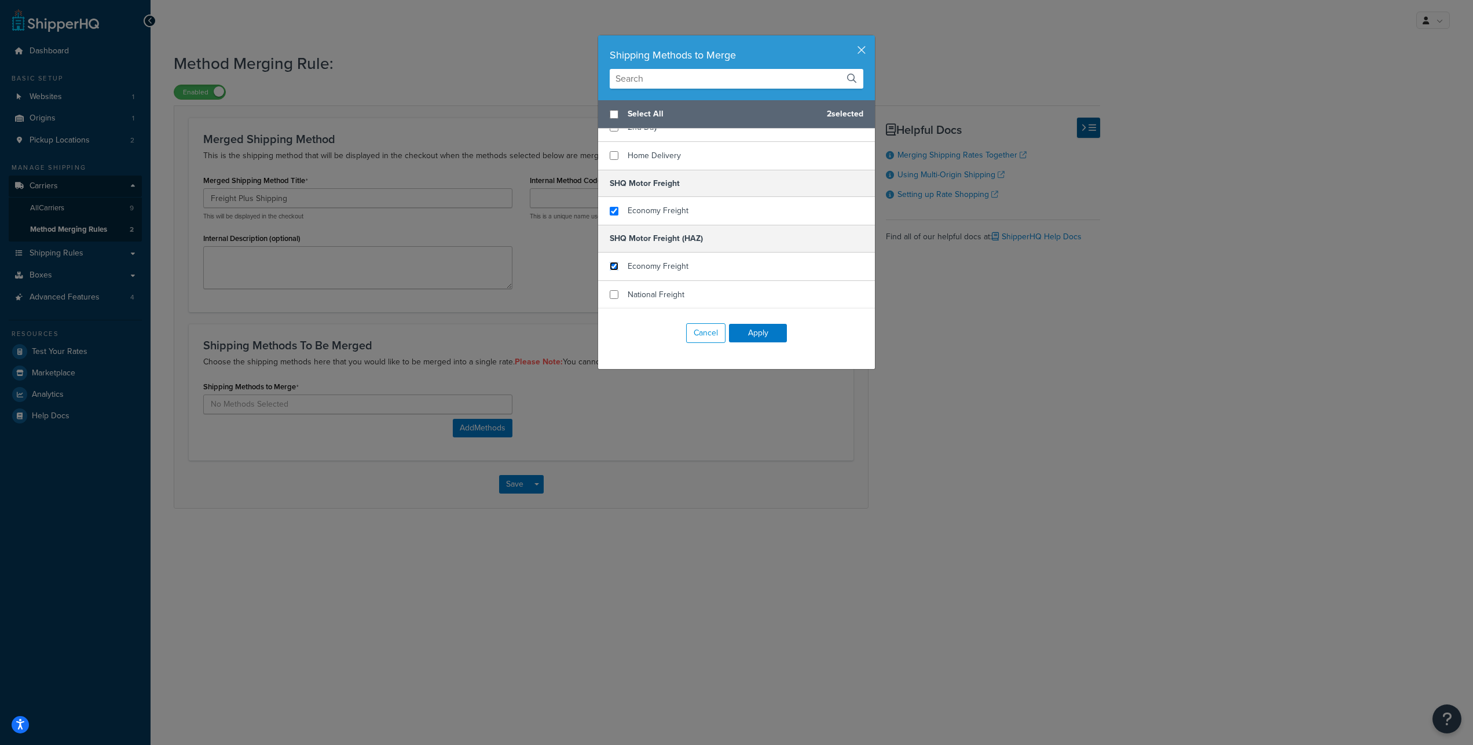
scroll to position [460, 0]
click at [610, 298] on input "checkbox" at bounding box center [614, 294] width 9 height 9
checkbox input "true"
click at [612, 268] on input "checkbox" at bounding box center [614, 266] width 9 height 9
checkbox input "false"
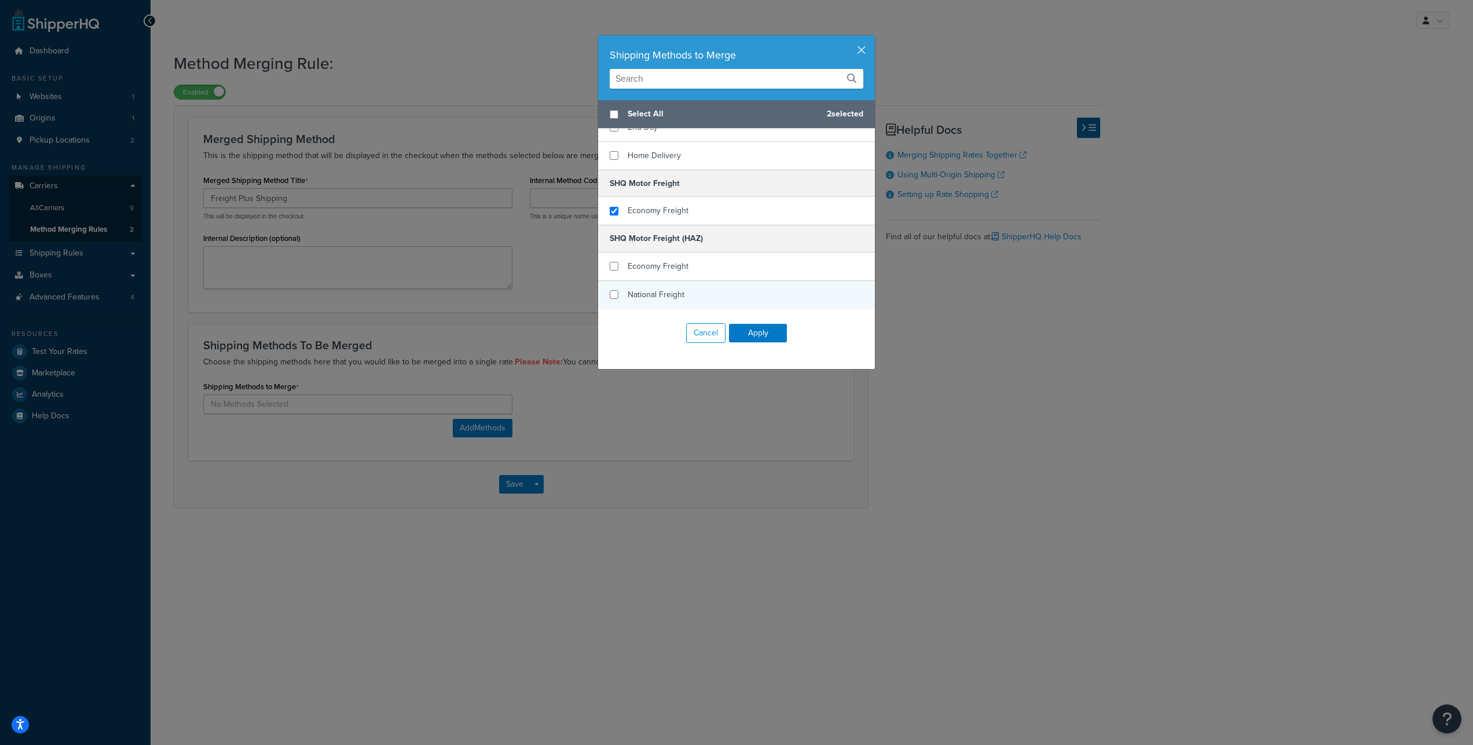
checkbox input "false"
click at [611, 295] on div "National Freight" at bounding box center [736, 295] width 277 height 28
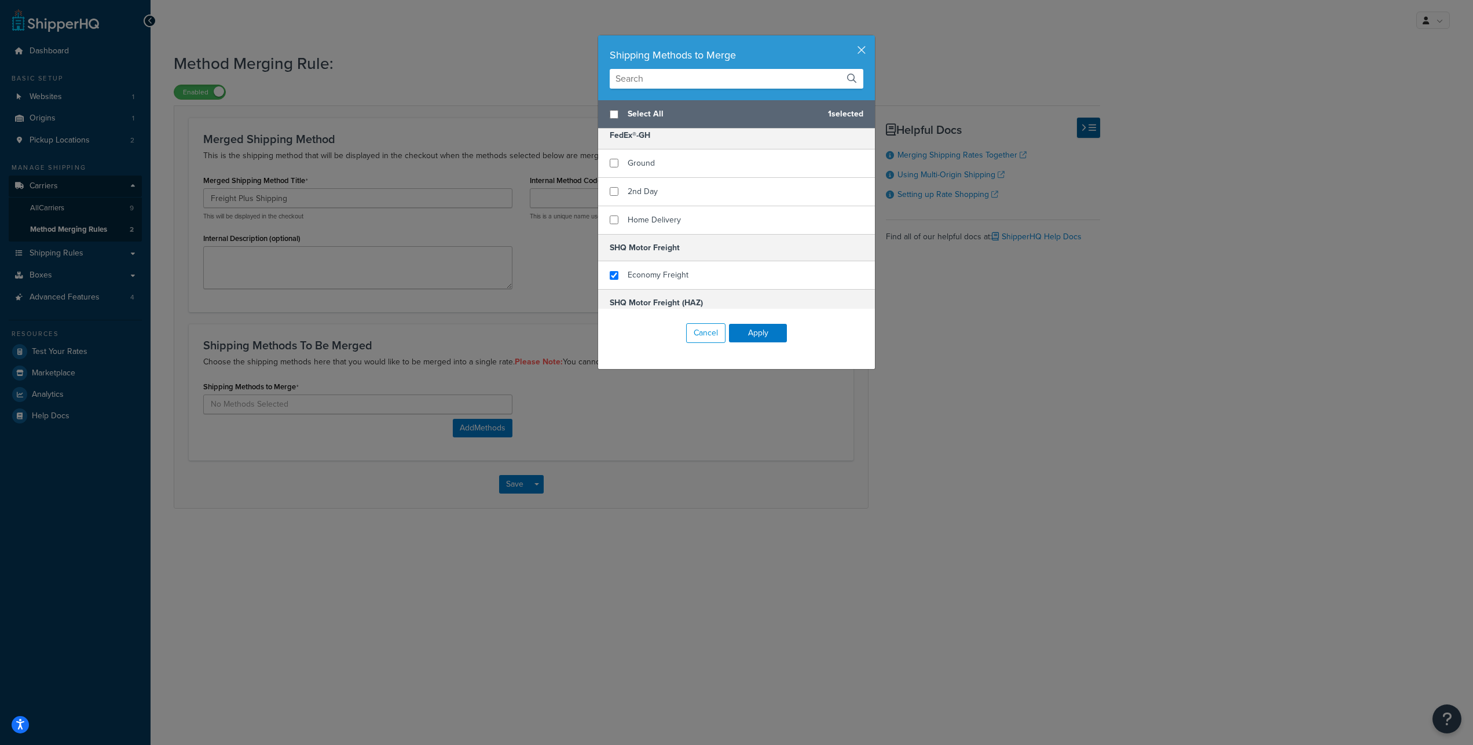
scroll to position [330, 0]
click at [610, 175] on input "checkbox" at bounding box center [614, 171] width 9 height 9
checkbox input "true"
click at [612, 232] on input "checkbox" at bounding box center [614, 228] width 9 height 9
checkbox input "true"
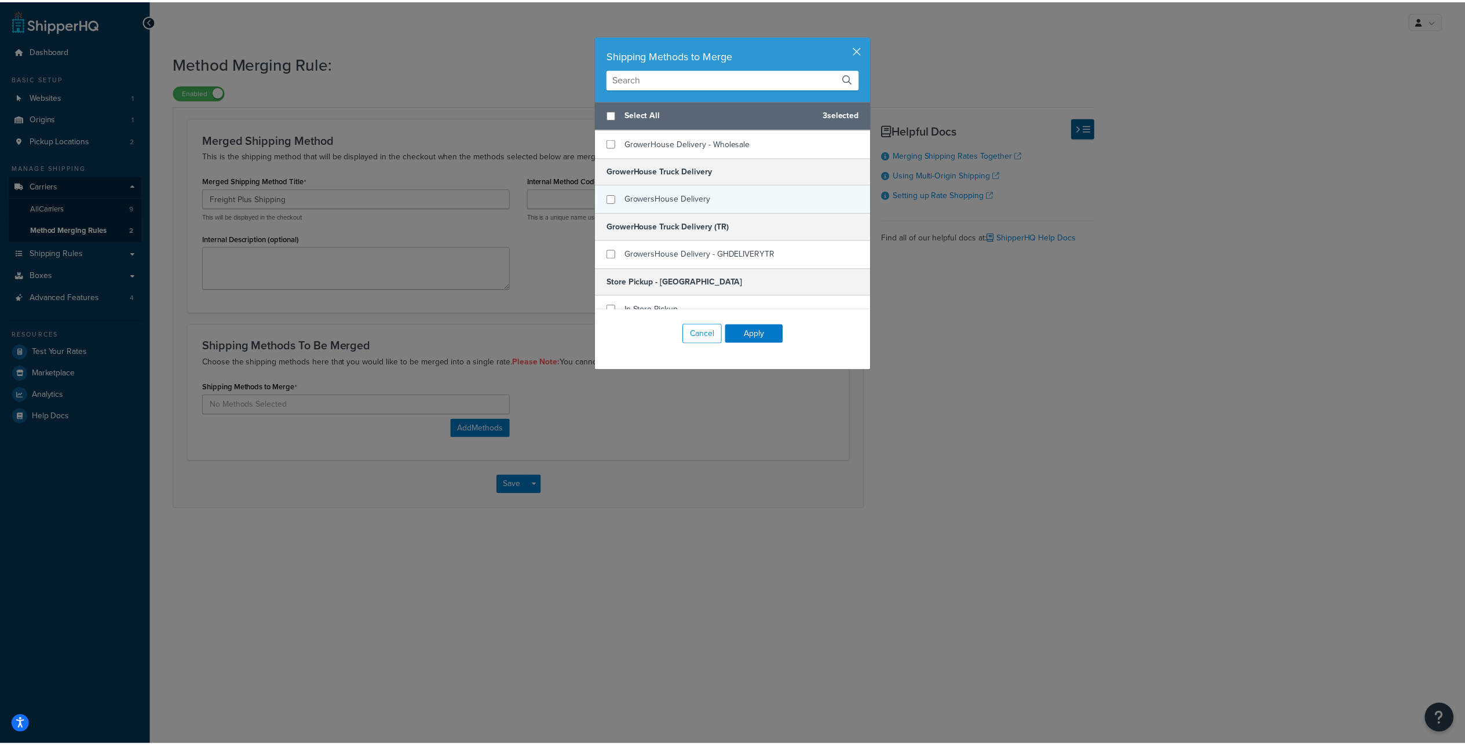
scroll to position [83, 0]
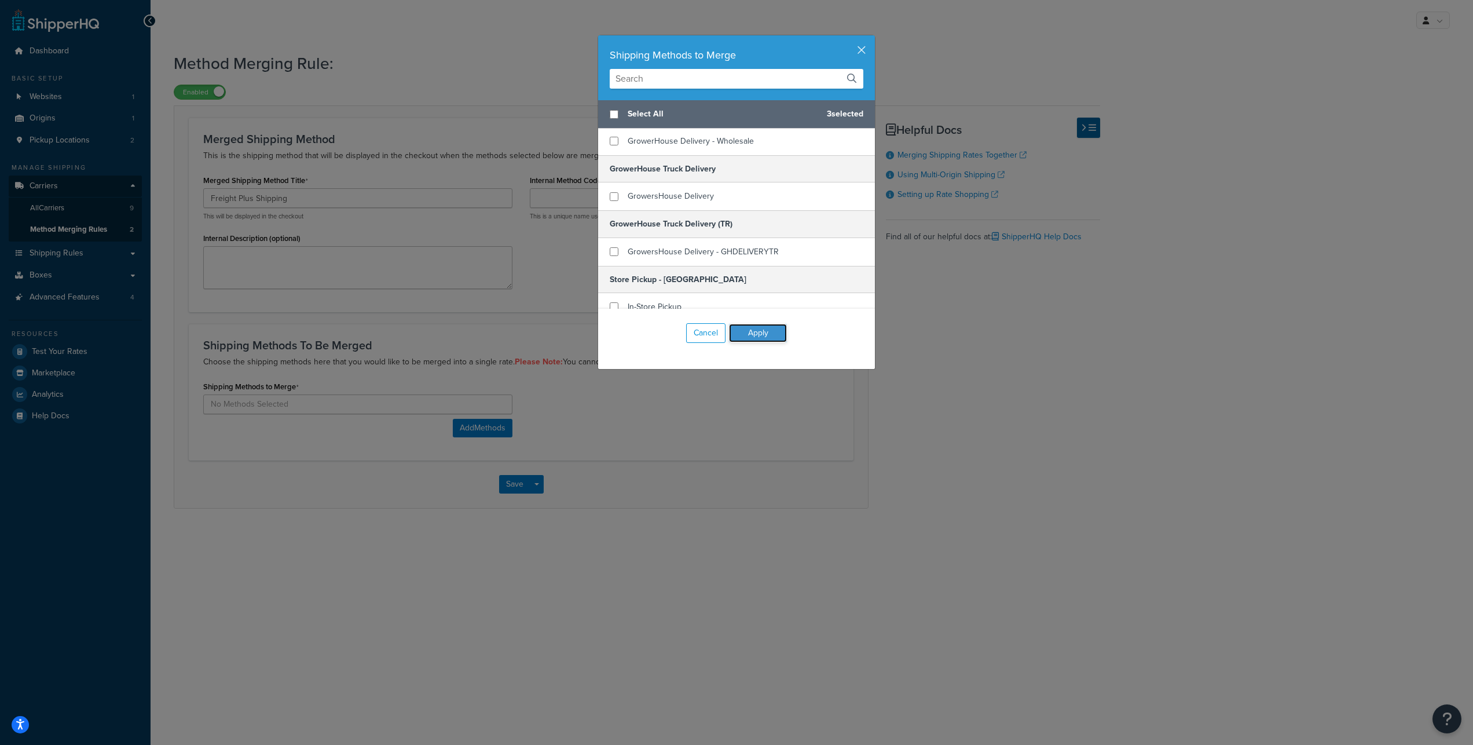
click at [763, 342] on button "Apply" at bounding box center [758, 333] width 58 height 19
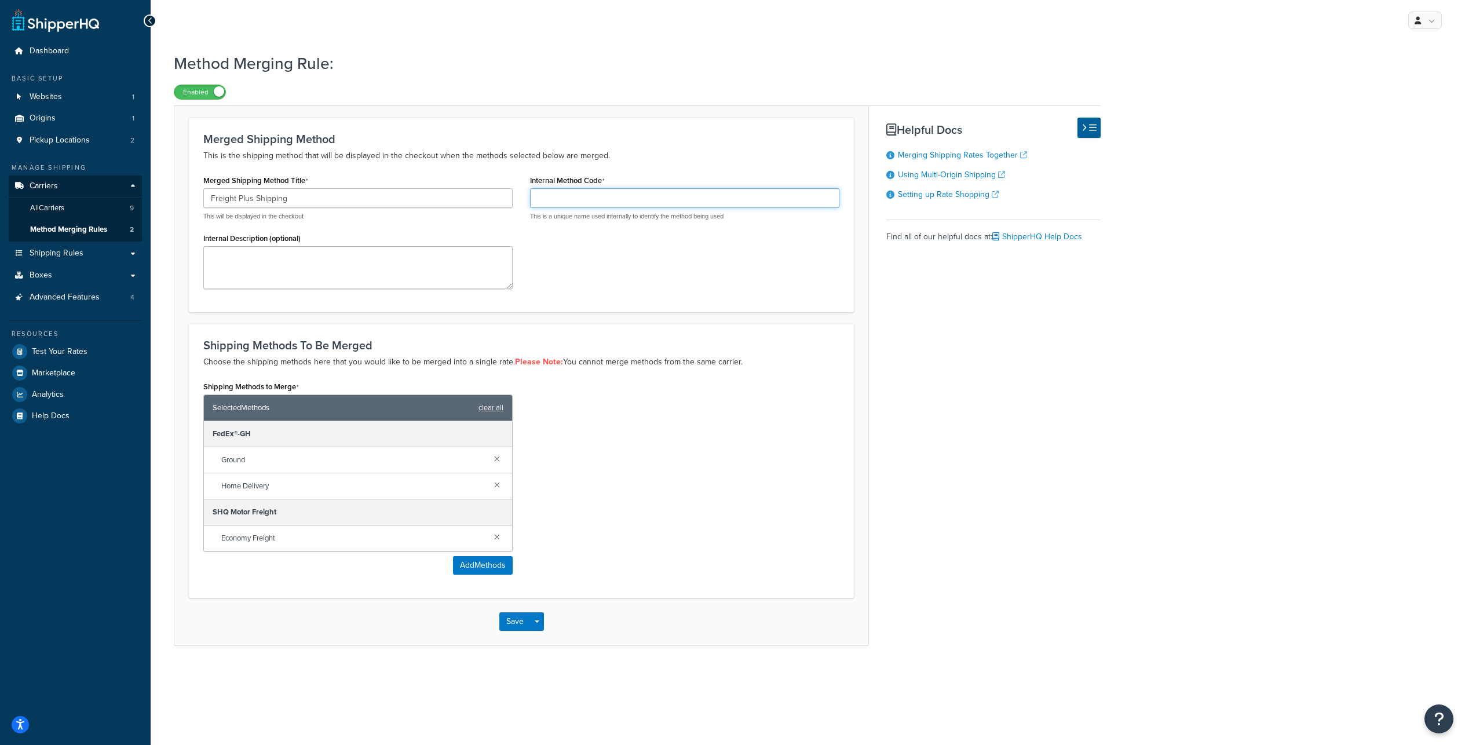
click at [597, 208] on input "Internal Method Code" at bounding box center [684, 198] width 309 height 20
drag, startPoint x: 576, startPoint y: 218, endPoint x: 507, endPoint y: 218, distance: 68.9
click at [530, 208] on input "Combine carts with both Freight and Ground Shipping items" at bounding box center [684, 198] width 309 height 20
click at [515, 631] on button "Save" at bounding box center [514, 621] width 31 height 19
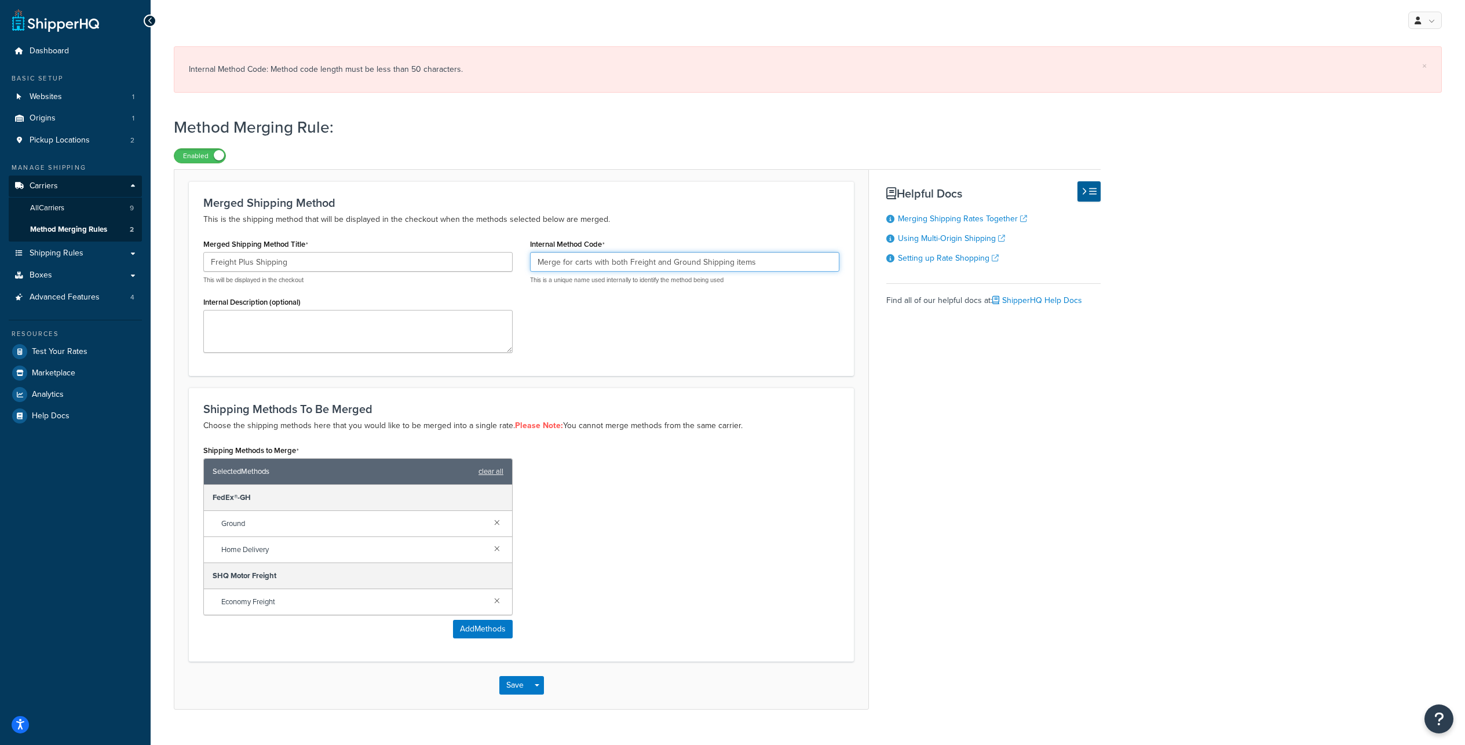
drag, startPoint x: 697, startPoint y: 283, endPoint x: 679, endPoint y: 283, distance: 18.0
click at [679, 272] on input "Merge for carts with both Freight and Ground Shipping items" at bounding box center [684, 262] width 309 height 20
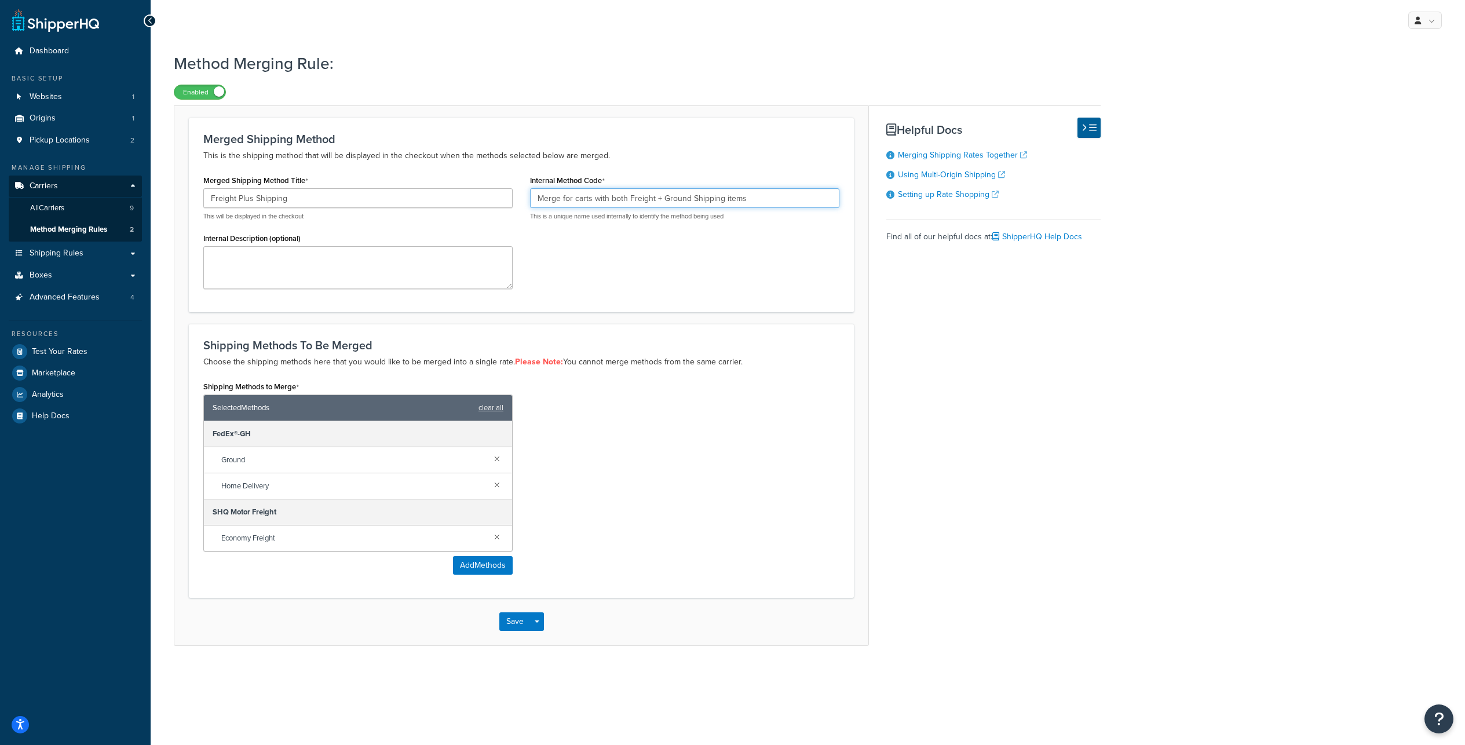
drag, startPoint x: 622, startPoint y: 216, endPoint x: 610, endPoint y: 218, distance: 12.3
click at [610, 208] on input "Merge for carts with both Freight + Ground Shipping items" at bounding box center [684, 198] width 309 height 20
click at [517, 631] on button "Save" at bounding box center [514, 621] width 31 height 19
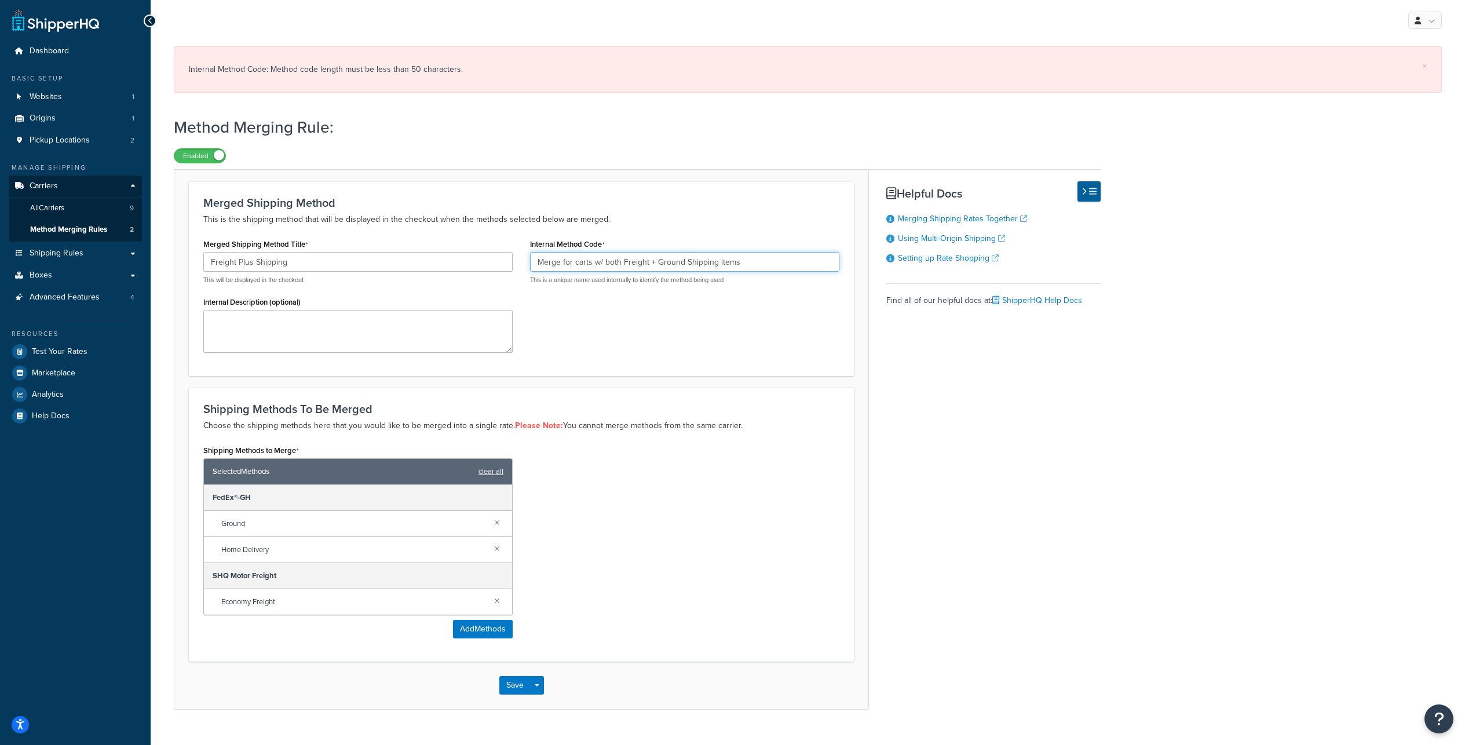
drag, startPoint x: 584, startPoint y: 283, endPoint x: 522, endPoint y: 284, distance: 62.0
click at [530, 272] on input "Merge for carts w/ both Freight + Ground Shipping items" at bounding box center [684, 262] width 309 height 20
type input "Carts w/ both Freight + Ground Shipping items"
click at [608, 361] on div "Merged Shipping Method Title Freight Plus Shipping This will be displayed in th…" at bounding box center [521, 298] width 653 height 125
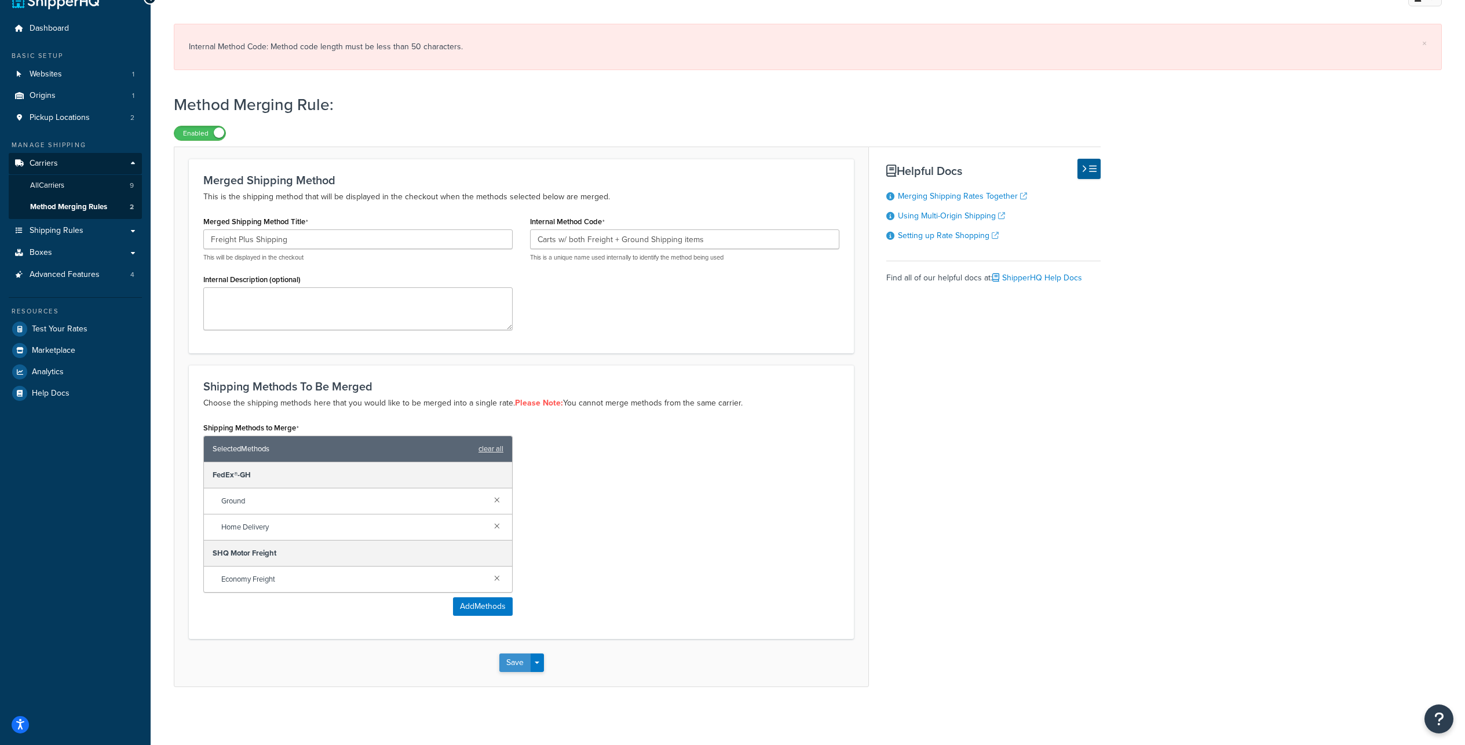
click at [520, 659] on button "Save" at bounding box center [514, 662] width 31 height 19
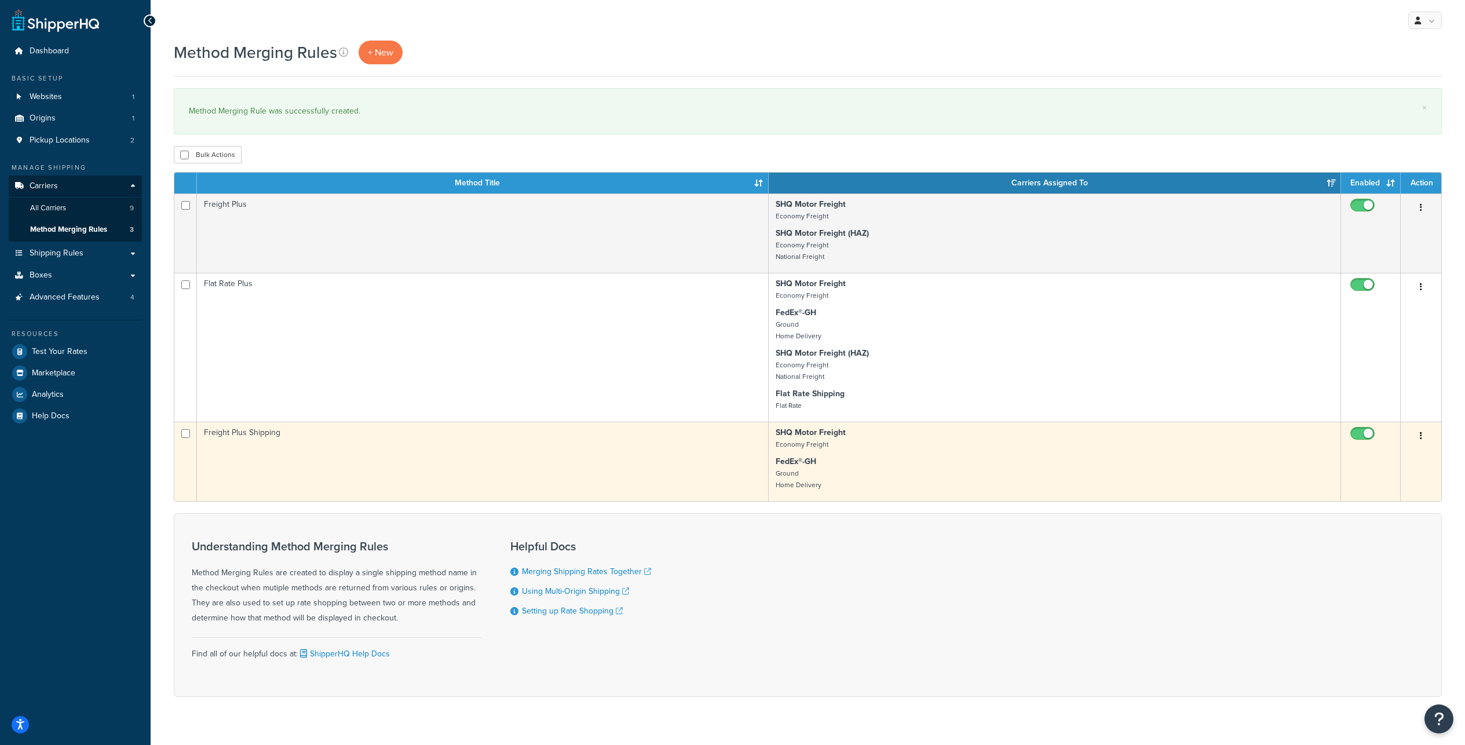
drag, startPoint x: 811, startPoint y: 36, endPoint x: 587, endPoint y: 487, distance: 503.3
click at [810, 37] on div "My Profile Billing Global Settings Contact Us Logout" at bounding box center [808, 20] width 1314 height 41
